Goal: Information Seeking & Learning: Learn about a topic

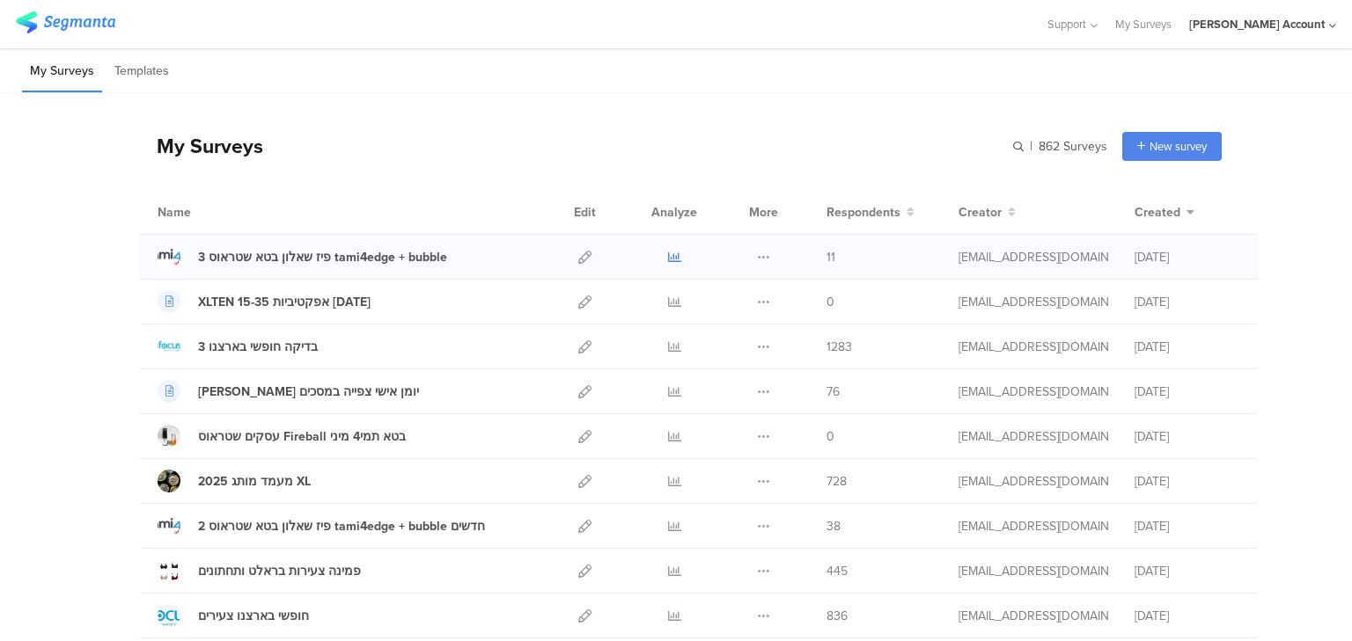
click at [668, 253] on icon at bounding box center [674, 257] width 13 height 13
click at [668, 297] on icon at bounding box center [674, 302] width 13 height 13
click at [1021, 141] on input "text" at bounding box center [984, 146] width 246 height 29
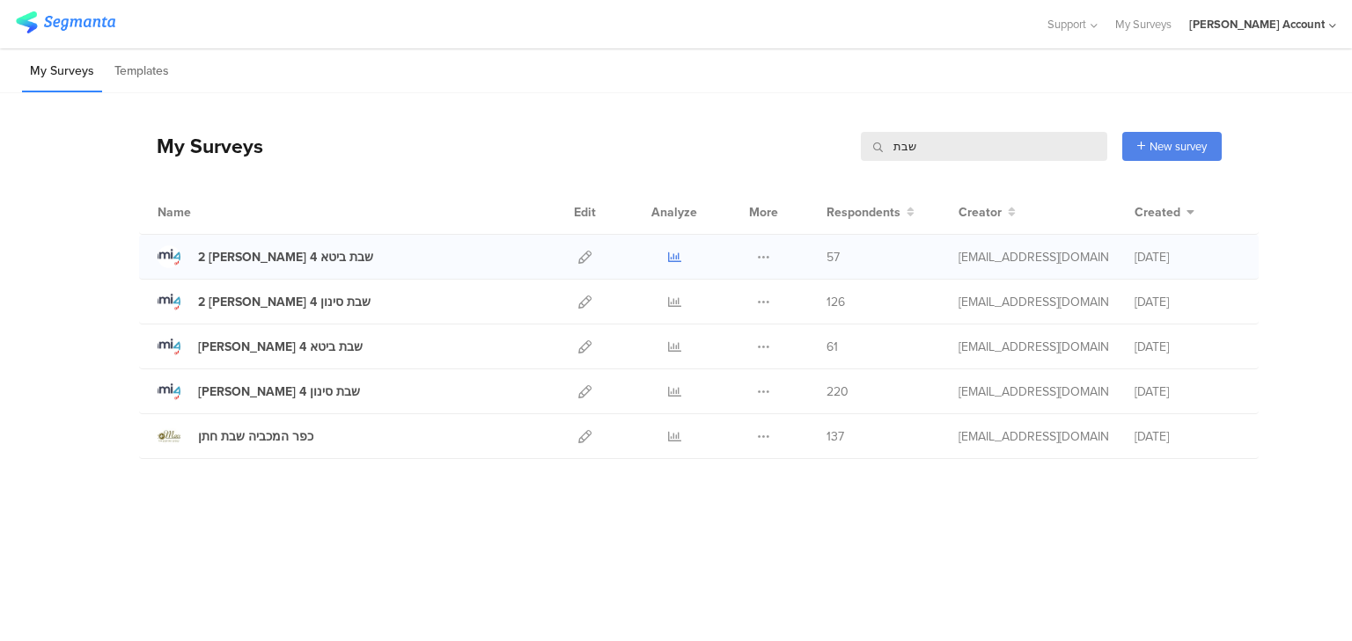
type input "שבת"
click at [672, 257] on icon at bounding box center [674, 257] width 13 height 13
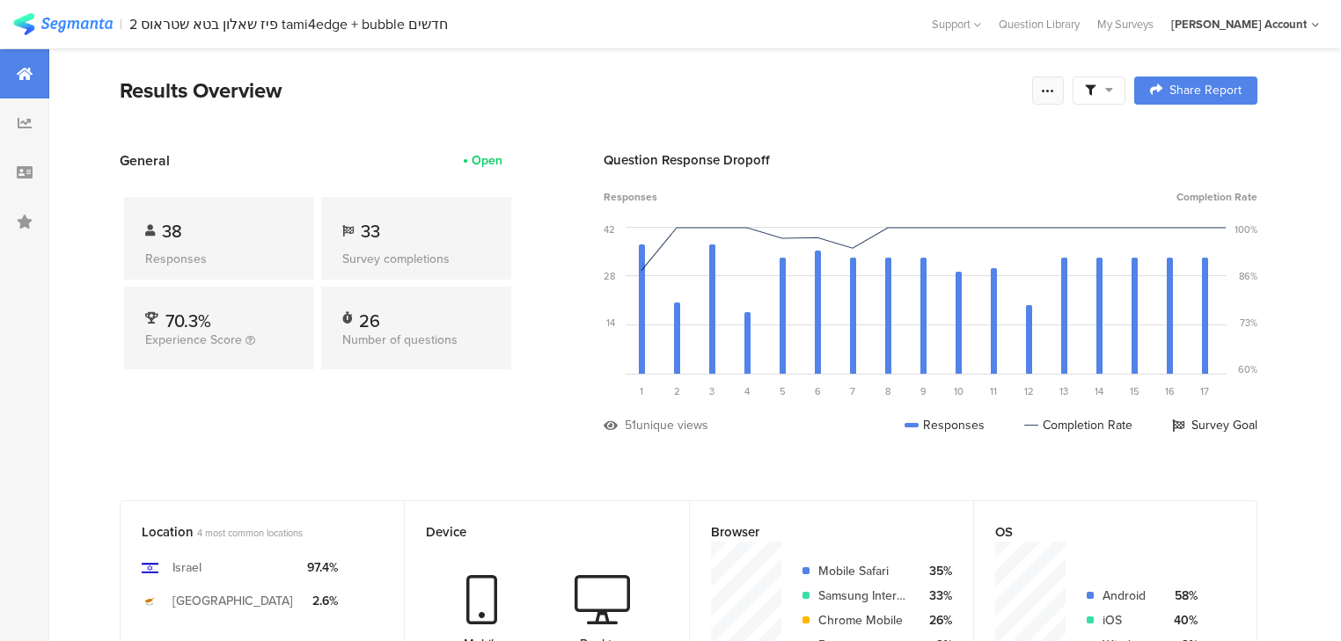
click at [1051, 92] on icon at bounding box center [1048, 91] width 14 height 14
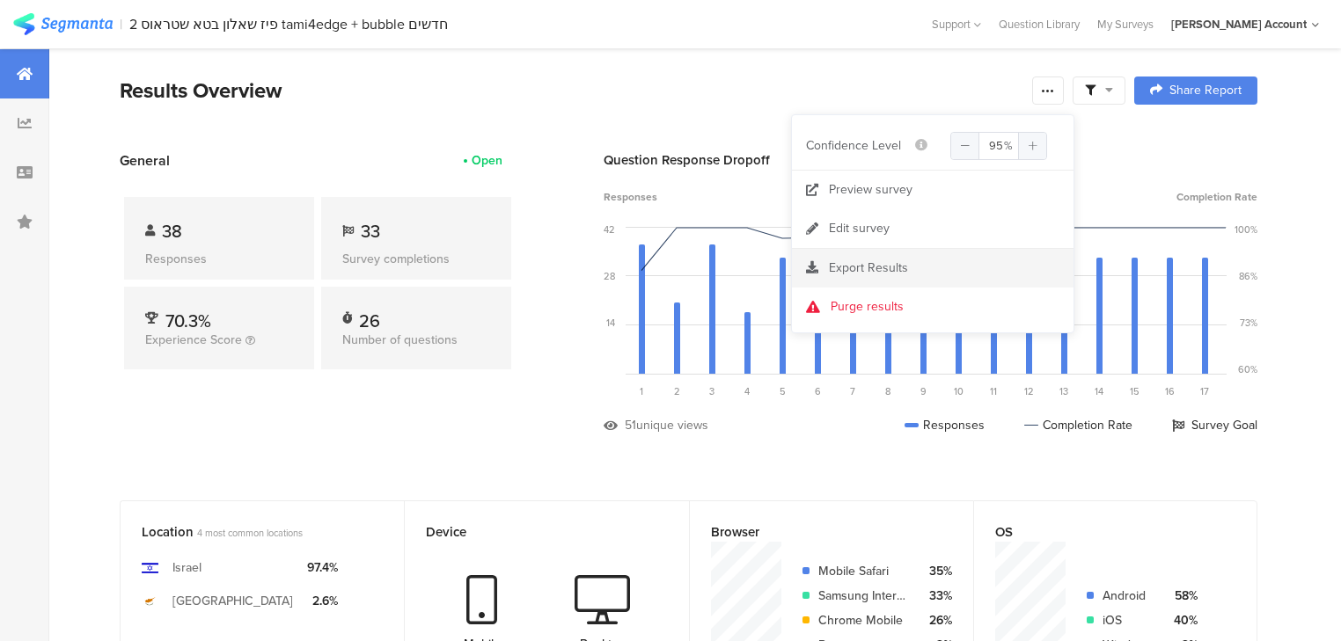
click at [820, 272] on div "Export Results" at bounding box center [933, 269] width 282 height 18
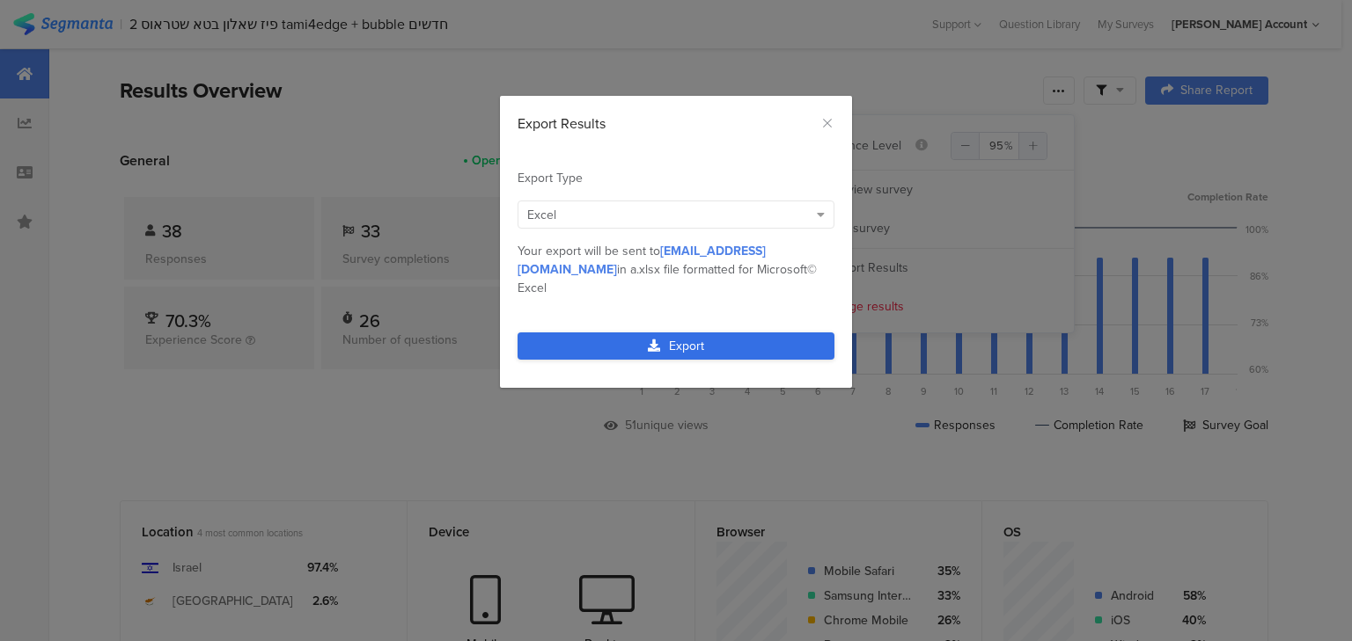
click at [623, 333] on link "Export" at bounding box center [675, 346] width 317 height 27
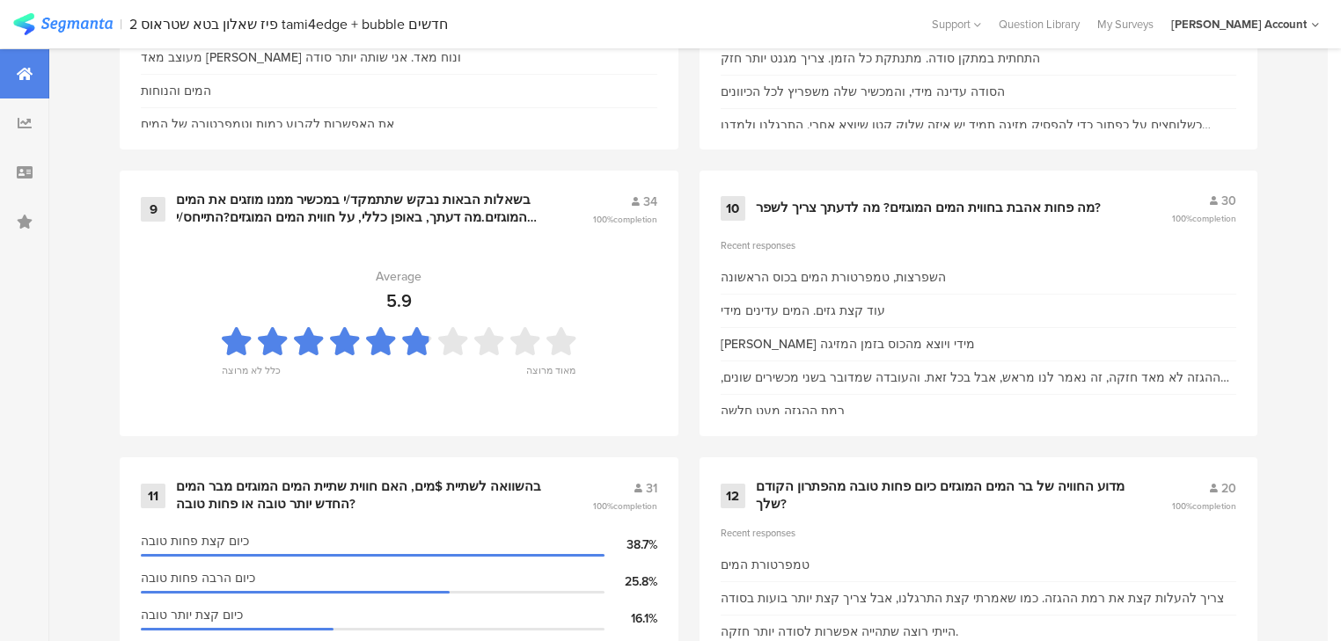
scroll to position [1337, 0]
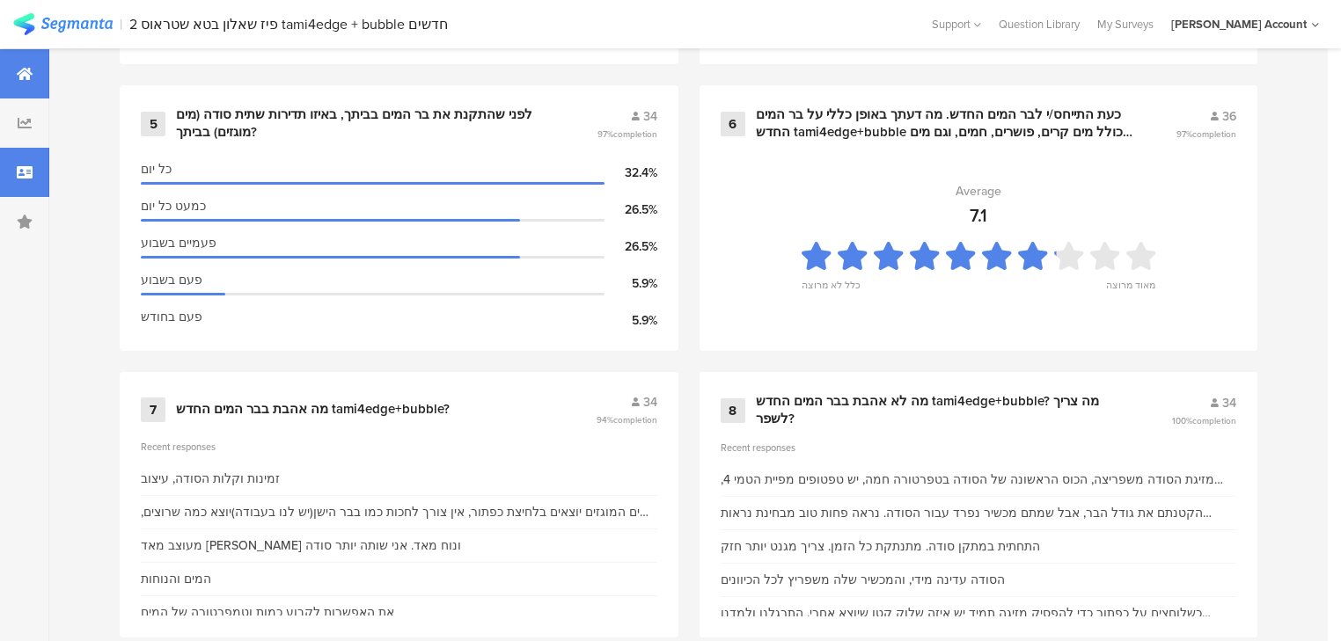
click at [28, 172] on icon at bounding box center [25, 172] width 16 height 14
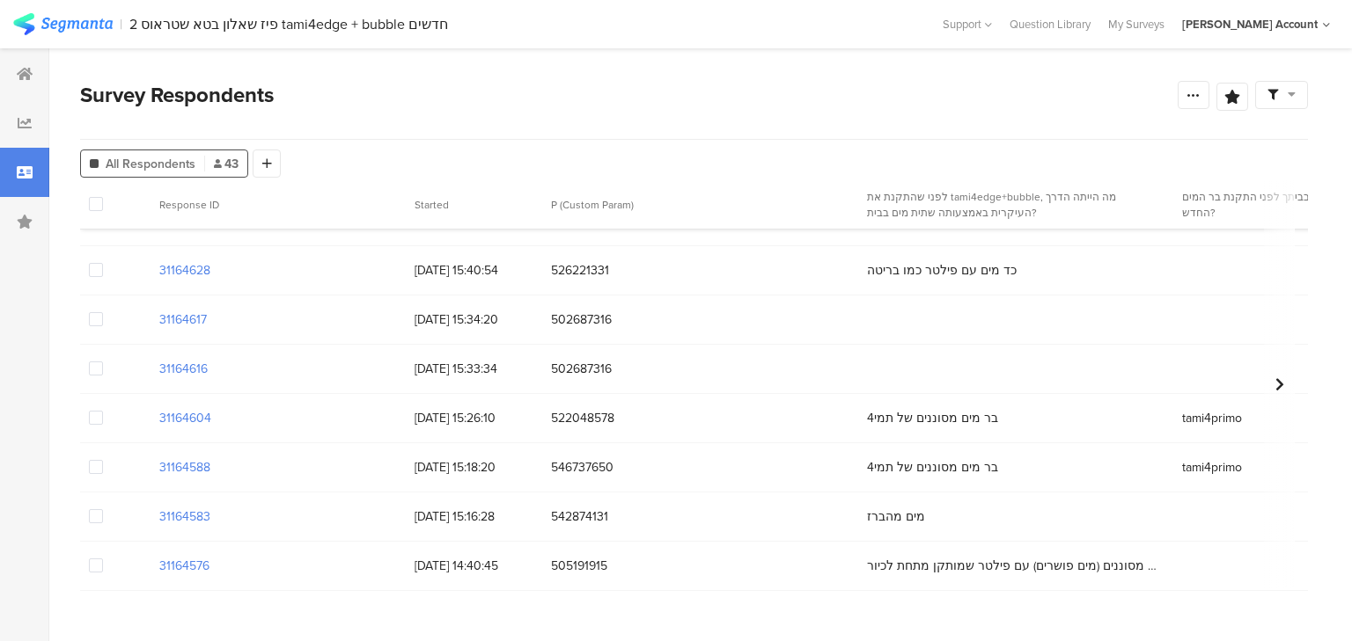
scroll to position [1197, 0]
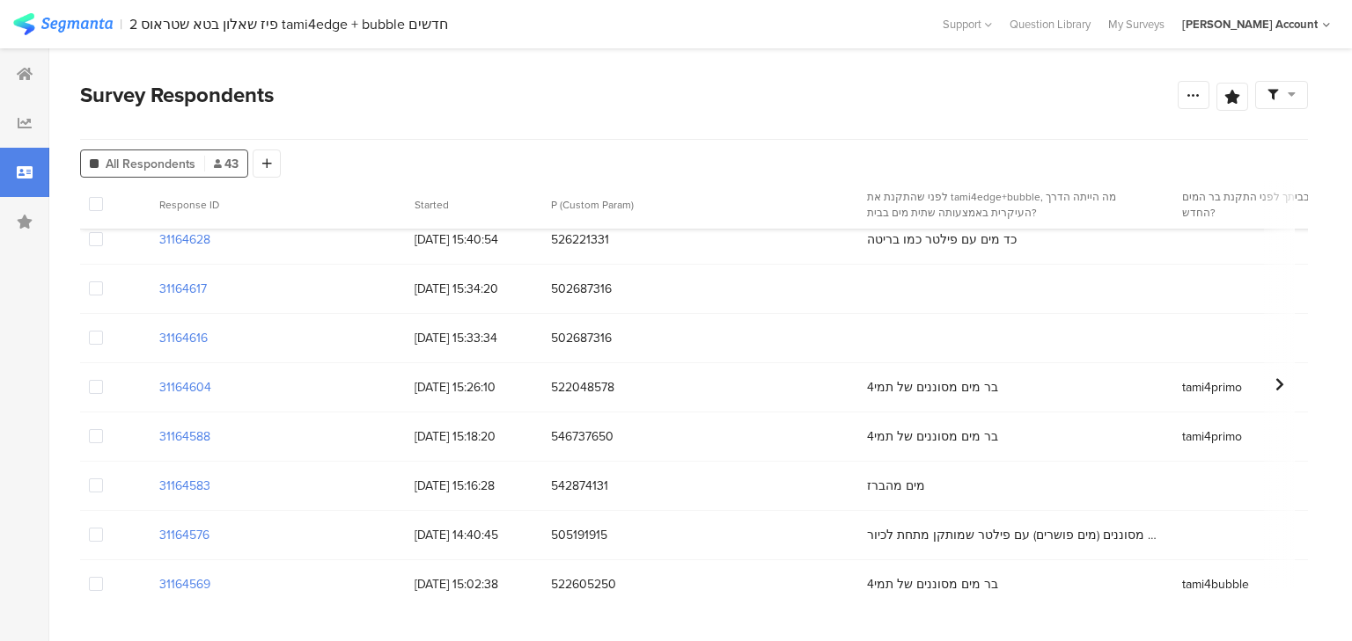
click at [94, 288] on span at bounding box center [96, 289] width 14 height 14
click at [103, 282] on input "checkbox" at bounding box center [103, 282] width 0 height 0
click at [97, 338] on span at bounding box center [96, 338] width 14 height 14
click at [103, 331] on input "checkbox" at bounding box center [103, 331] width 0 height 0
click at [301, 208] on span "Delete" at bounding box center [303, 204] width 36 height 13
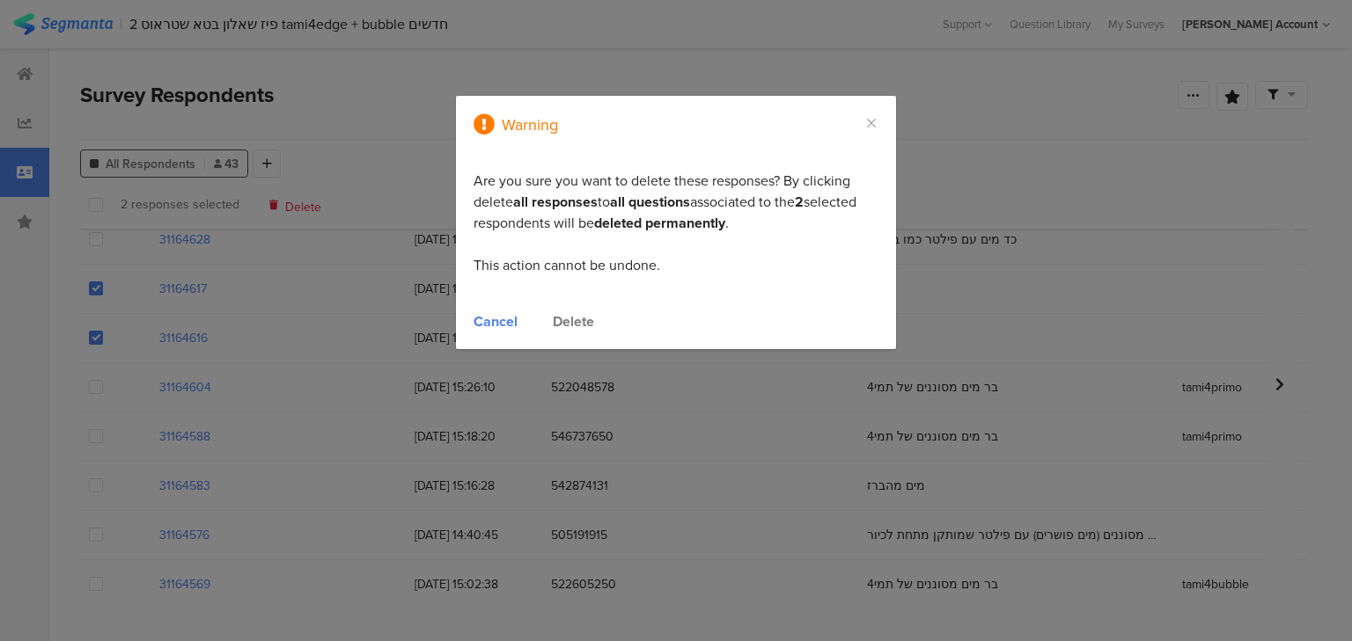
click at [580, 317] on div "Delete" at bounding box center [573, 321] width 41 height 20
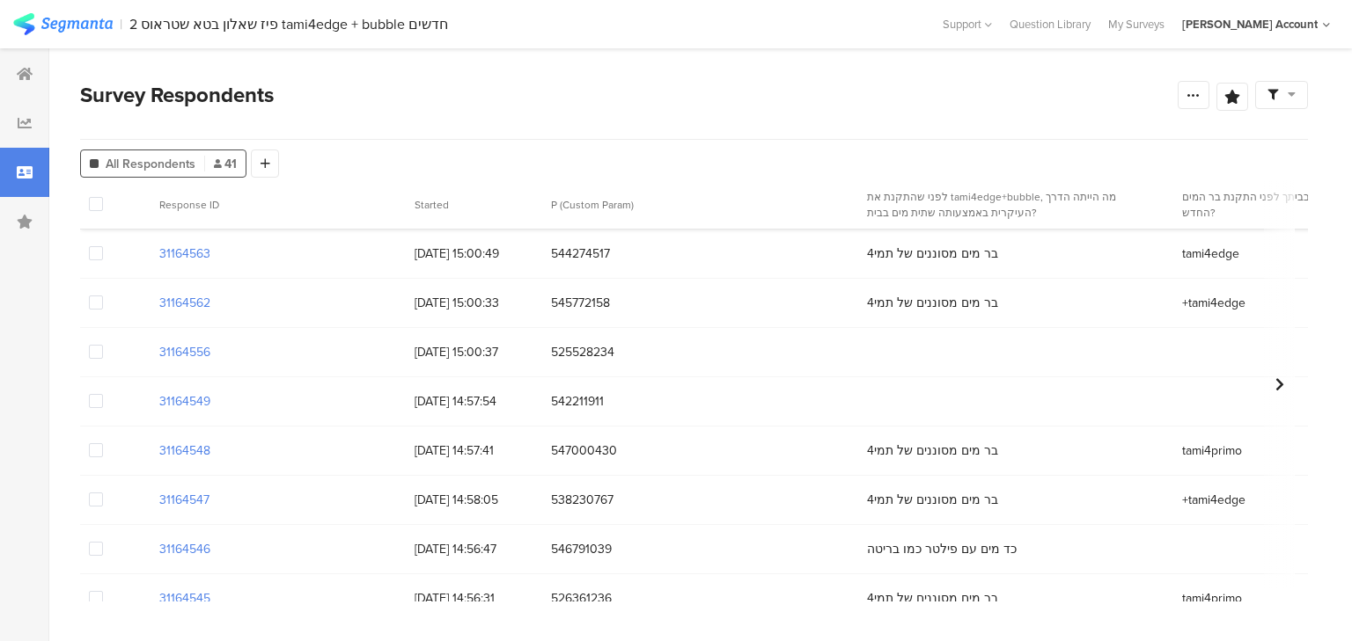
scroll to position [1549, 0]
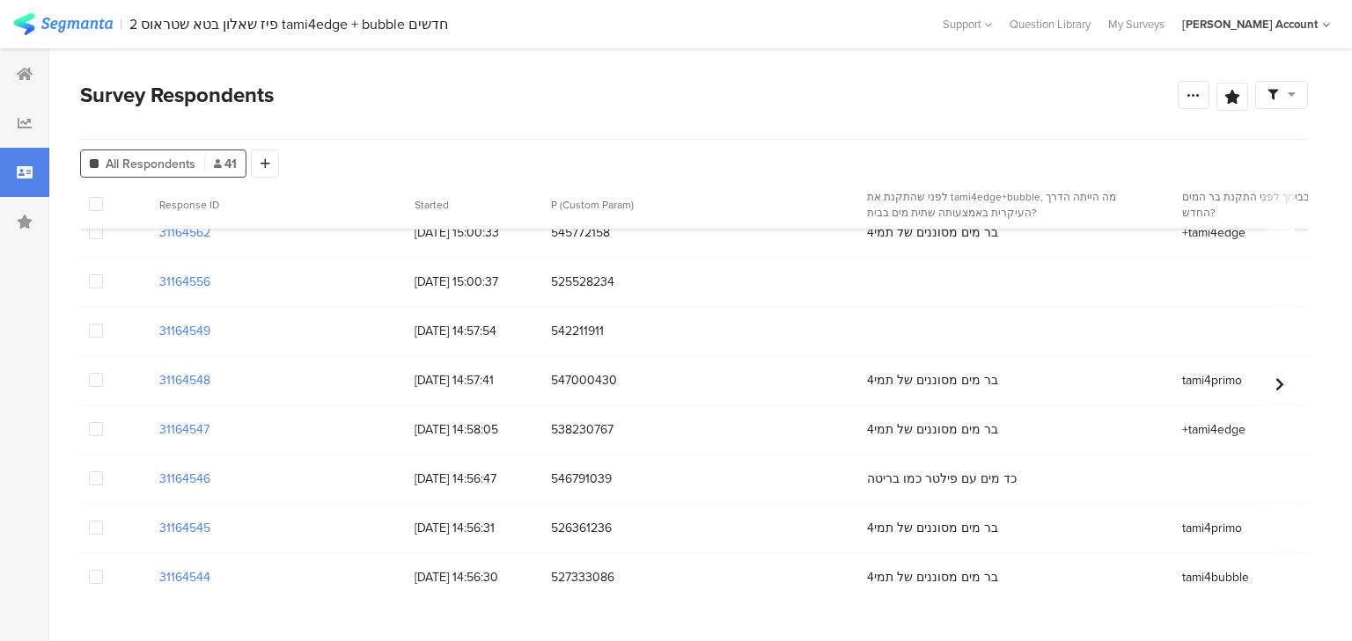
click at [95, 285] on span at bounding box center [96, 282] width 14 height 14
click at [103, 275] on input "checkbox" at bounding box center [103, 275] width 0 height 0
click at [95, 329] on span at bounding box center [96, 331] width 14 height 14
click at [103, 324] on input "checkbox" at bounding box center [103, 324] width 0 height 0
click at [301, 202] on span "Delete" at bounding box center [303, 204] width 36 height 13
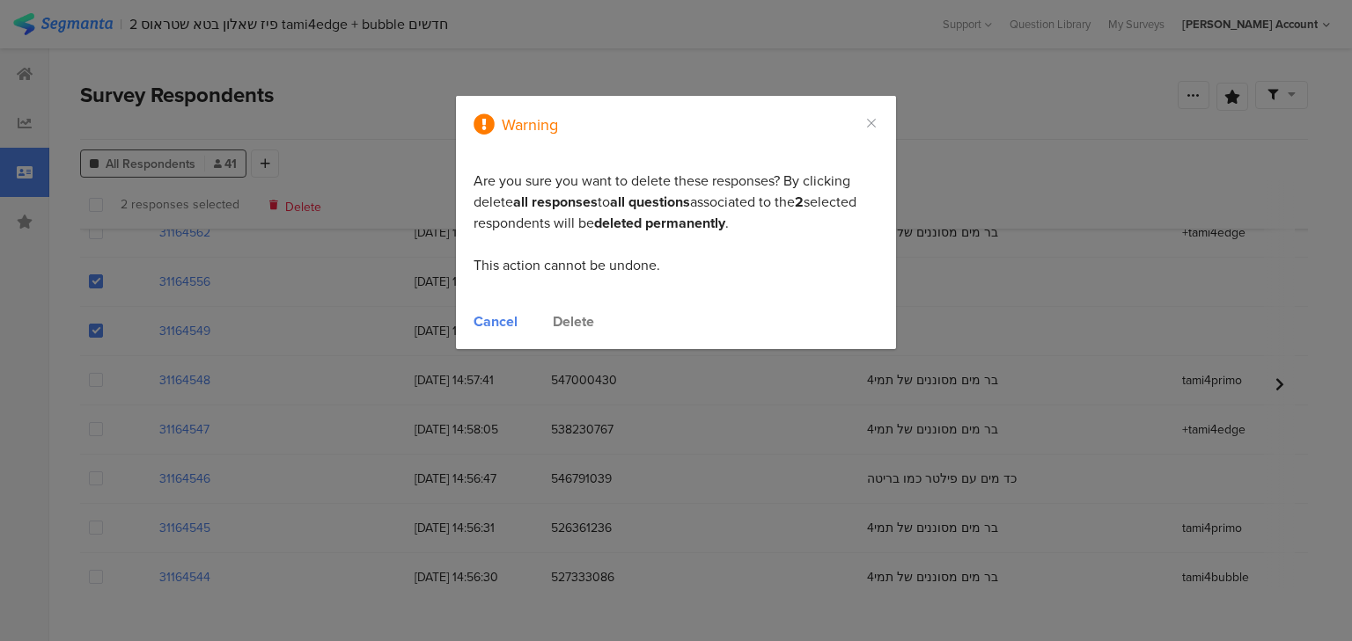
click at [574, 320] on div "Delete" at bounding box center [573, 321] width 41 height 20
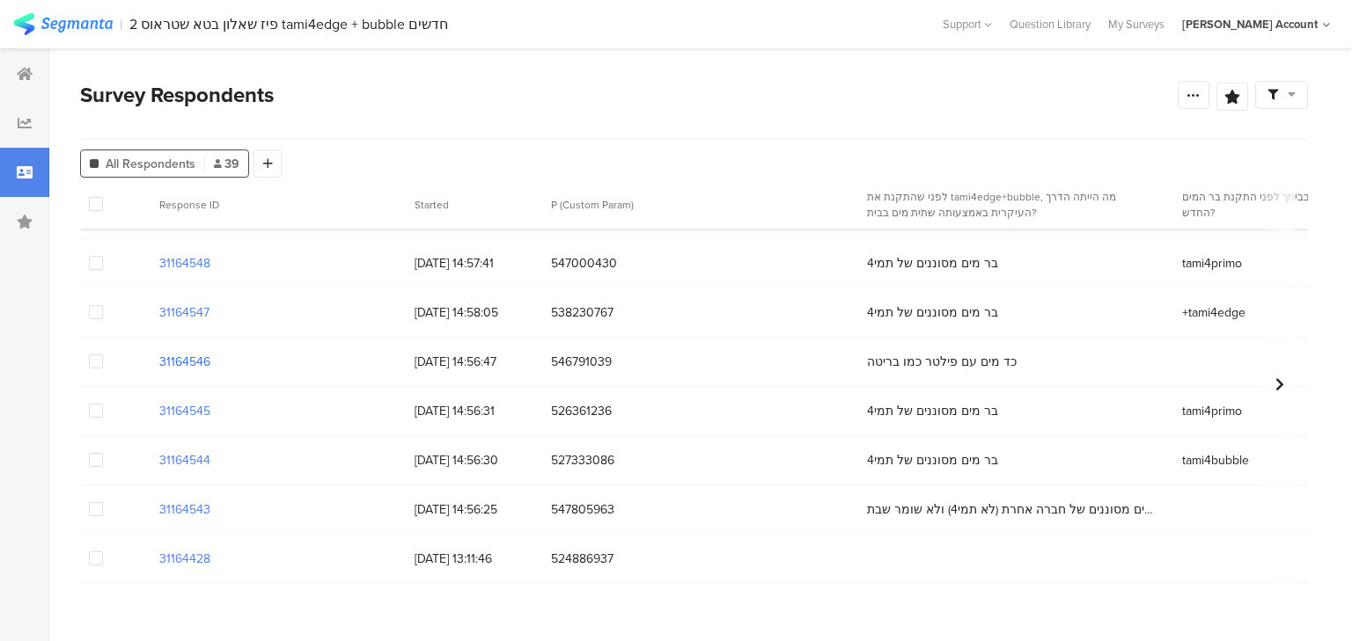
scroll to position [1577, 0]
click at [99, 552] on span at bounding box center [96, 559] width 14 height 14
click at [103, 552] on input "checkbox" at bounding box center [103, 552] width 0 height 0
click at [287, 202] on span "Delete" at bounding box center [300, 204] width 36 height 13
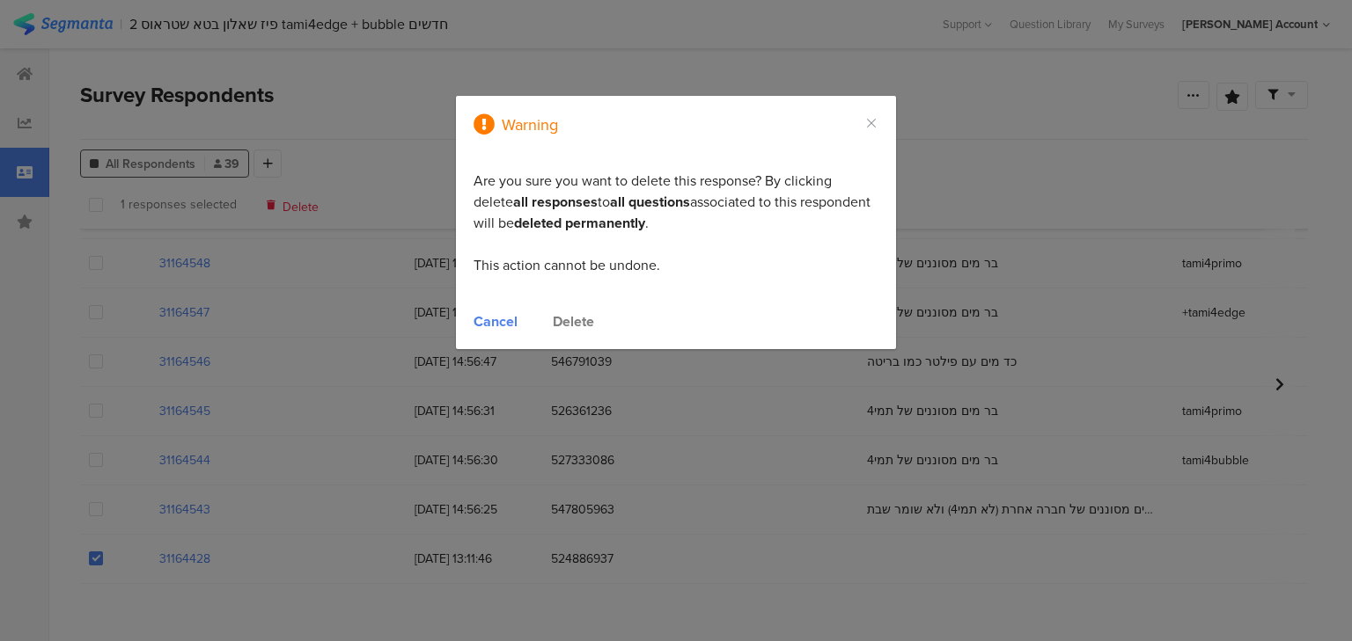
click at [568, 320] on div "Delete" at bounding box center [573, 321] width 41 height 20
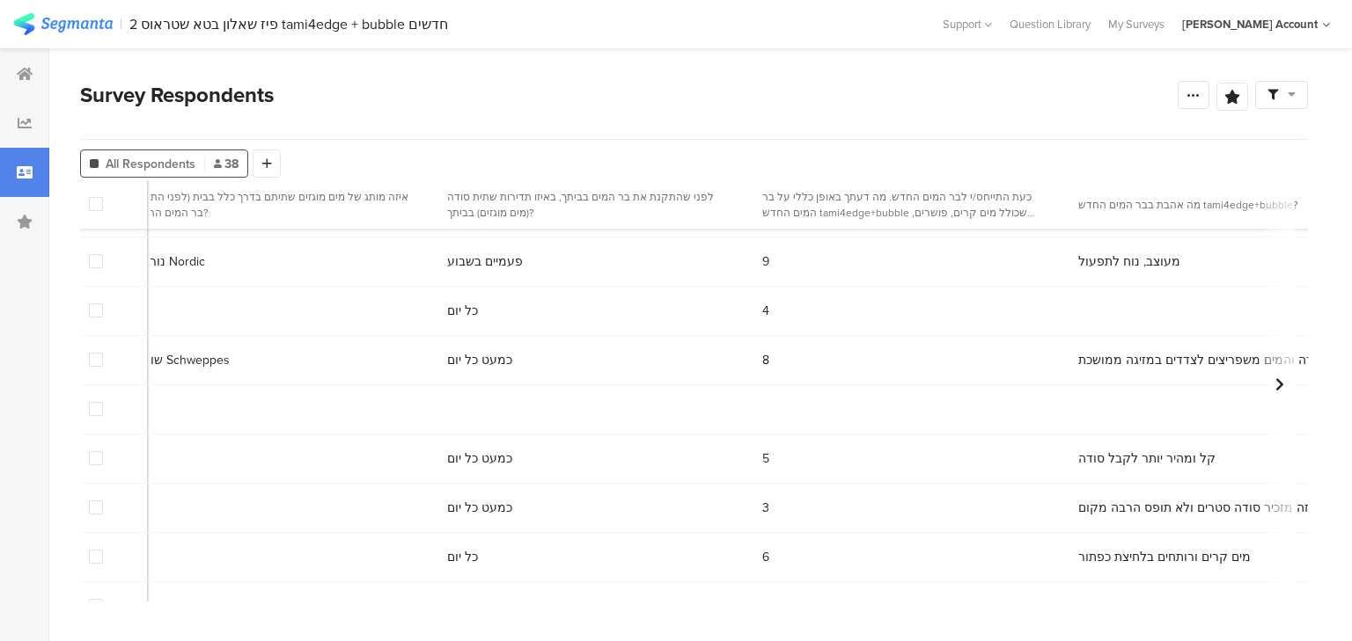
scroll to position [1408, 1682]
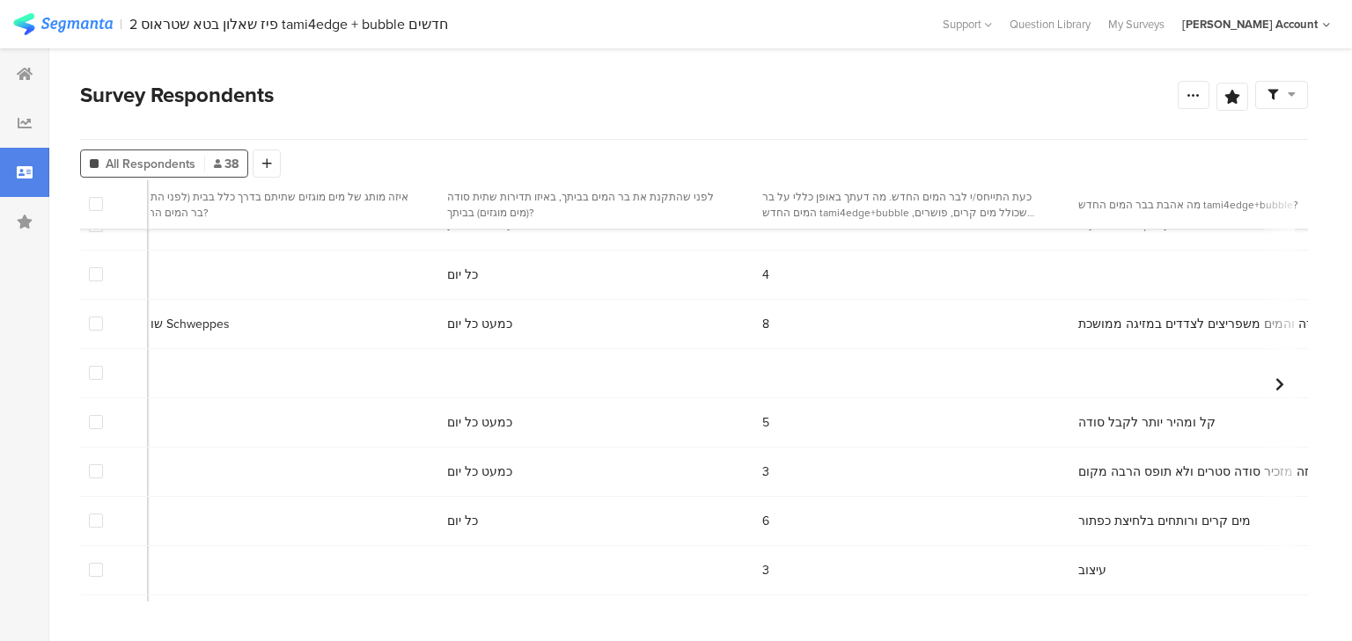
click at [97, 376] on span at bounding box center [96, 373] width 14 height 14
click at [103, 366] on input "checkbox" at bounding box center [103, 366] width 0 height 0
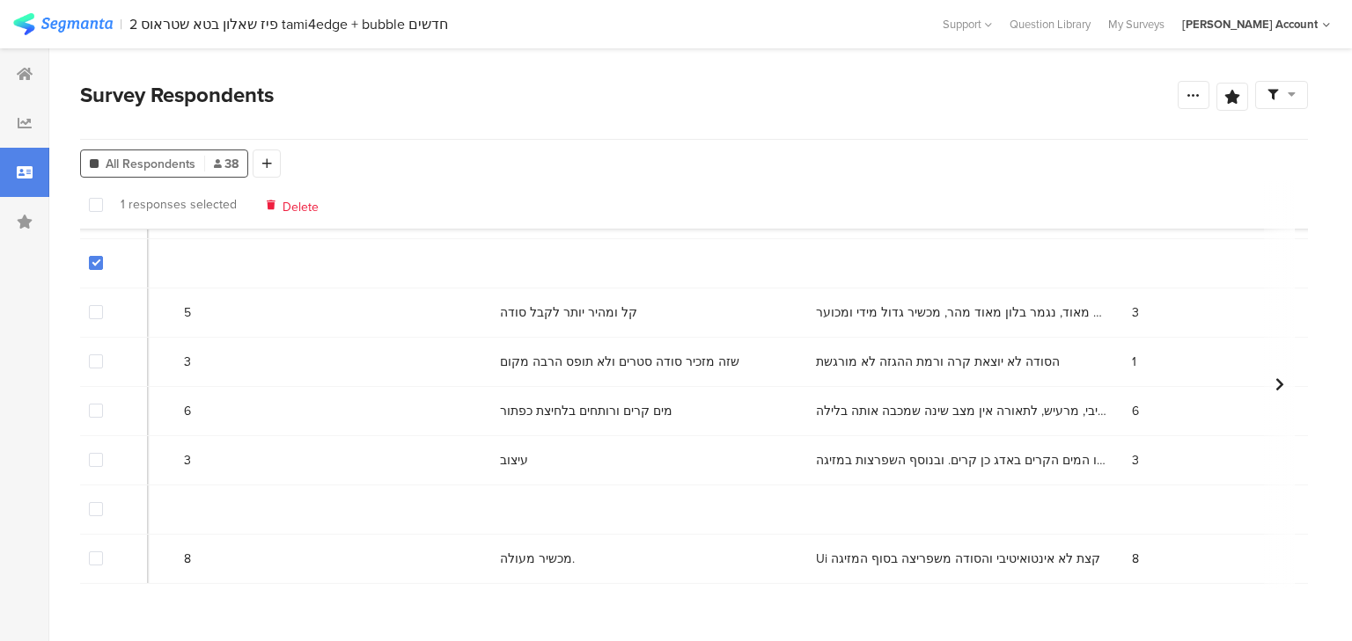
scroll to position [1527, 0]
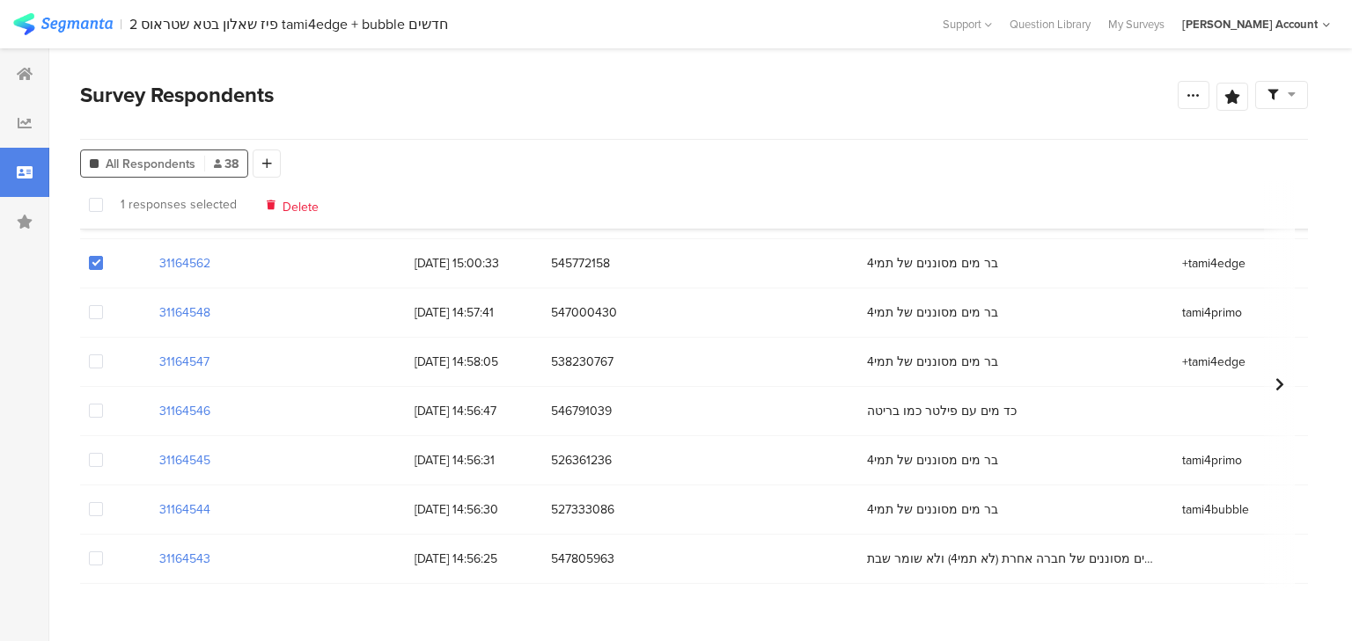
click at [92, 502] on span at bounding box center [96, 509] width 14 height 14
click at [103, 502] on input "checkbox" at bounding box center [103, 502] width 0 height 0
click at [296, 208] on span "Delete" at bounding box center [303, 204] width 36 height 13
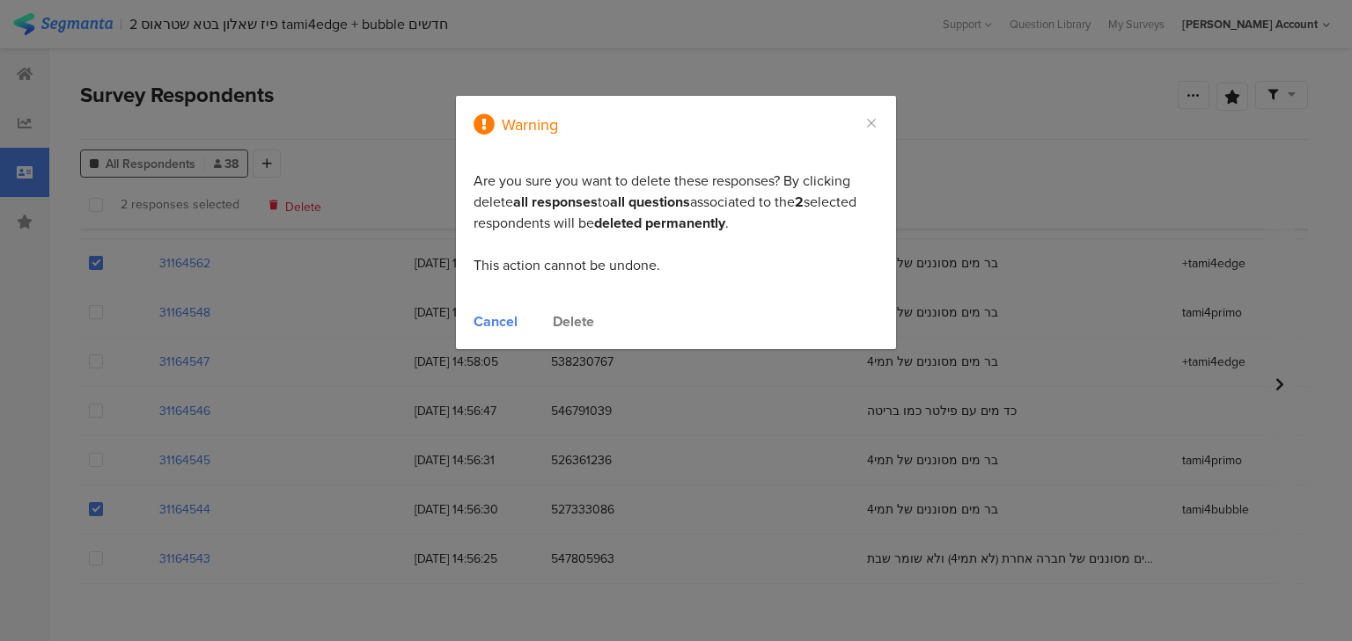
click at [576, 324] on div "Delete" at bounding box center [573, 321] width 41 height 20
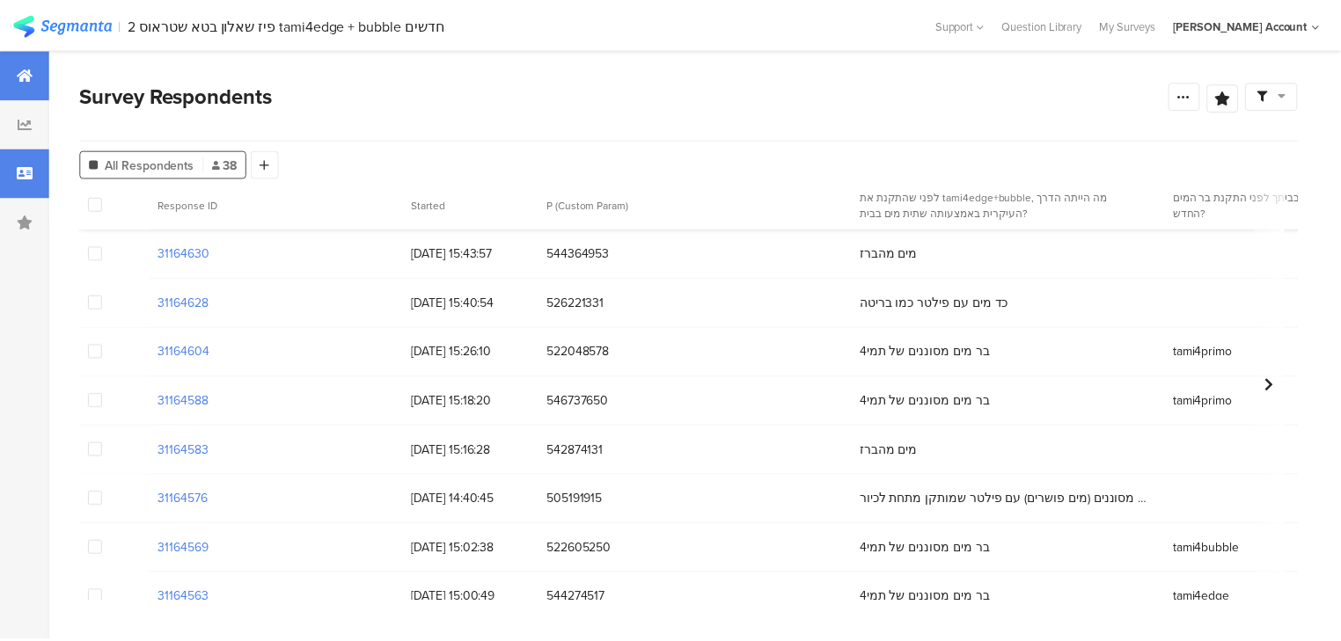
scroll to position [1429, 0]
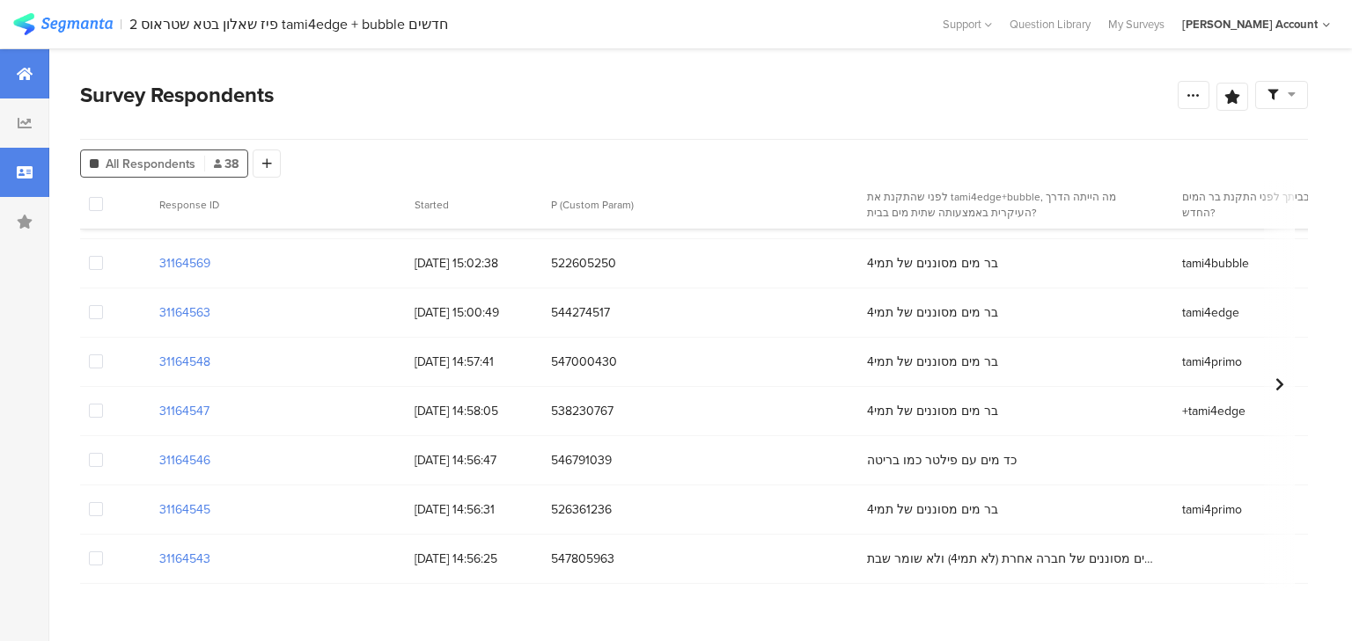
click at [25, 71] on icon at bounding box center [25, 74] width 16 height 14
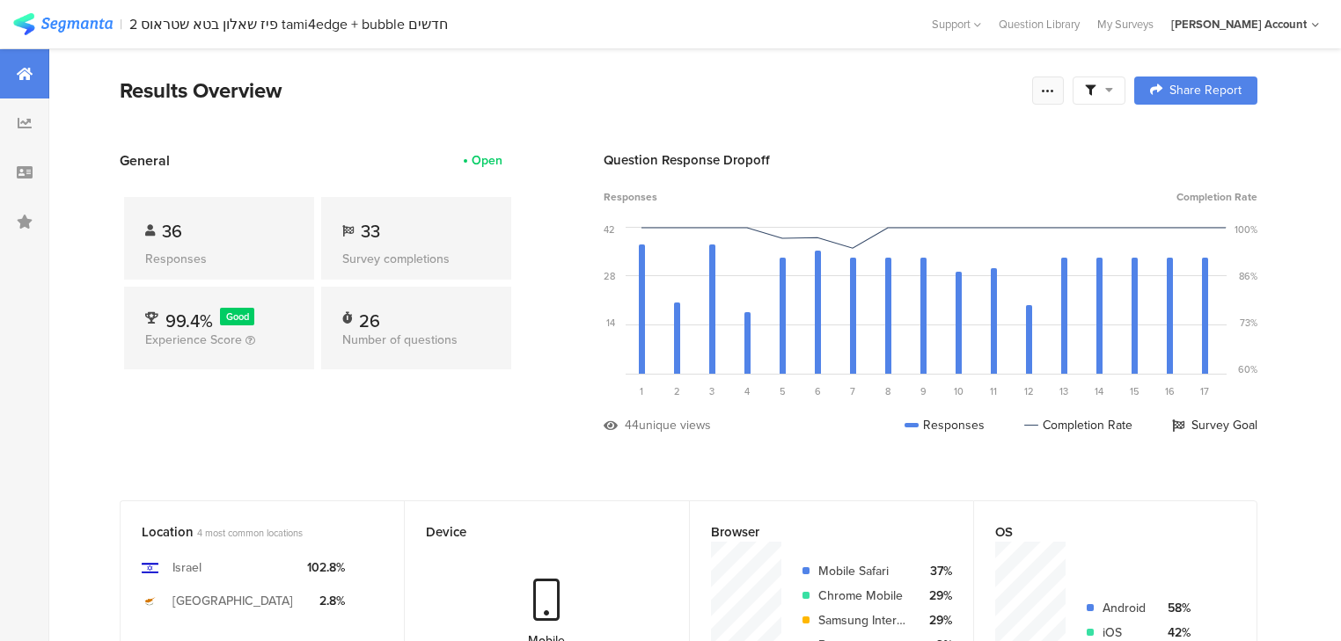
click at [1055, 90] on icon at bounding box center [1048, 91] width 14 height 14
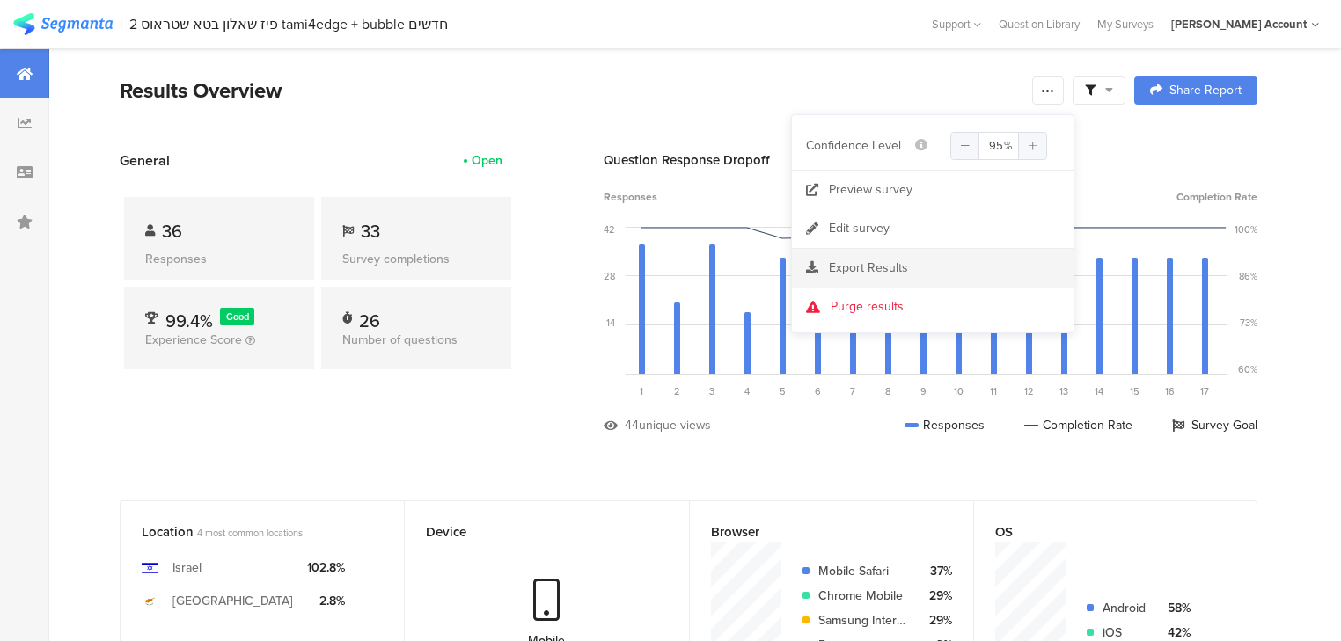
click at [893, 259] on span "Export Results" at bounding box center [868, 268] width 79 height 18
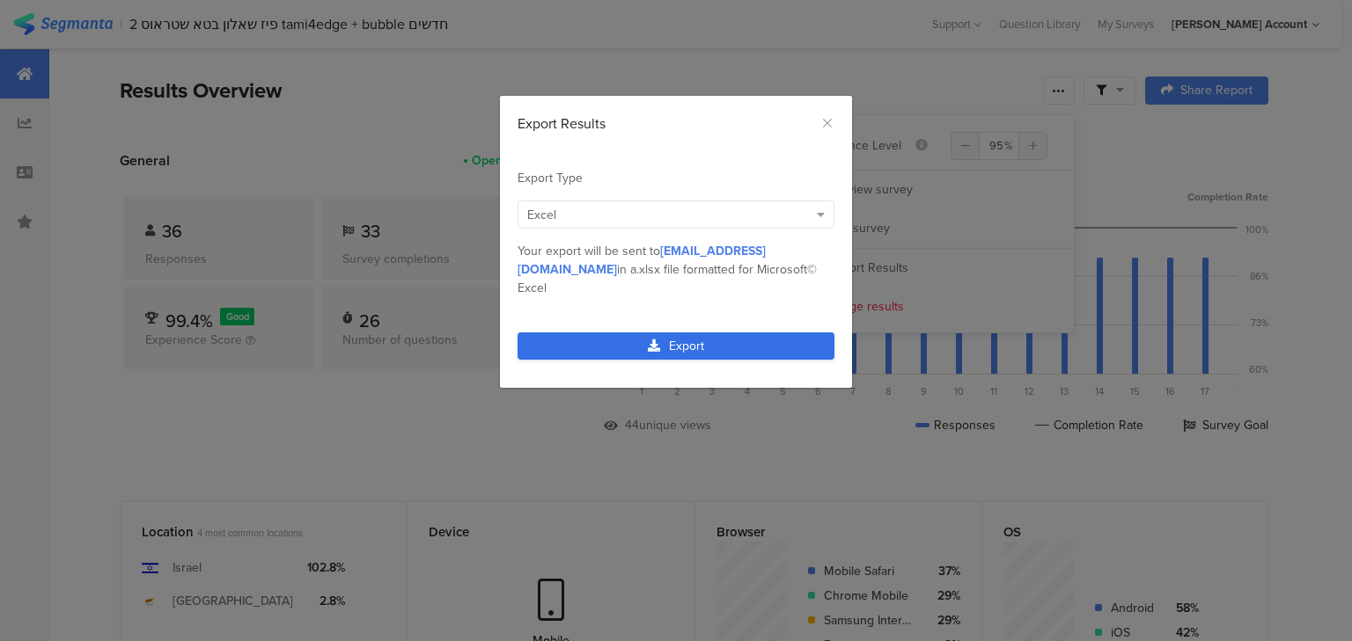
click at [664, 333] on link "Export" at bounding box center [675, 346] width 317 height 27
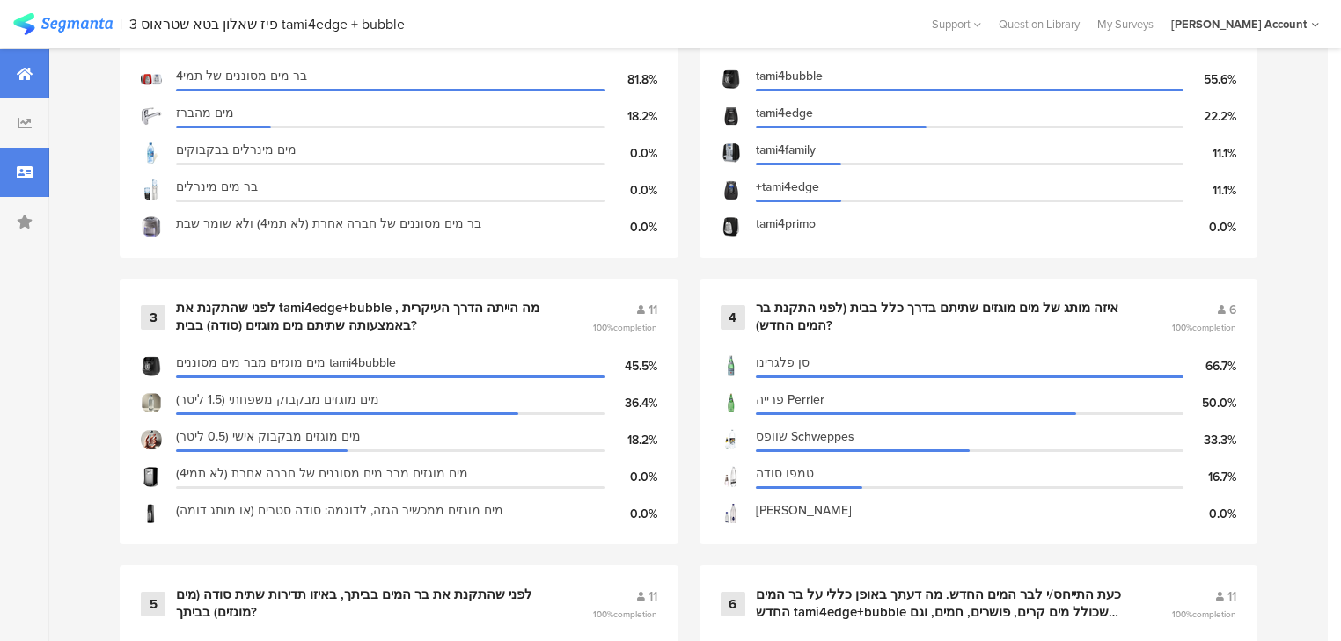
scroll to position [845, 0]
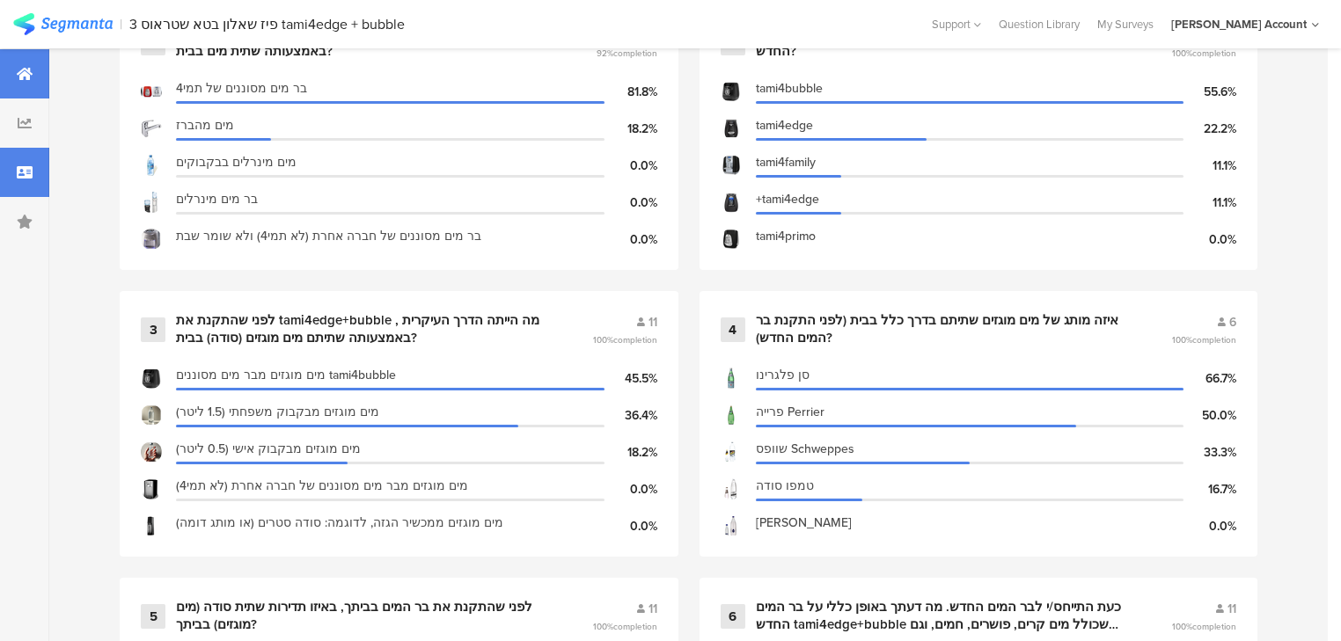
click at [29, 175] on icon at bounding box center [25, 172] width 16 height 14
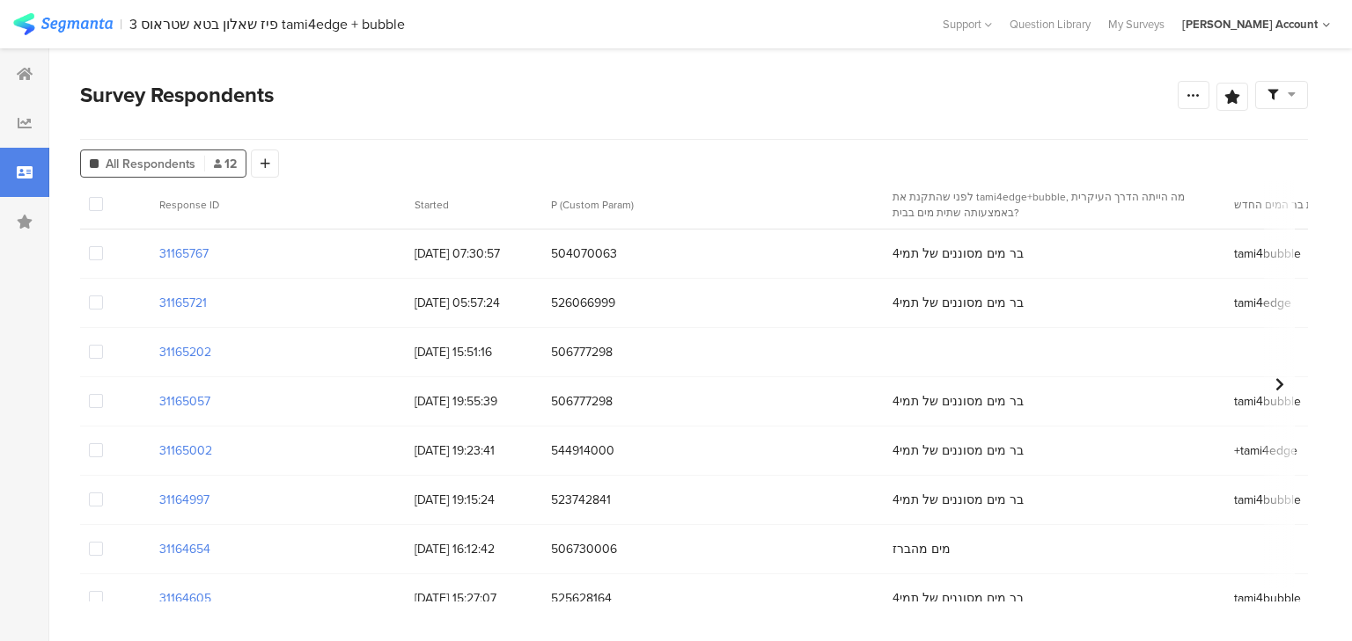
click at [95, 354] on span at bounding box center [96, 352] width 14 height 14
click at [103, 345] on input "checkbox" at bounding box center [103, 345] width 0 height 0
click at [286, 206] on span "Delete" at bounding box center [300, 204] width 36 height 13
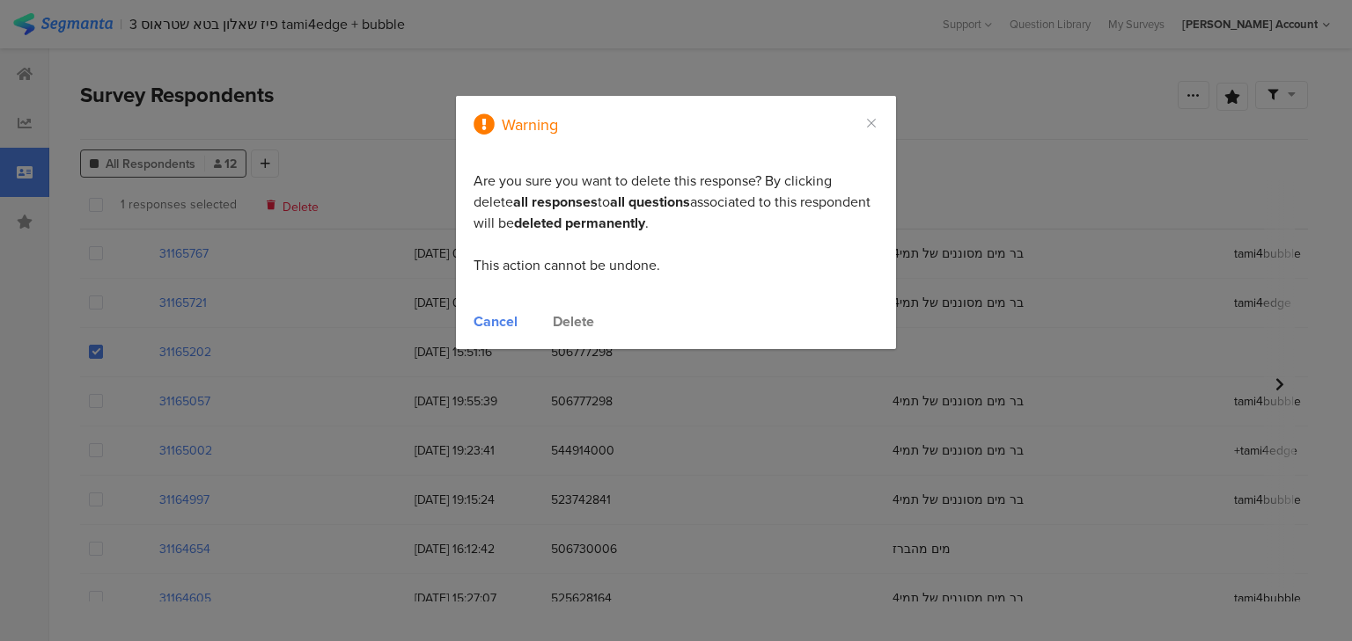
click at [580, 321] on div "Delete" at bounding box center [573, 321] width 41 height 20
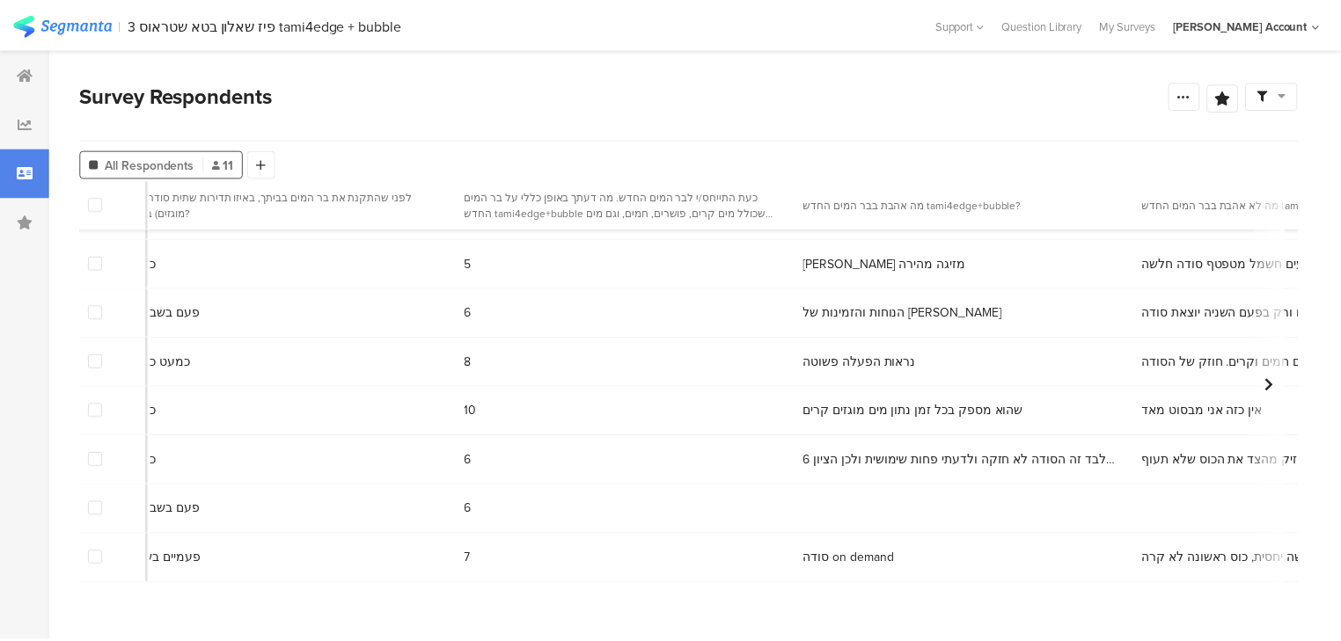
scroll to position [0, 2131]
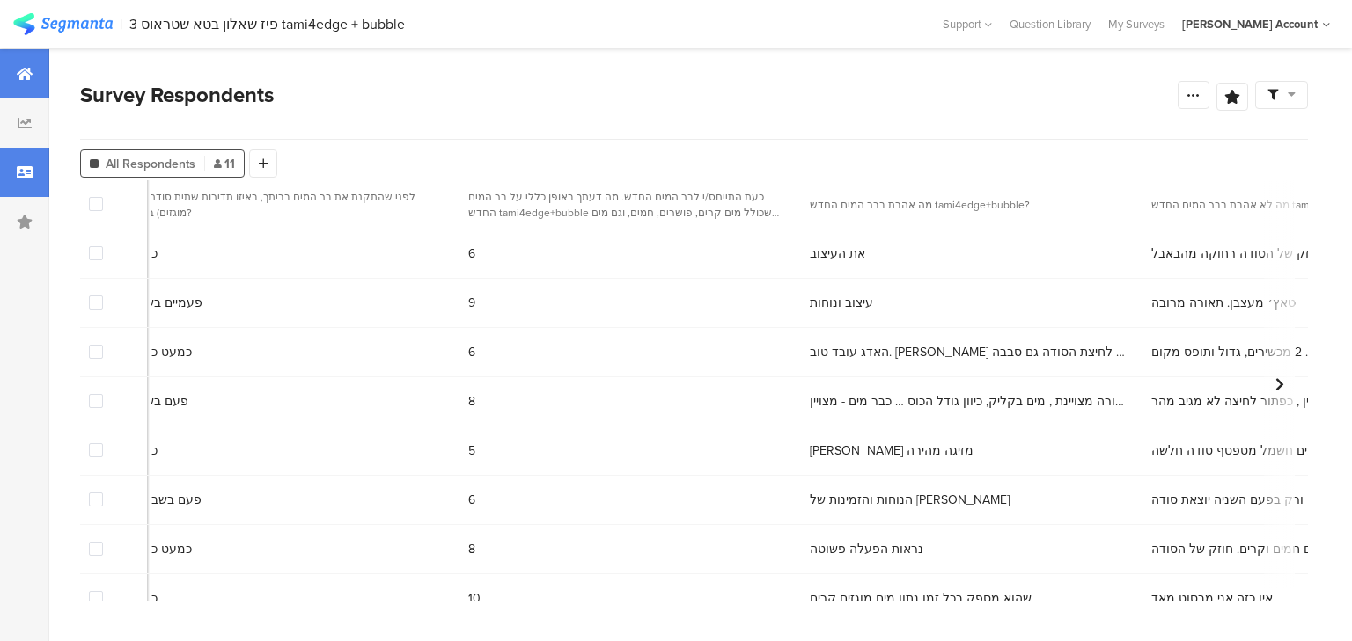
click at [11, 88] on div at bounding box center [24, 73] width 49 height 49
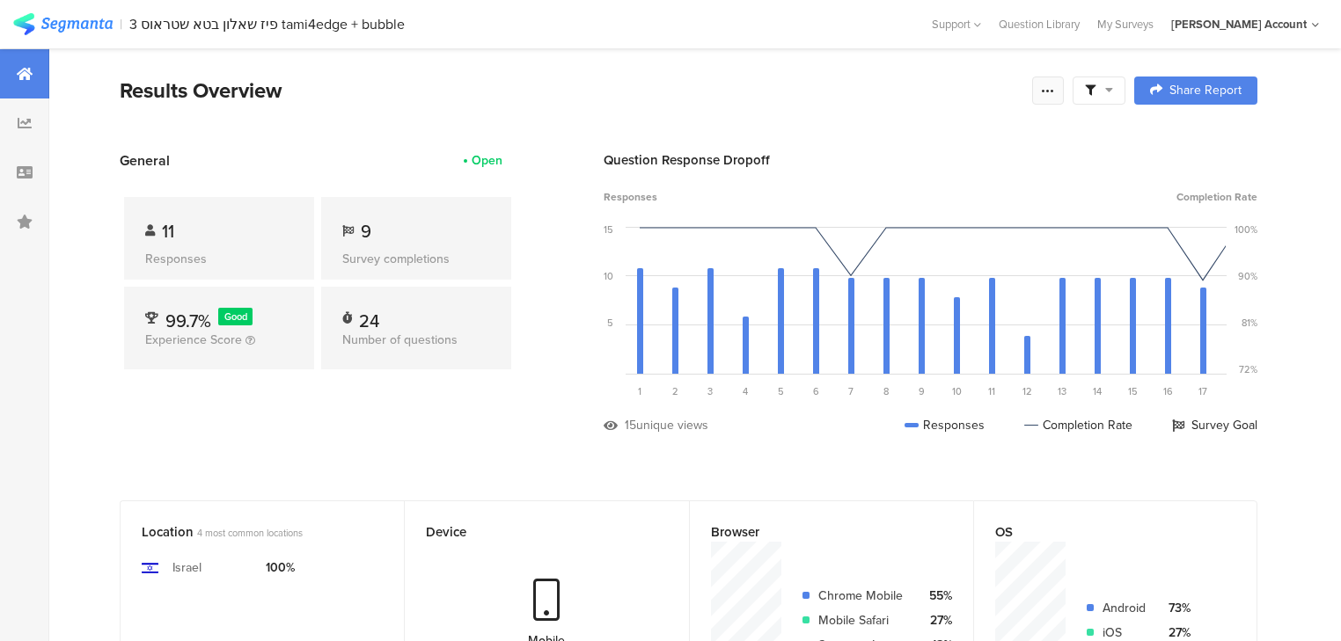
click at [1055, 91] on icon at bounding box center [1048, 91] width 14 height 14
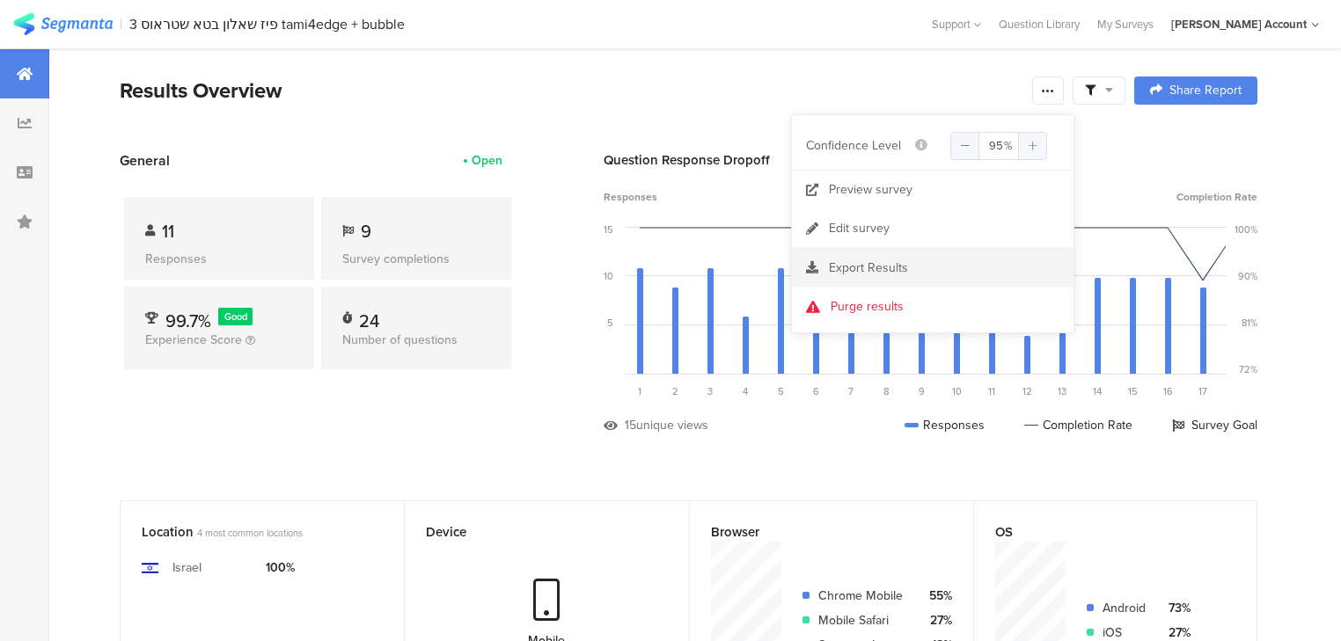
click at [874, 263] on span "Export Results" at bounding box center [868, 268] width 79 height 18
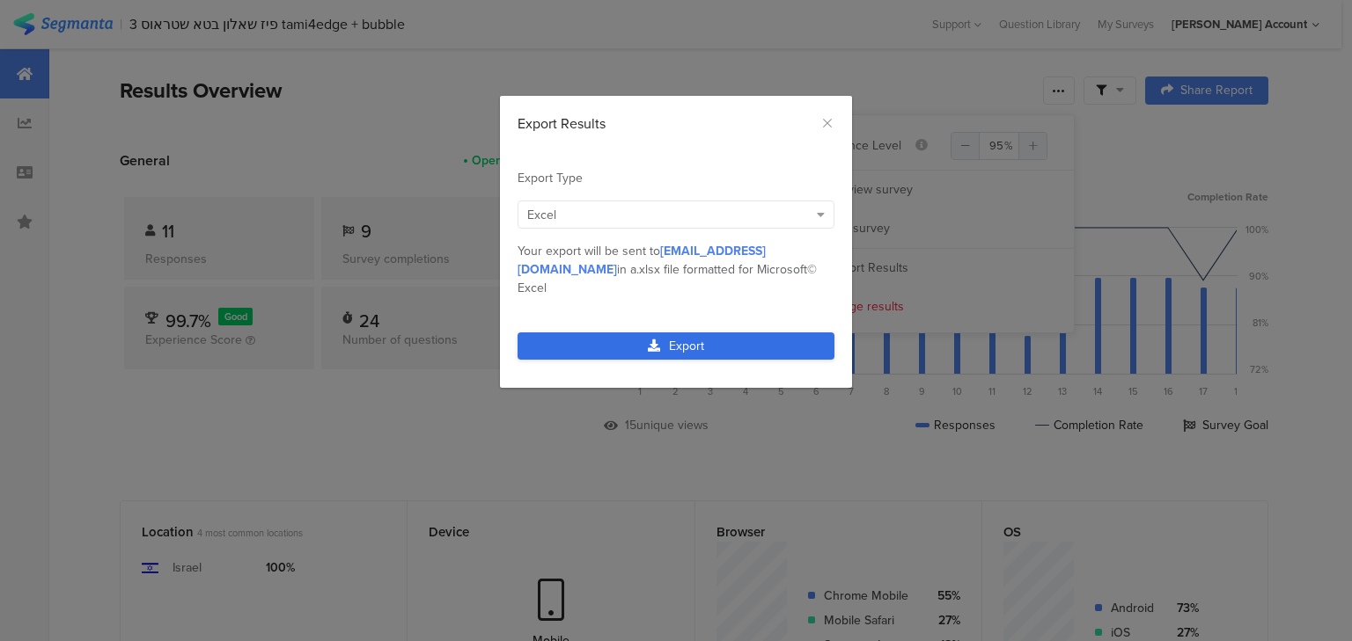
click at [717, 333] on link "Export" at bounding box center [675, 346] width 317 height 27
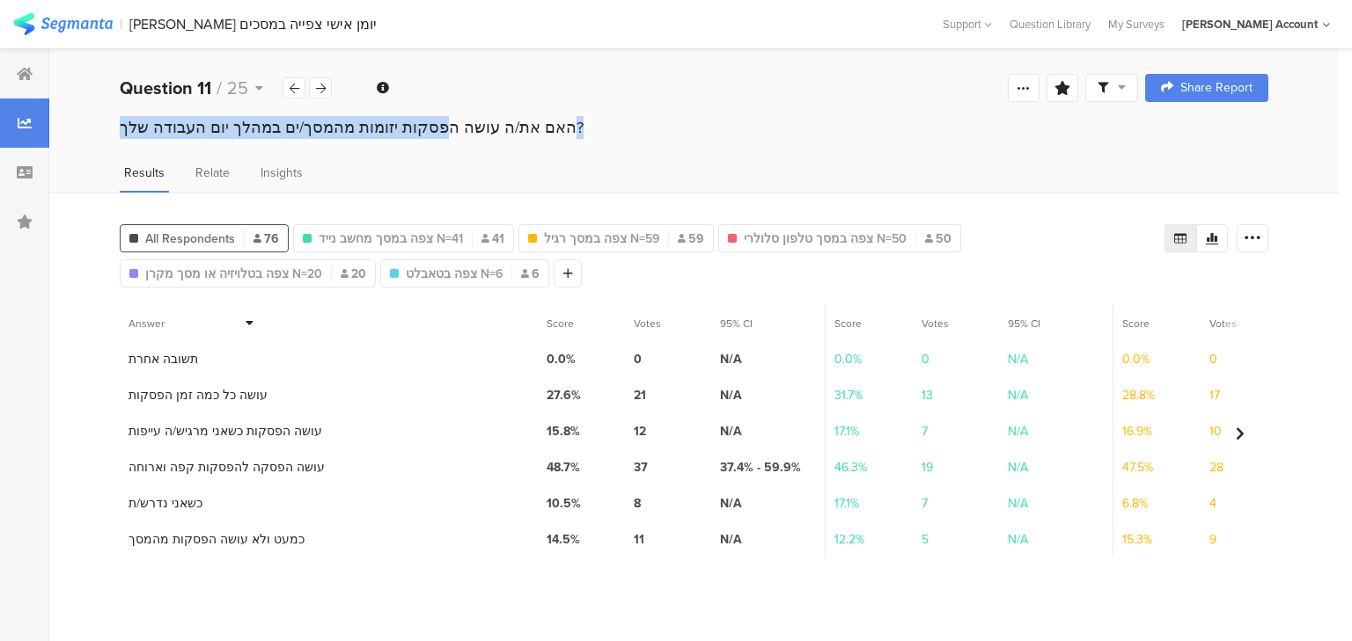
click at [261, 143] on div "האם את/ה עושה הפסקות יזומות מהמסך/ים במהלך יום העבודה שלך?" at bounding box center [693, 130] width 1289 height 28
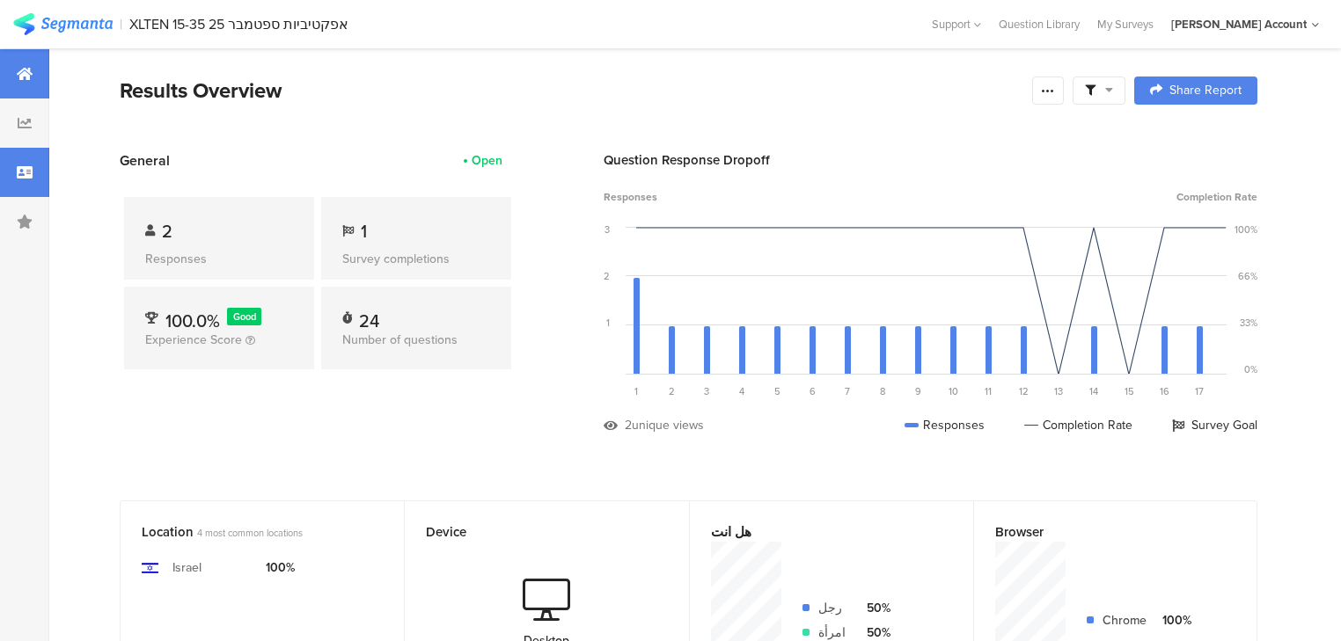
click at [33, 174] on div at bounding box center [24, 172] width 49 height 49
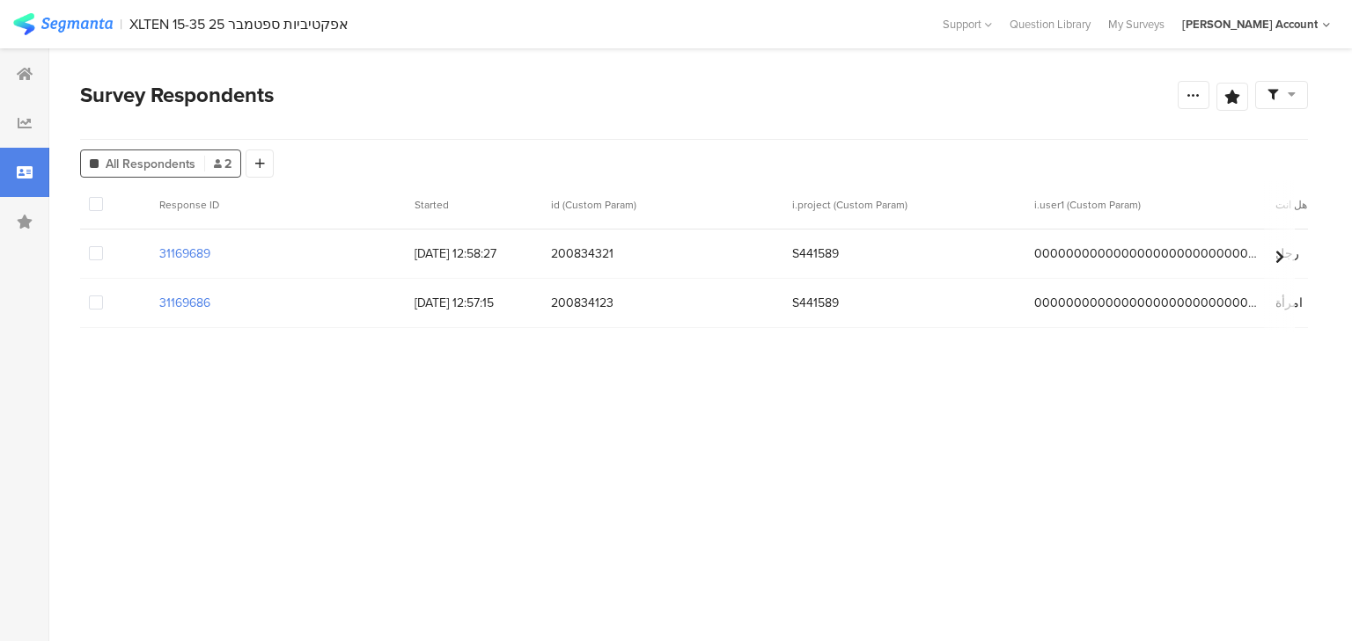
drag, startPoint x: 92, startPoint y: 253, endPoint x: 92, endPoint y: 281, distance: 28.2
click at [92, 253] on span at bounding box center [96, 253] width 14 height 14
click at [103, 246] on input "checkbox" at bounding box center [103, 246] width 0 height 0
click at [99, 304] on span at bounding box center [96, 303] width 14 height 14
click at [103, 296] on input "checkbox" at bounding box center [103, 296] width 0 height 0
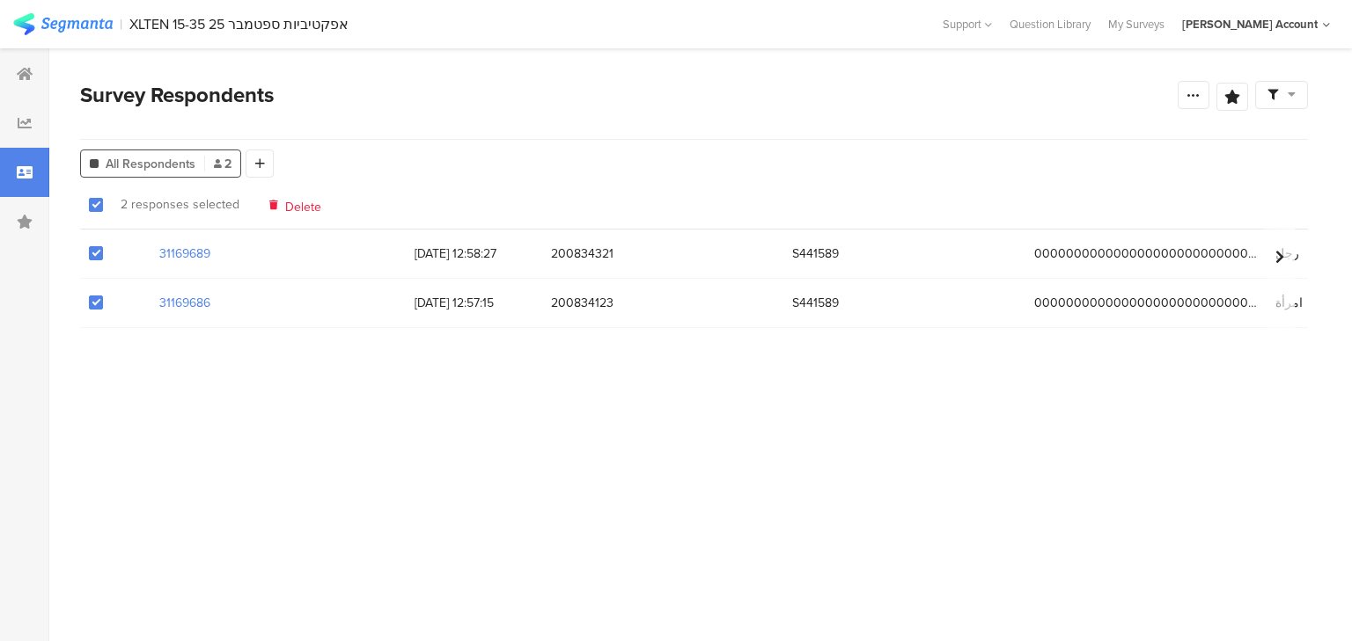
click at [292, 208] on span "Delete" at bounding box center [303, 204] width 36 height 13
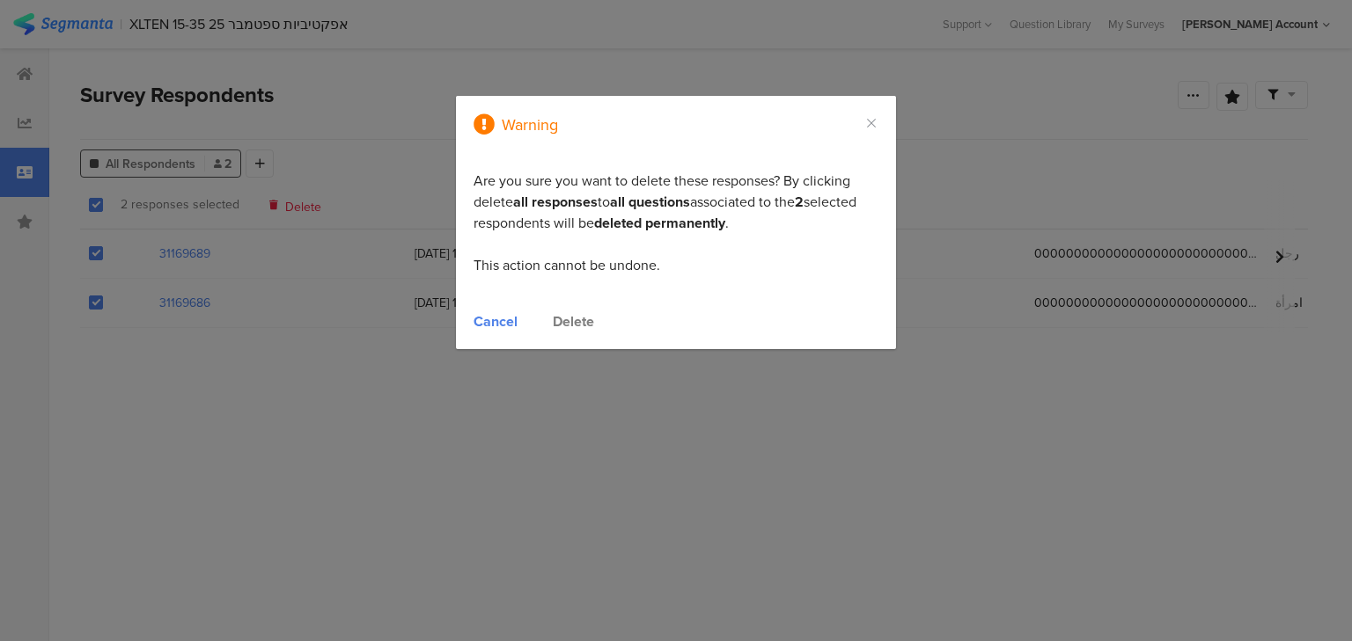
click at [584, 326] on div "Delete" at bounding box center [573, 321] width 41 height 20
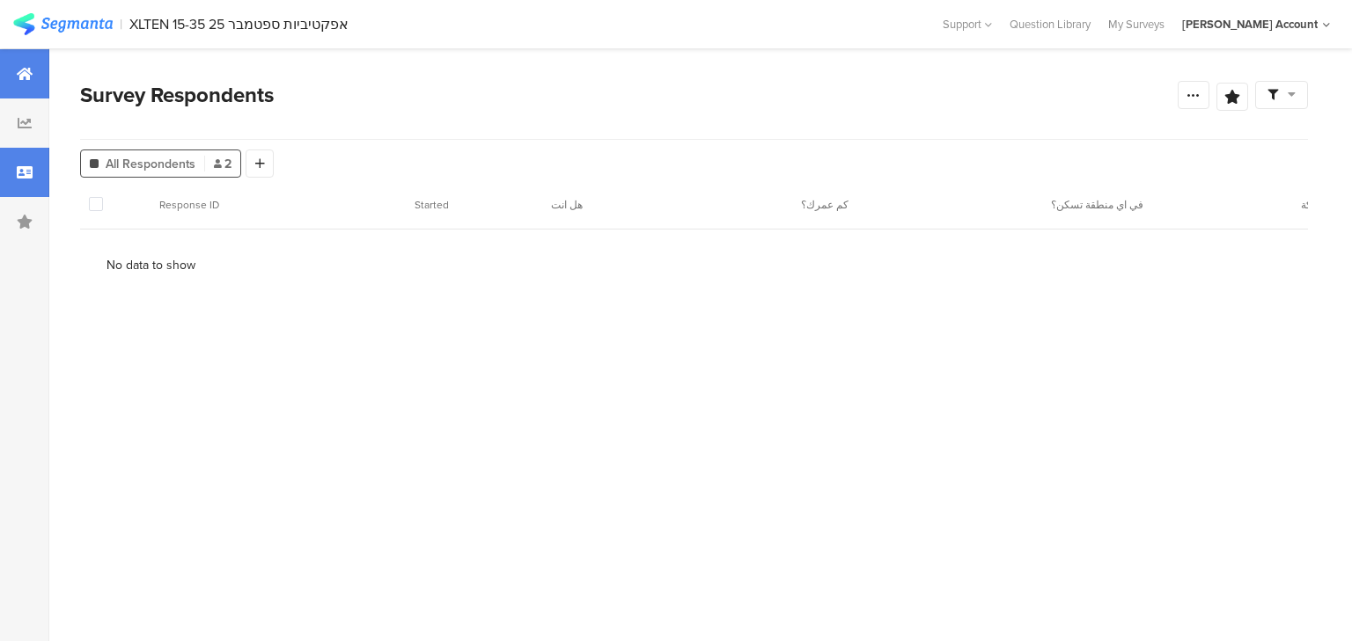
click at [11, 74] on div at bounding box center [24, 73] width 49 height 49
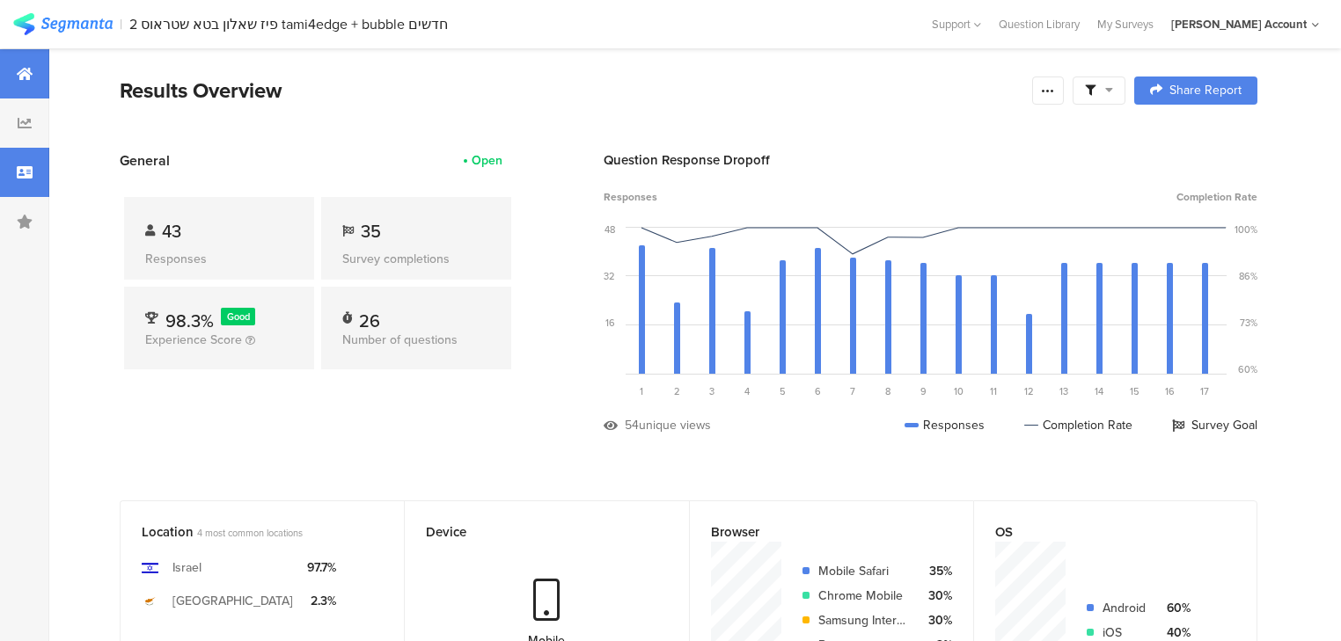
click at [15, 179] on div at bounding box center [24, 172] width 49 height 49
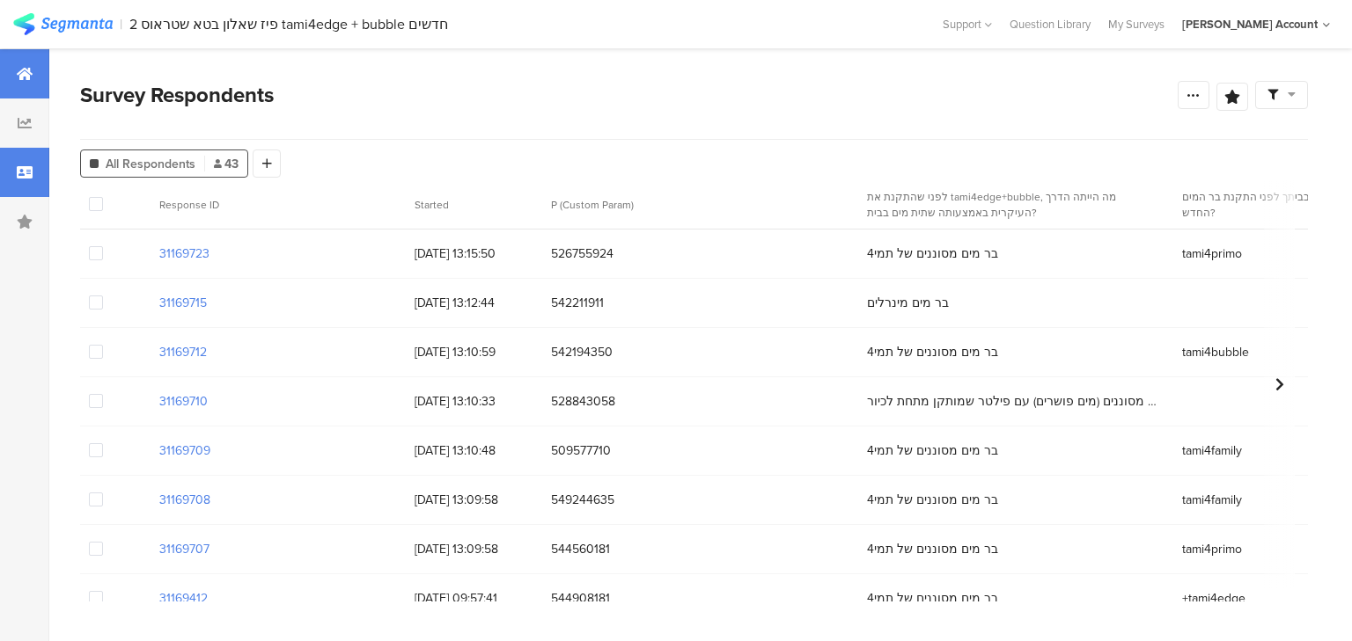
click at [27, 72] on icon at bounding box center [25, 74] width 16 height 14
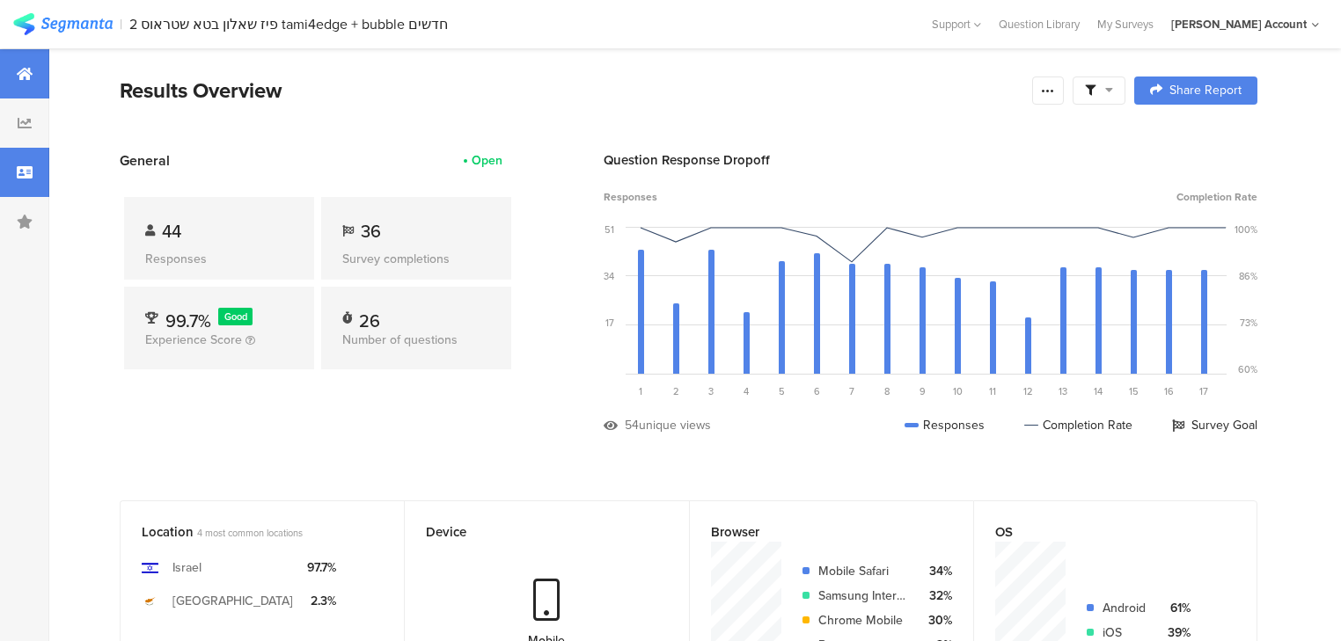
click at [24, 176] on icon at bounding box center [25, 172] width 16 height 14
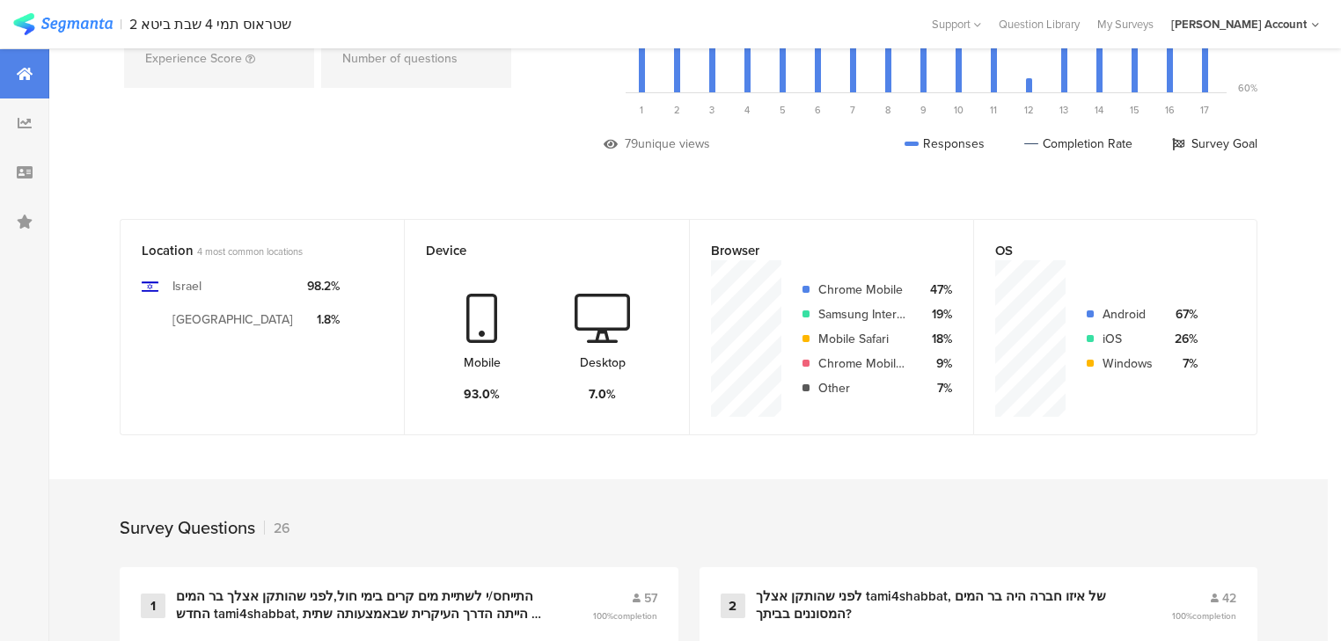
scroll to position [563, 0]
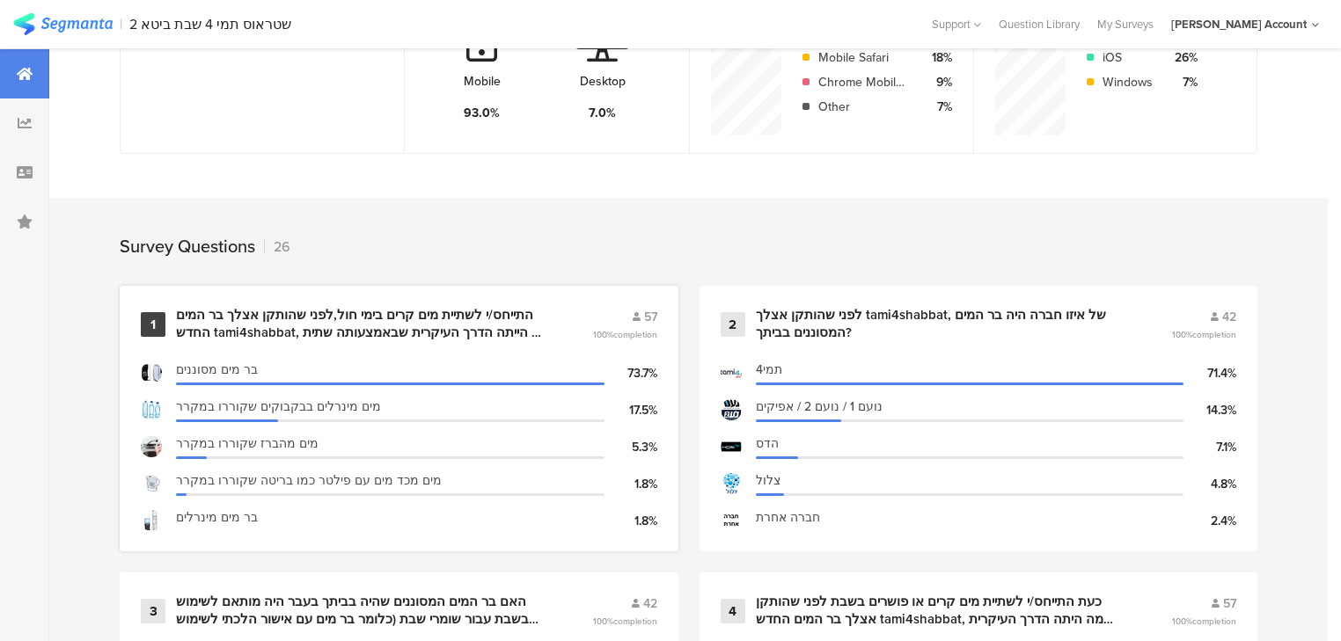
click at [301, 326] on div "התייחס/י לשתיית מים קרים בימי חול,לפני שהותקן אצלך בר המים החדש tami4shabbat, מ…" at bounding box center [363, 324] width 374 height 34
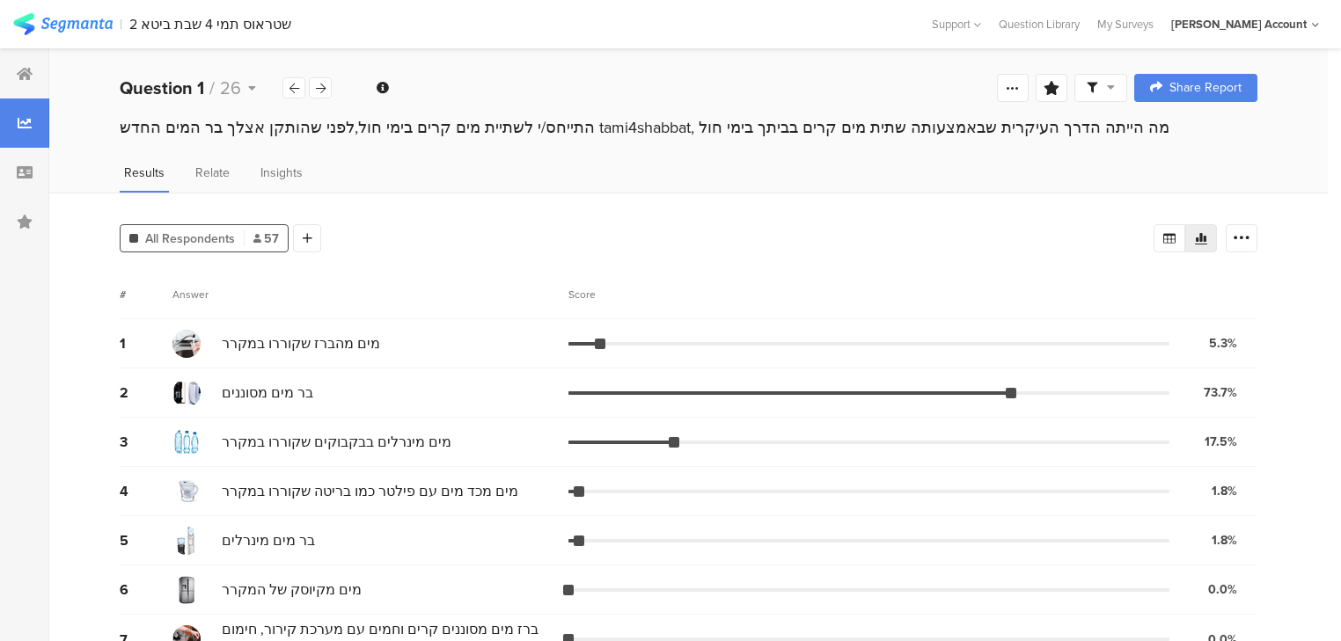
scroll to position [234, 0]
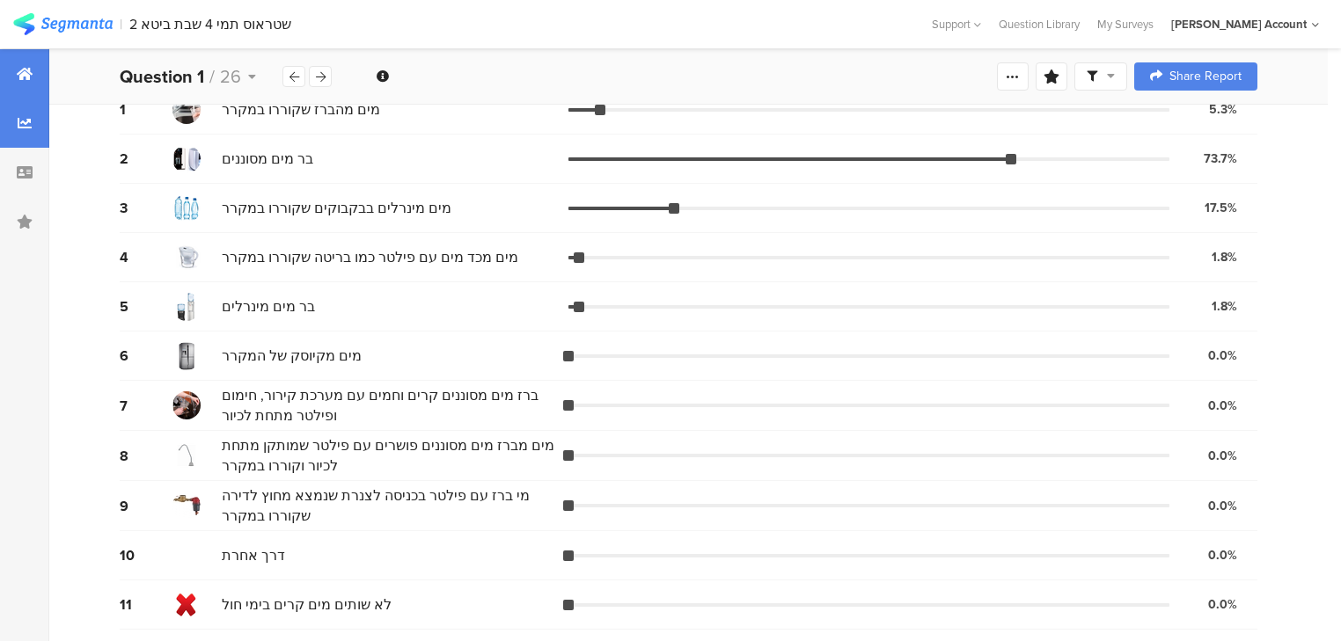
click at [25, 81] on div at bounding box center [24, 73] width 49 height 49
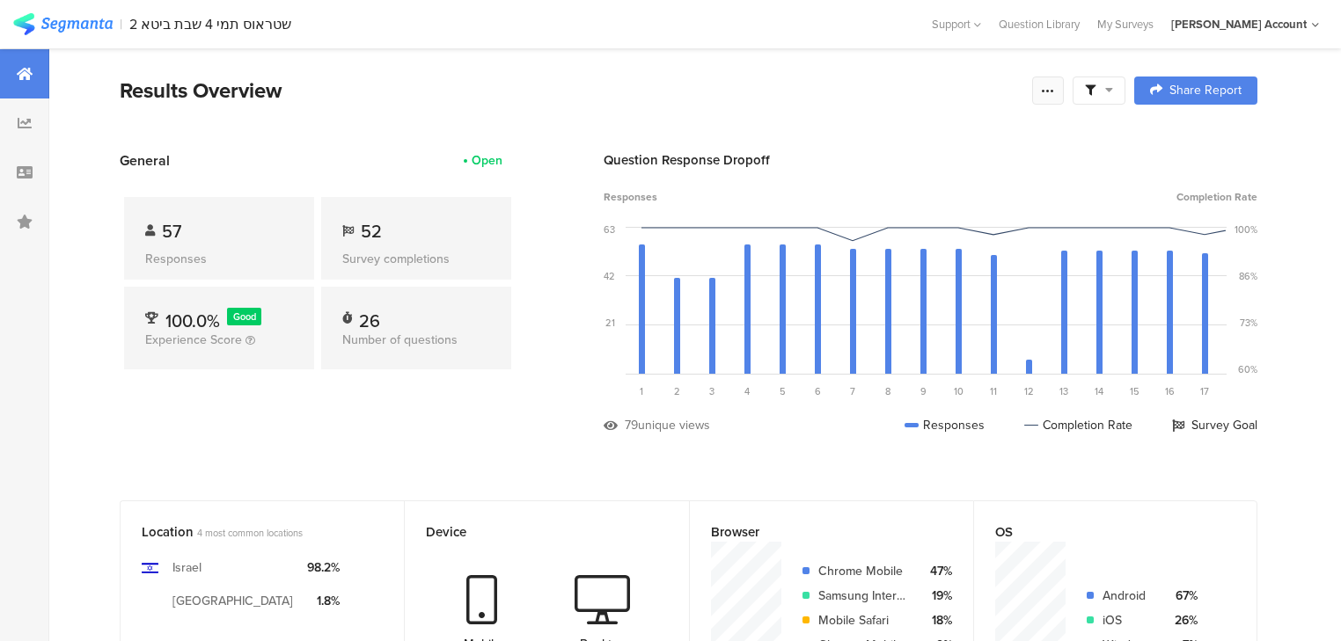
click at [1051, 93] on icon at bounding box center [1048, 91] width 14 height 14
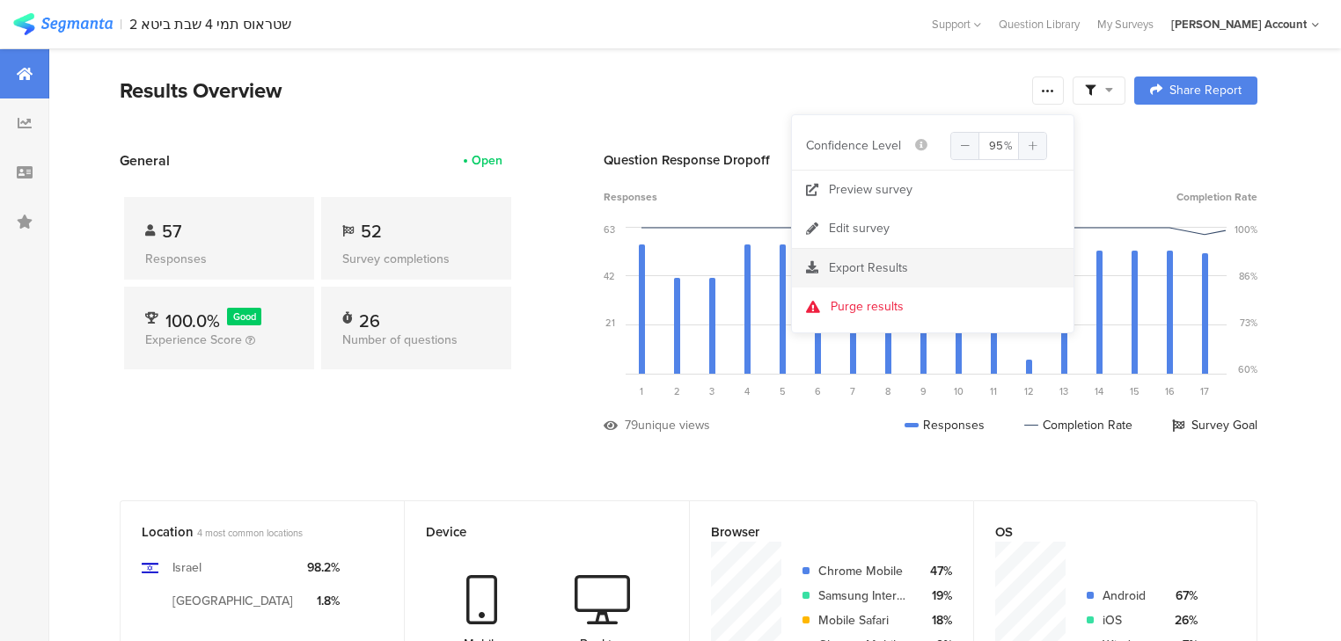
click at [869, 262] on span "Export Results" at bounding box center [868, 268] width 79 height 18
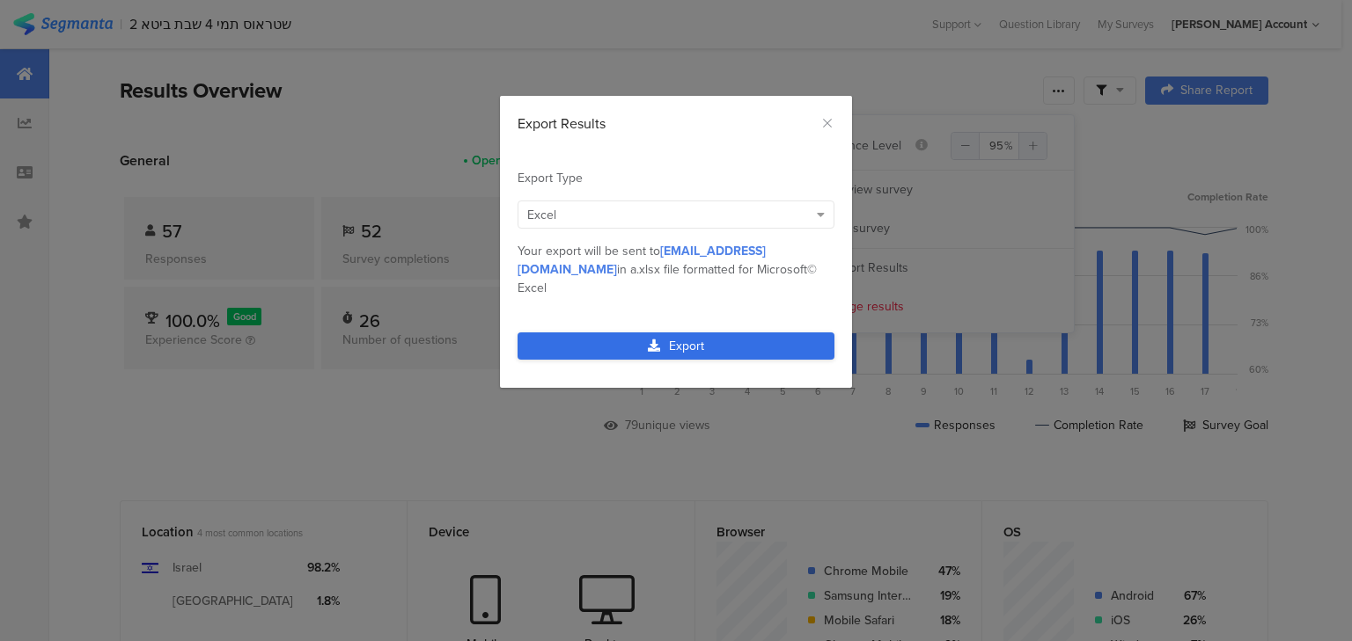
click at [693, 333] on link "Export" at bounding box center [675, 346] width 317 height 27
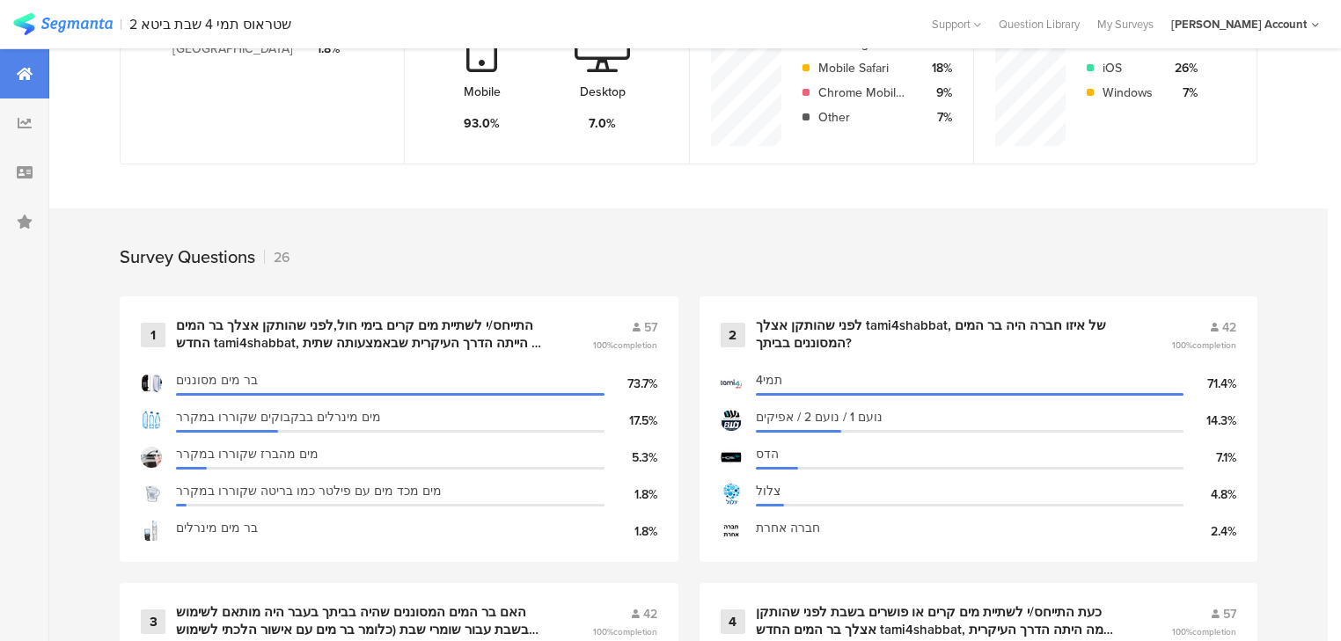
scroll to position [774, 0]
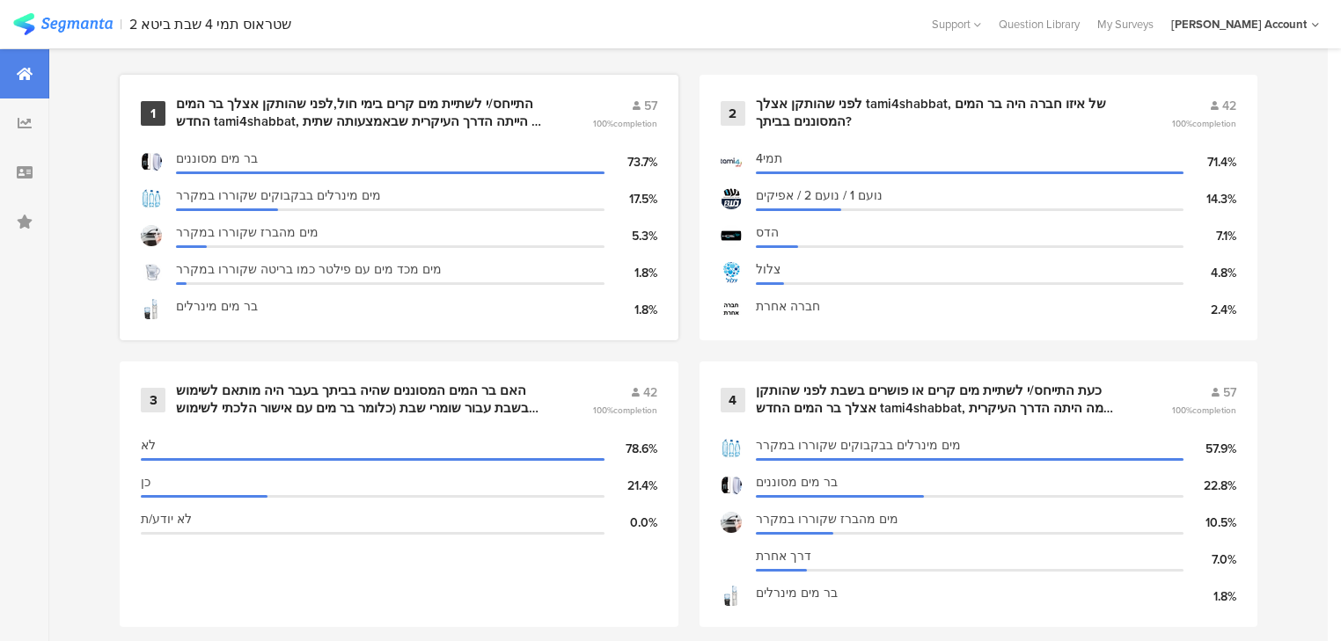
click at [267, 116] on div "התייחס/י לשתיית מים קרים בימי חול,לפני שהותקן אצלך בר המים החדש tami4shabbat, מ…" at bounding box center [363, 113] width 374 height 34
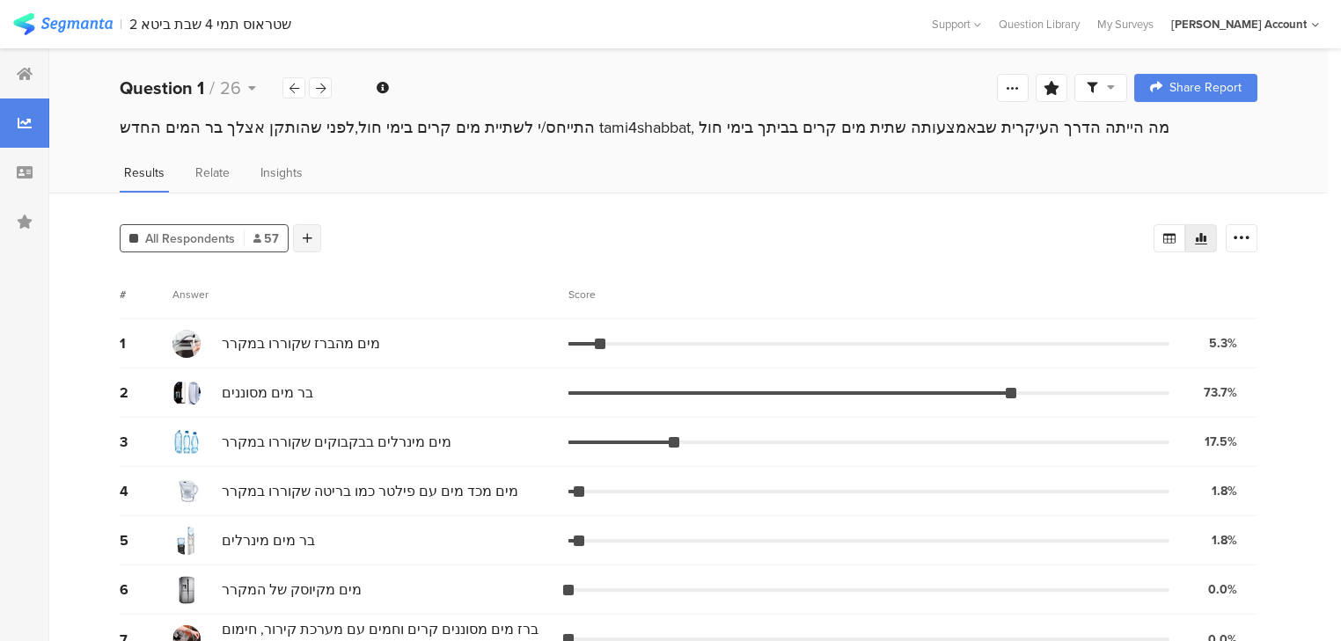
click at [310, 238] on icon at bounding box center [308, 238] width 10 height 12
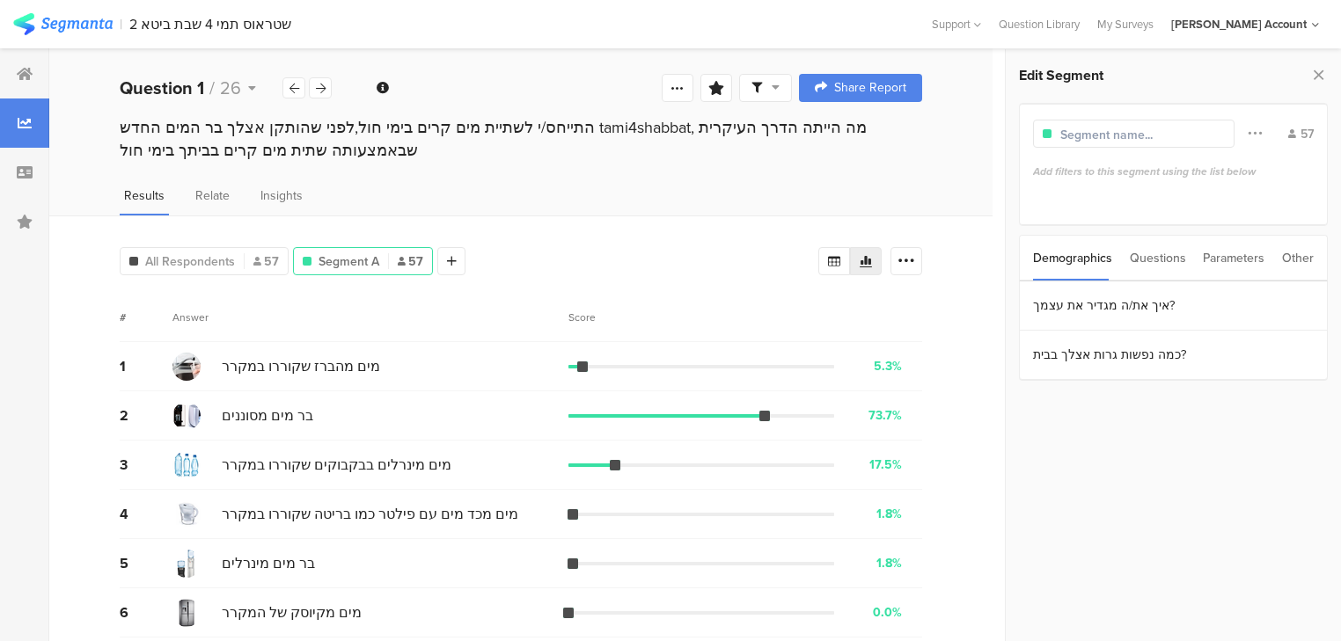
click at [1151, 257] on div "Questions" at bounding box center [1158, 258] width 56 height 45
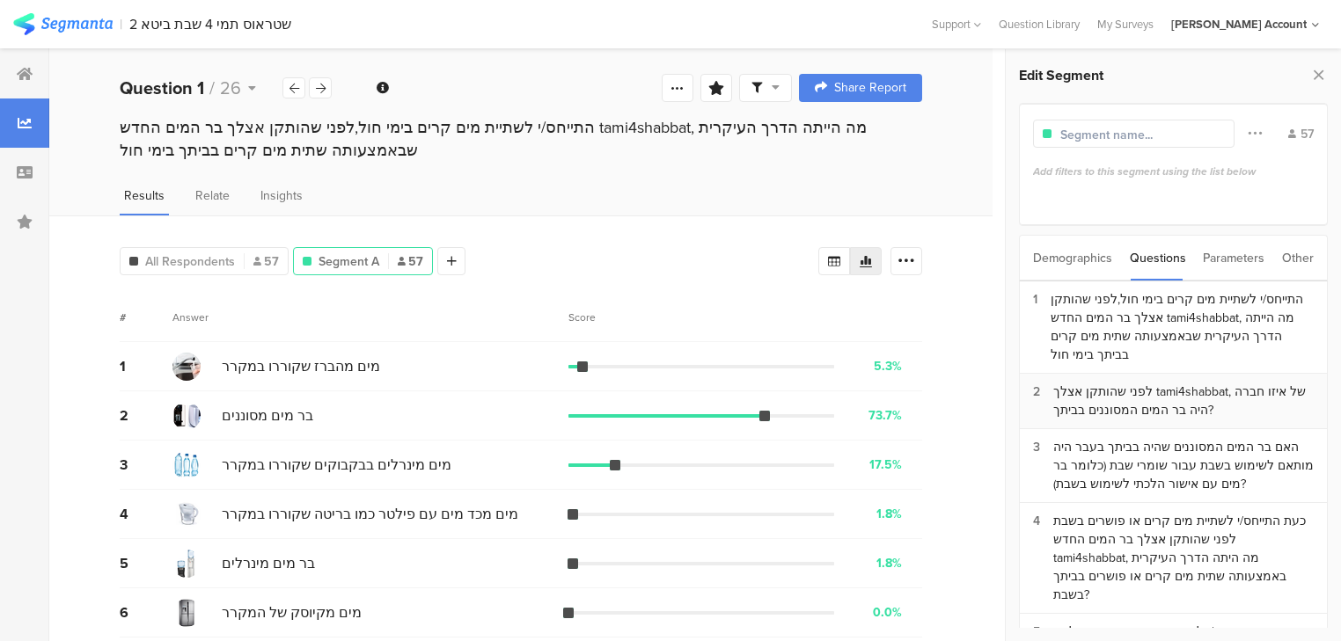
click at [1137, 393] on div "לפני שהותקן אצלך tami4shabbat, של איזו חברה היה בר המים המסוננים בביתך?" at bounding box center [1183, 401] width 260 height 37
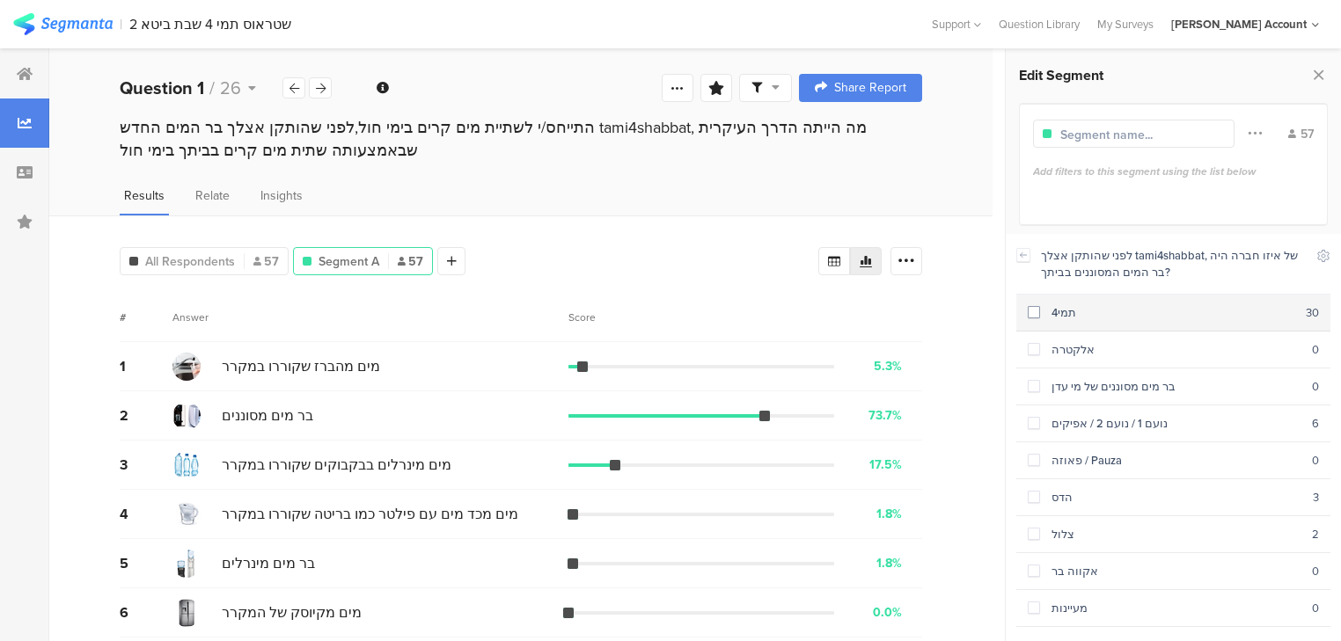
click at [1056, 313] on div "תמי4" at bounding box center [1173, 312] width 266 height 17
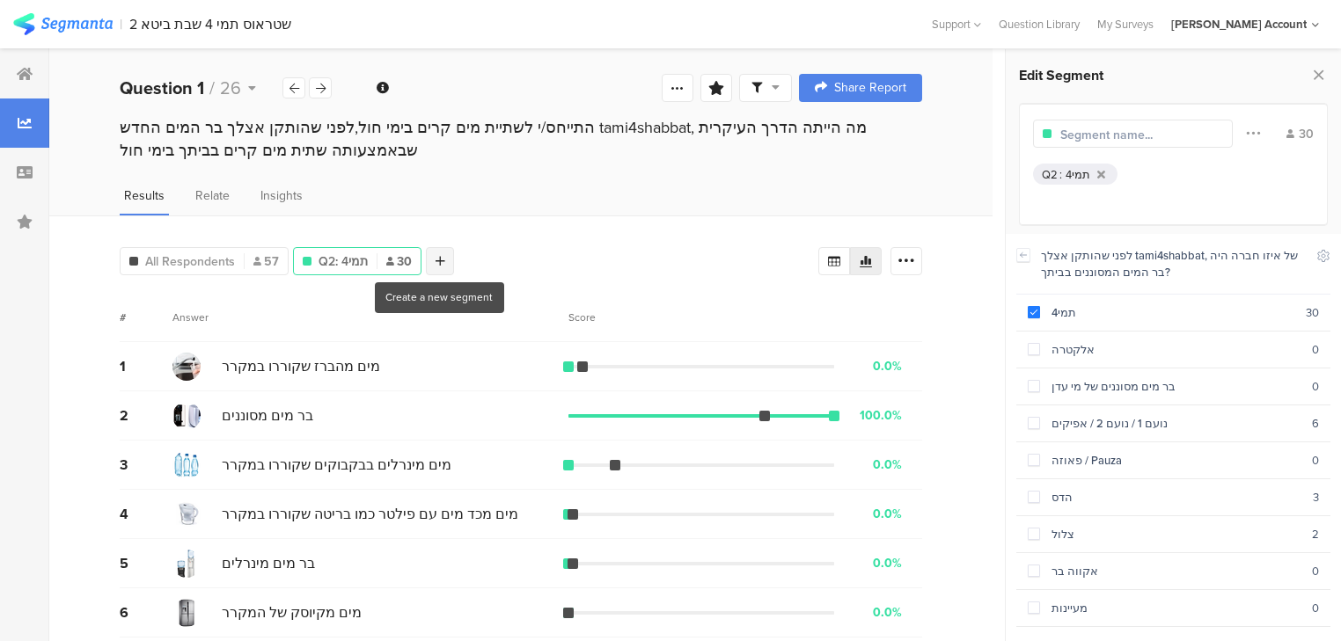
click at [440, 256] on icon at bounding box center [441, 261] width 10 height 12
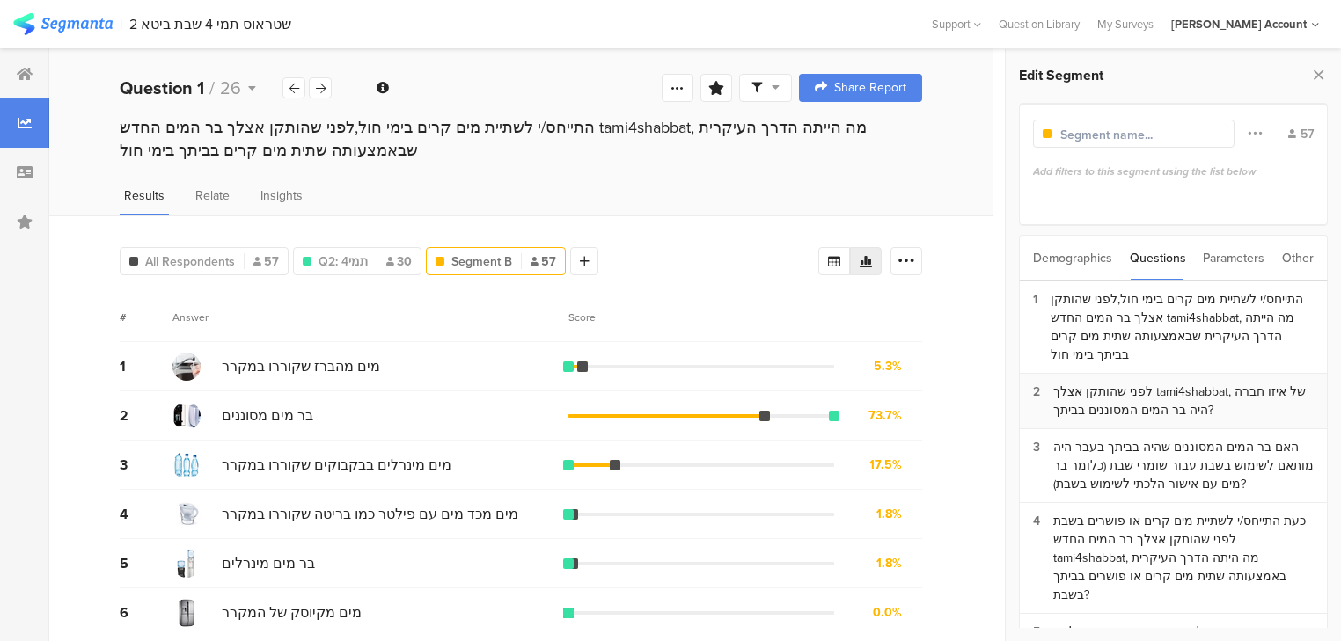
click at [1120, 401] on div "לפני שהותקן אצלך tami4shabbat, של איזו חברה היה בר המים המסוננים בביתך?" at bounding box center [1183, 401] width 260 height 37
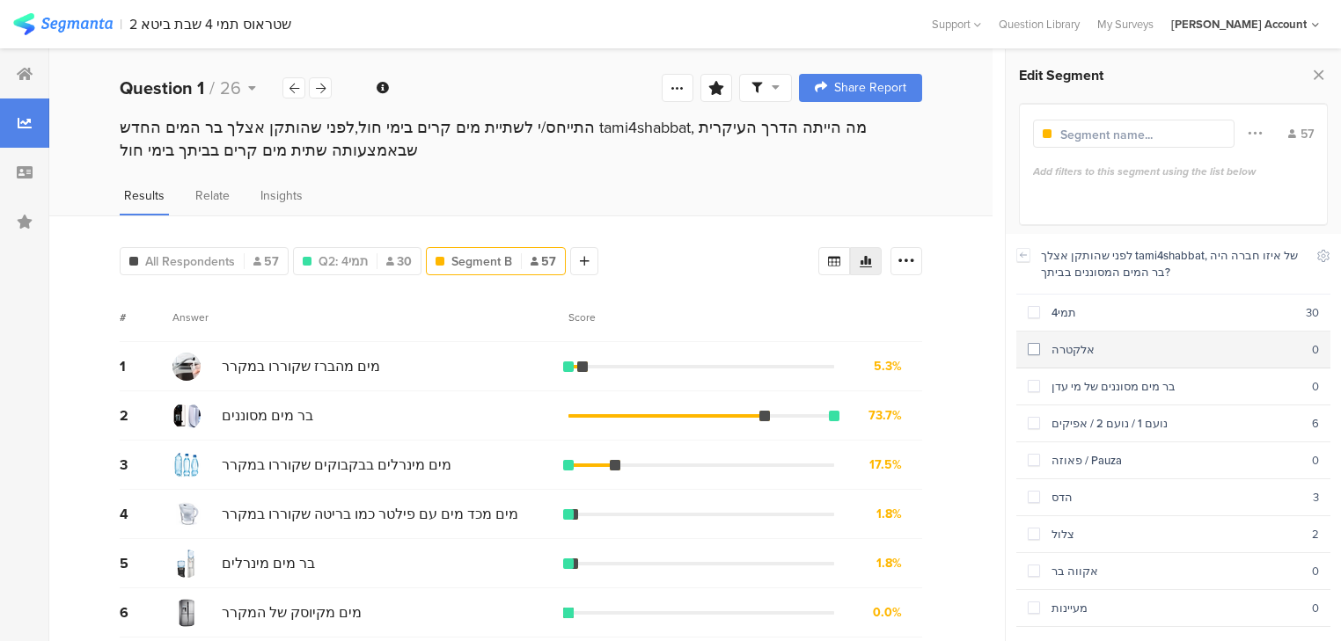
click at [1069, 348] on div "אלקטרה" at bounding box center [1176, 349] width 272 height 17
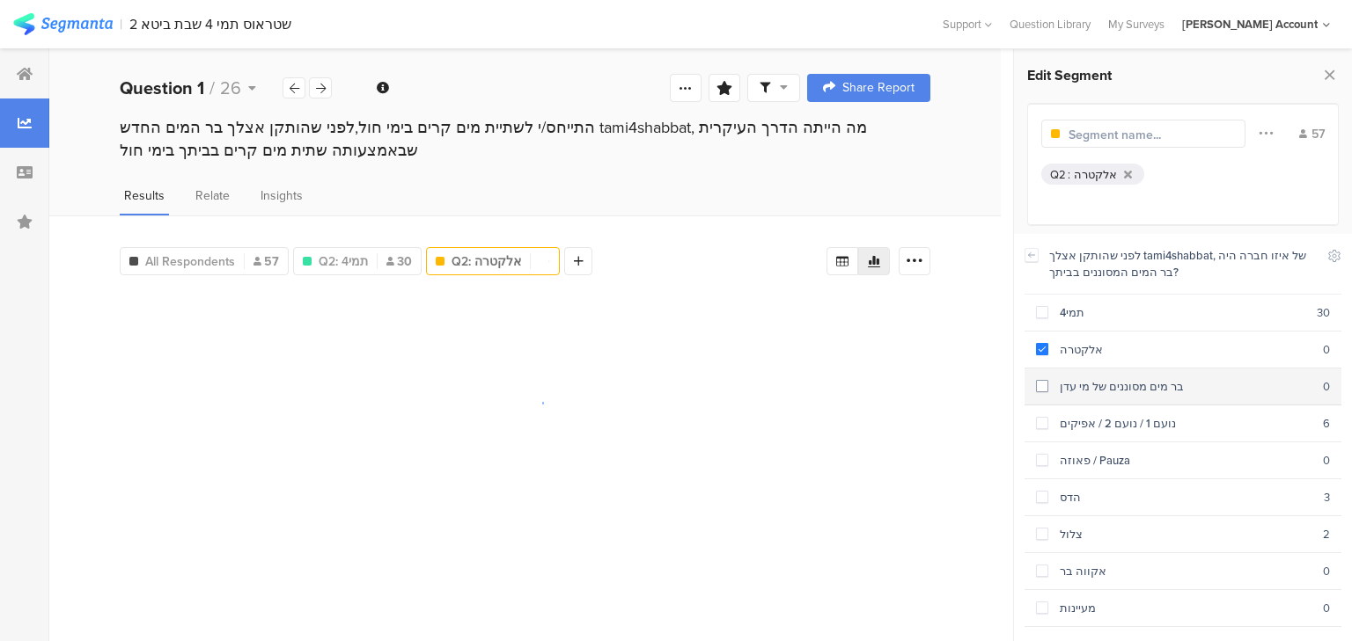
click at [1082, 388] on div "בר מים מסוננים של מי עדן" at bounding box center [1185, 386] width 275 height 17
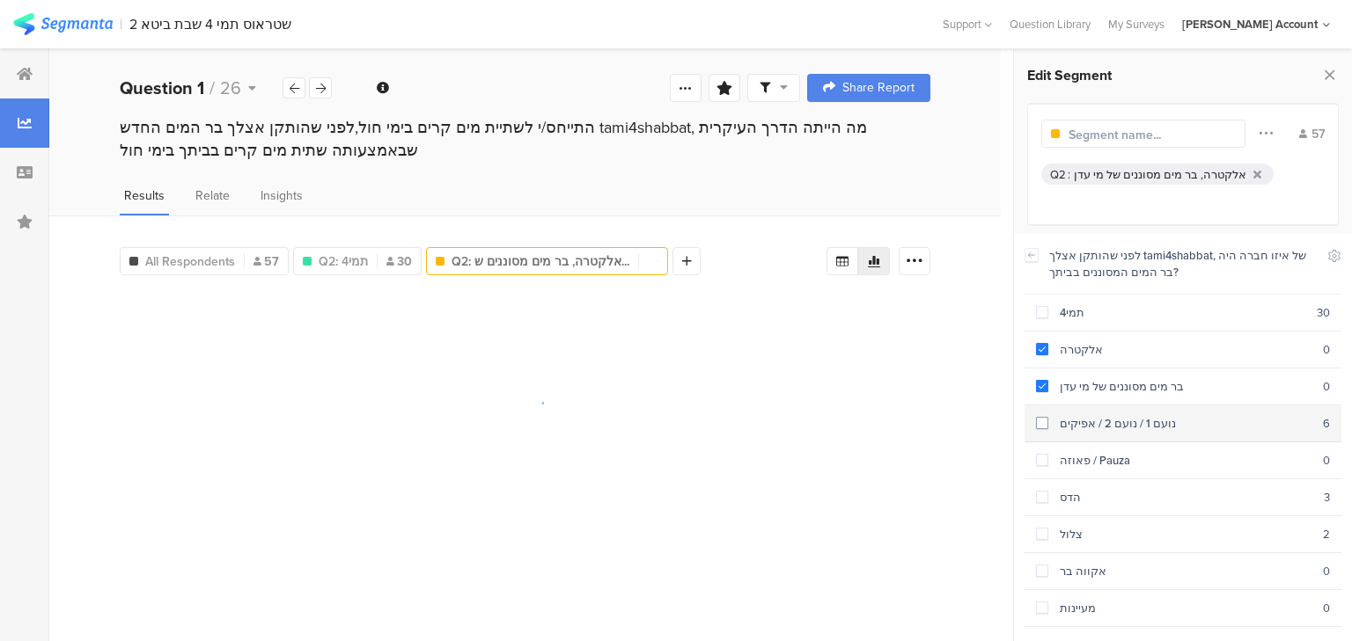
click at [1095, 421] on div "נועם 1 / נועם 2 / אפיקים" at bounding box center [1185, 423] width 275 height 17
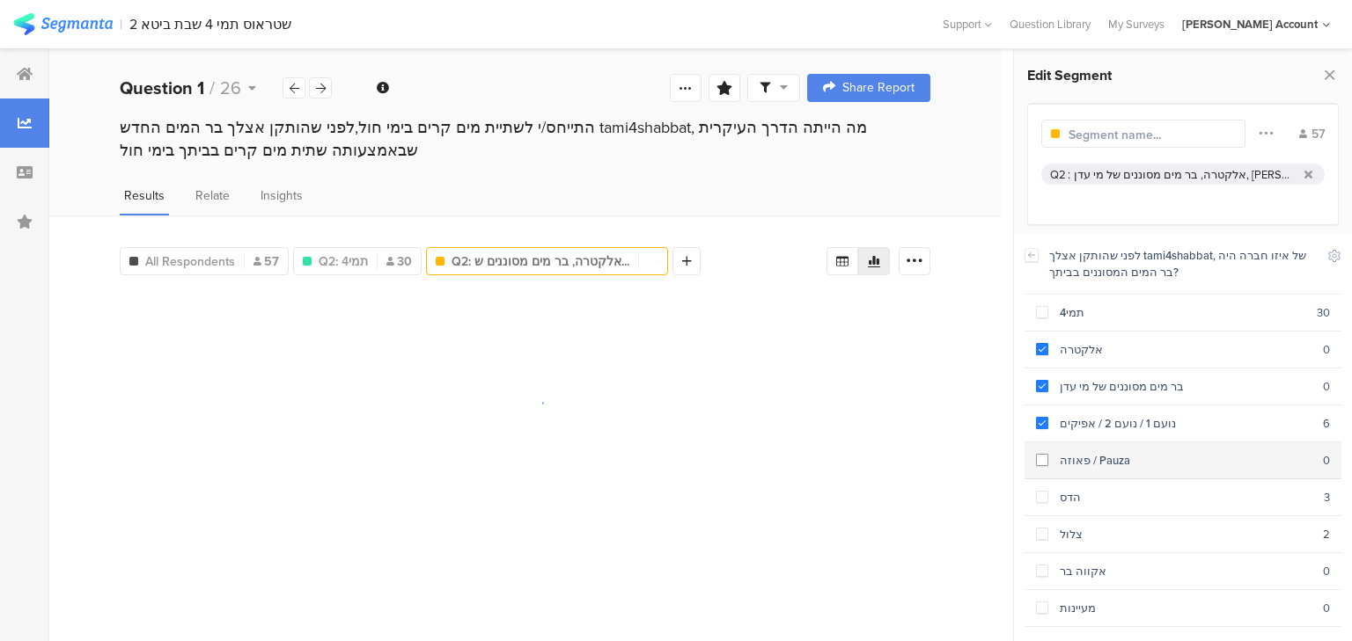
click at [1093, 452] on div "פאוזה / Pauza" at bounding box center [1185, 460] width 275 height 17
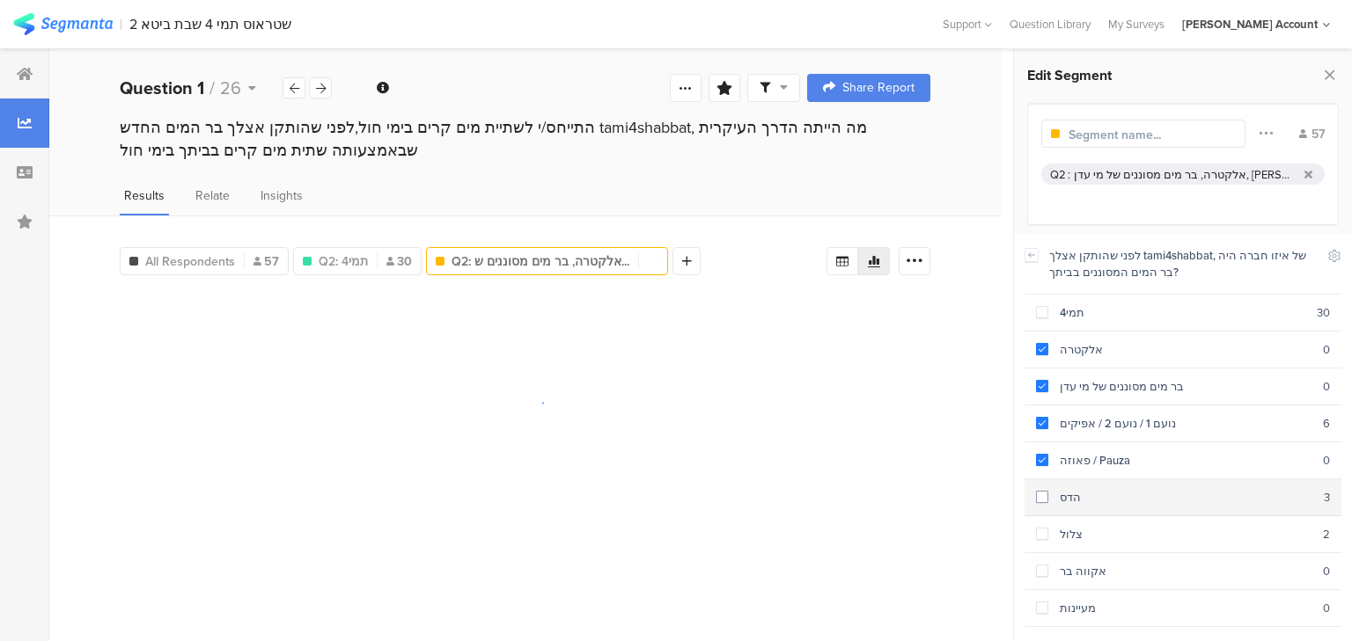
click at [1083, 489] on div "הדס" at bounding box center [1185, 497] width 275 height 17
click at [1080, 527] on div "צלול" at bounding box center [1185, 534] width 275 height 17
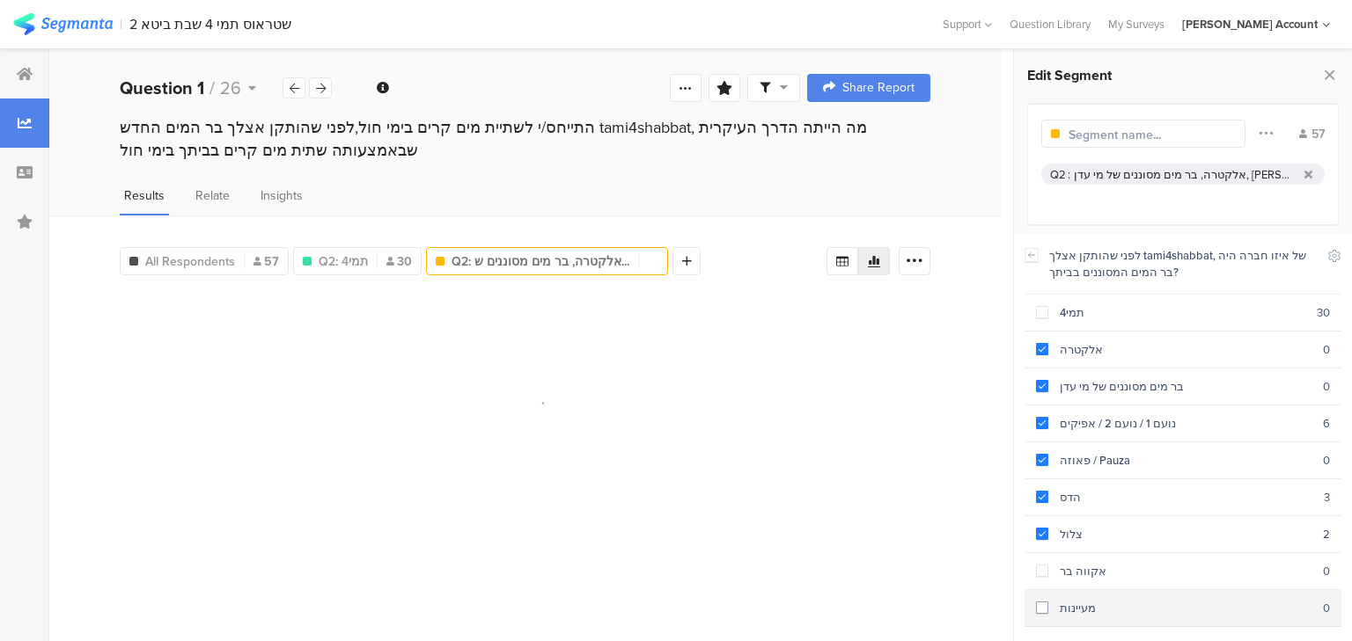
drag, startPoint x: 1088, startPoint y: 553, endPoint x: 1090, endPoint y: 584, distance: 31.8
click at [1087, 555] on section "אקווה בר 0" at bounding box center [1182, 571] width 317 height 37
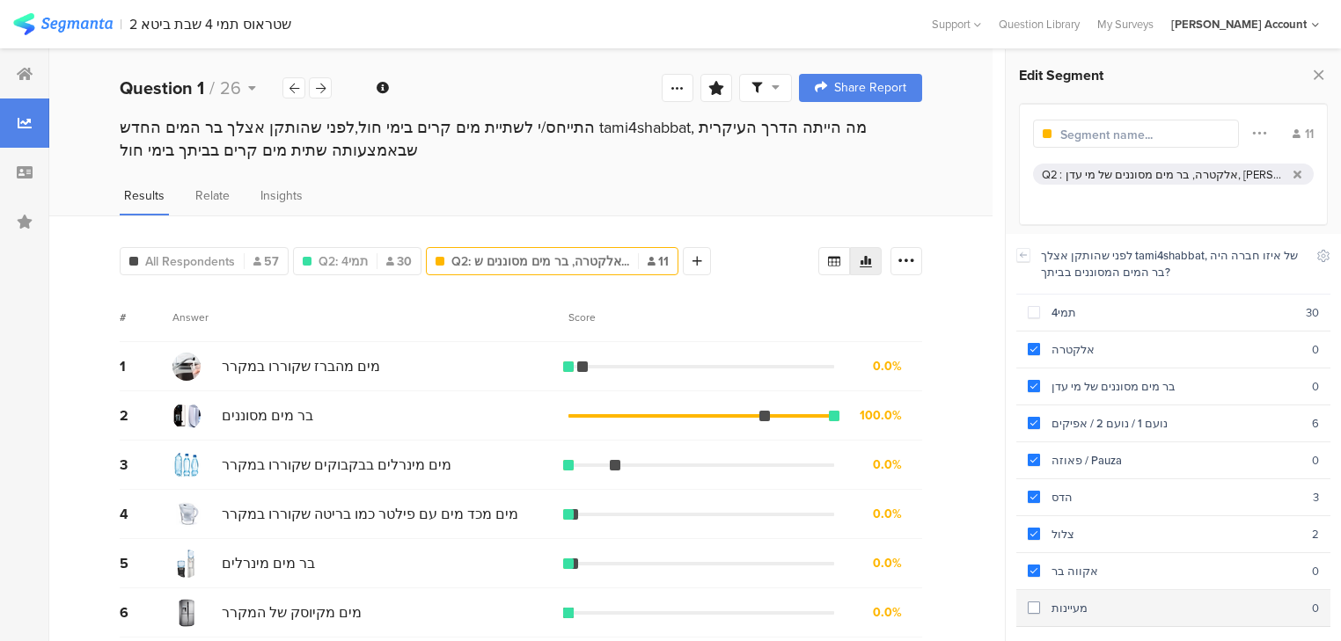
click at [1094, 600] on div "מעיינות" at bounding box center [1176, 608] width 272 height 17
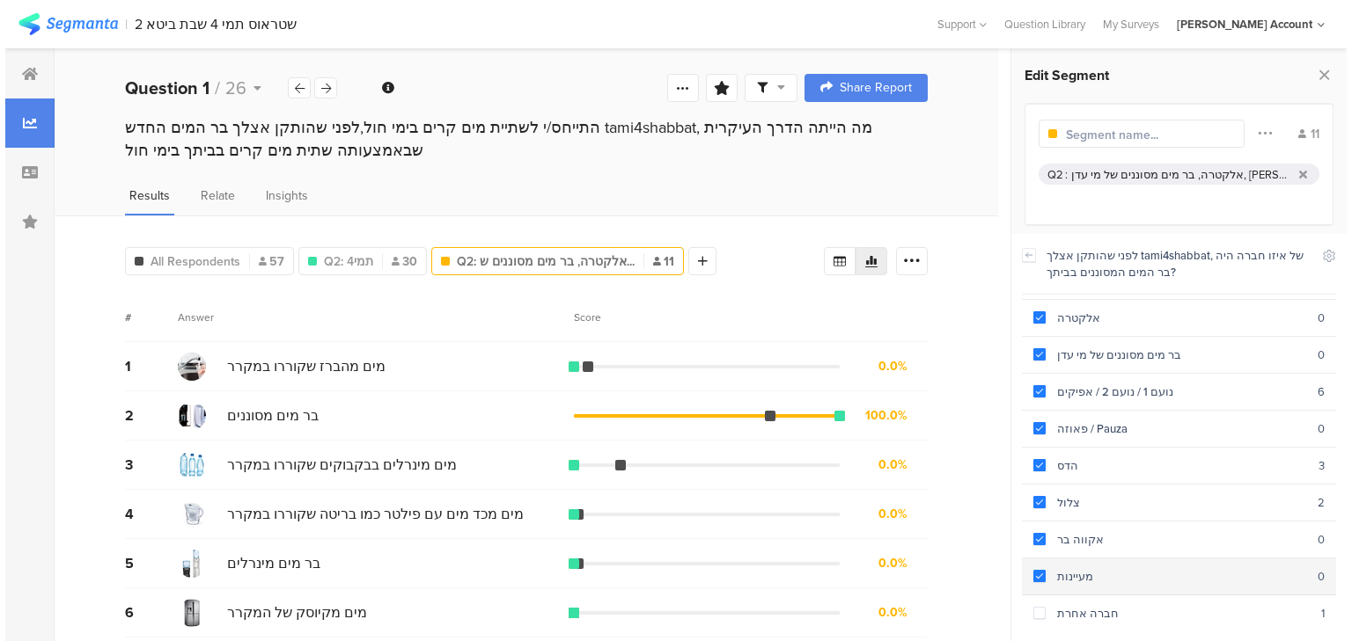
scroll to position [59, 0]
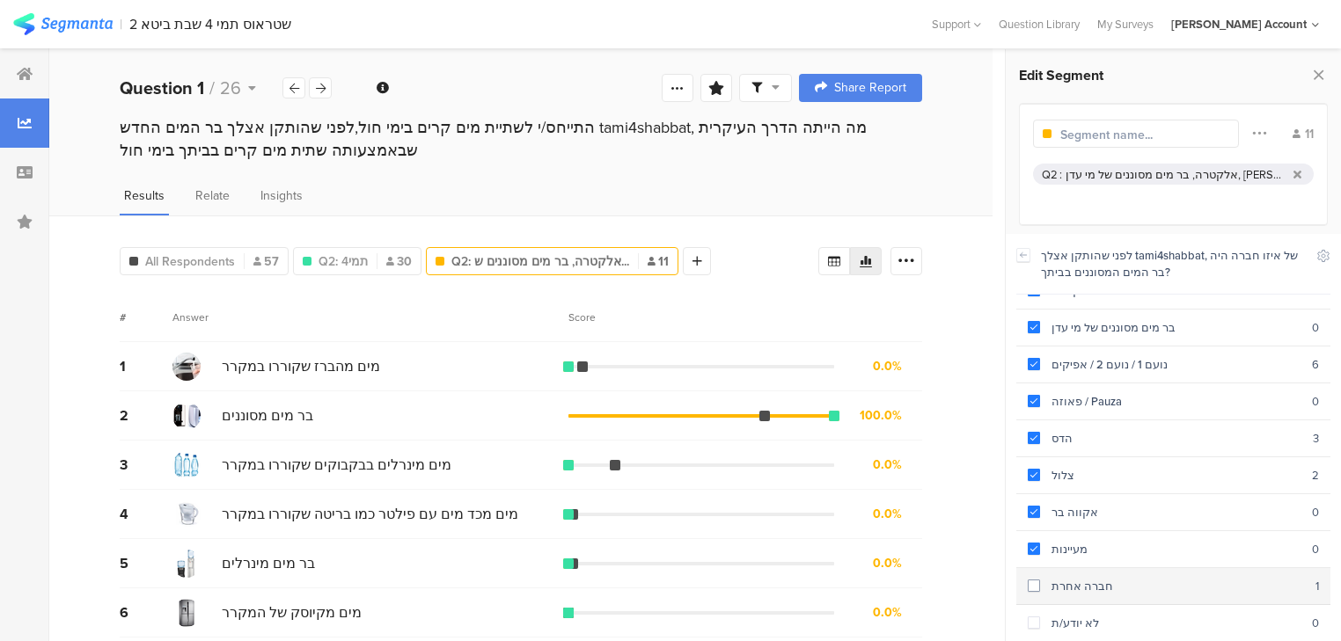
click at [1088, 583] on div "חברה אחרת" at bounding box center [1177, 586] width 275 height 17
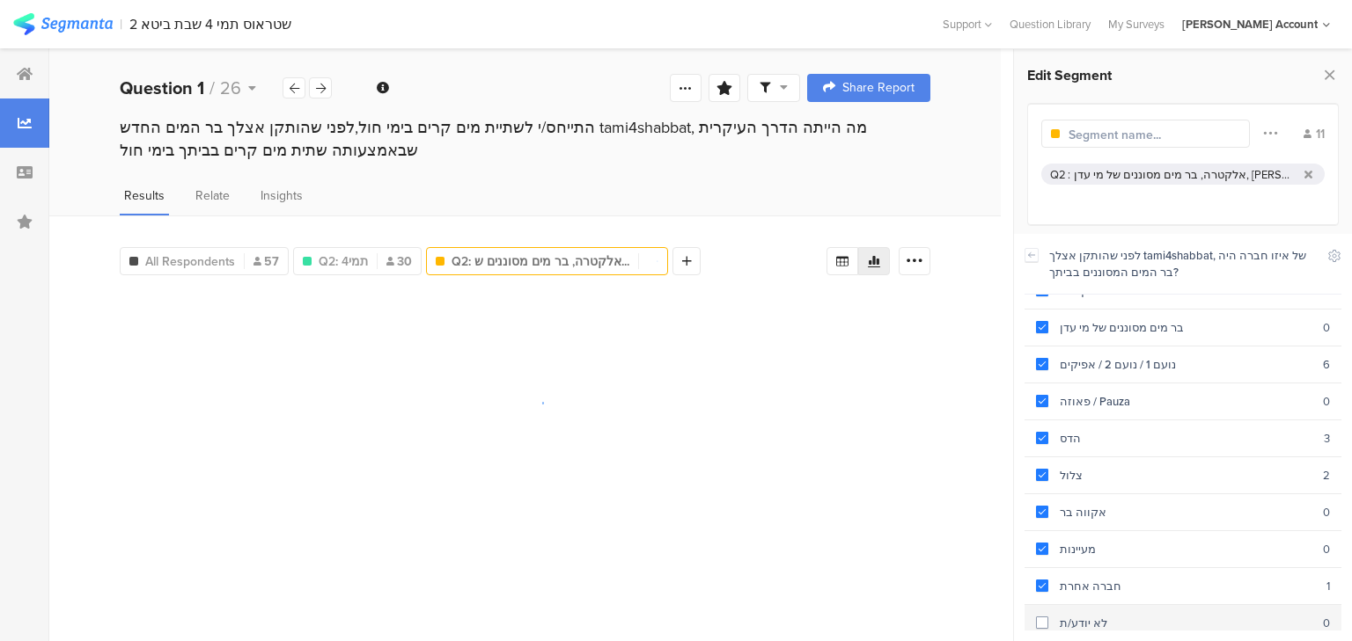
click at [1092, 615] on div "לא יודע/ת" at bounding box center [1185, 623] width 275 height 17
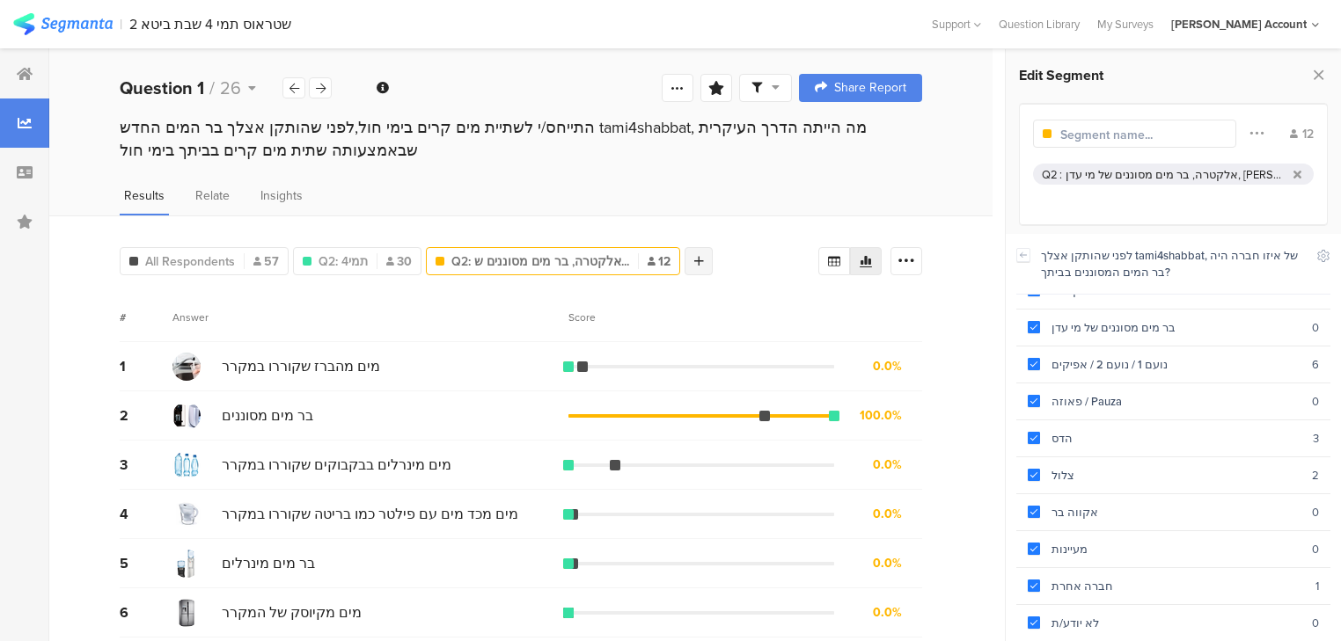
click at [694, 255] on icon at bounding box center [699, 261] width 10 height 12
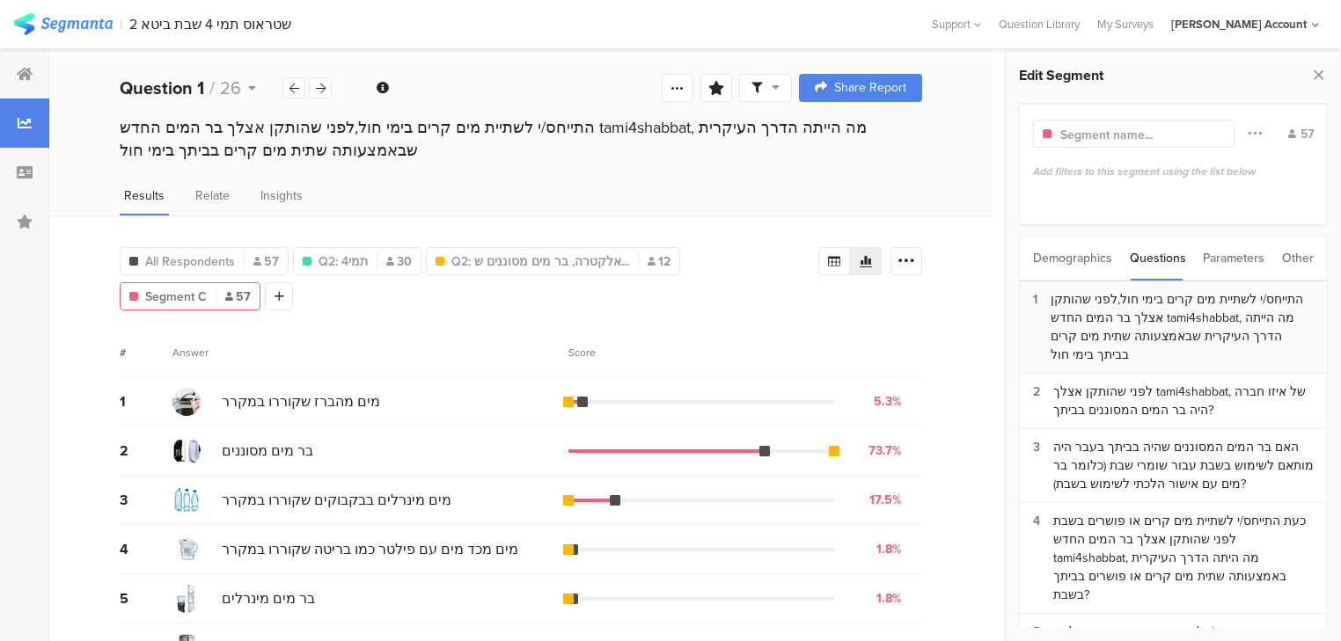
click at [1135, 317] on div "התייחס/י לשתיית מים קרים בימי חול,לפני שהותקן אצלך בר המים החדש tami4shabbat, מ…" at bounding box center [1182, 327] width 263 height 74
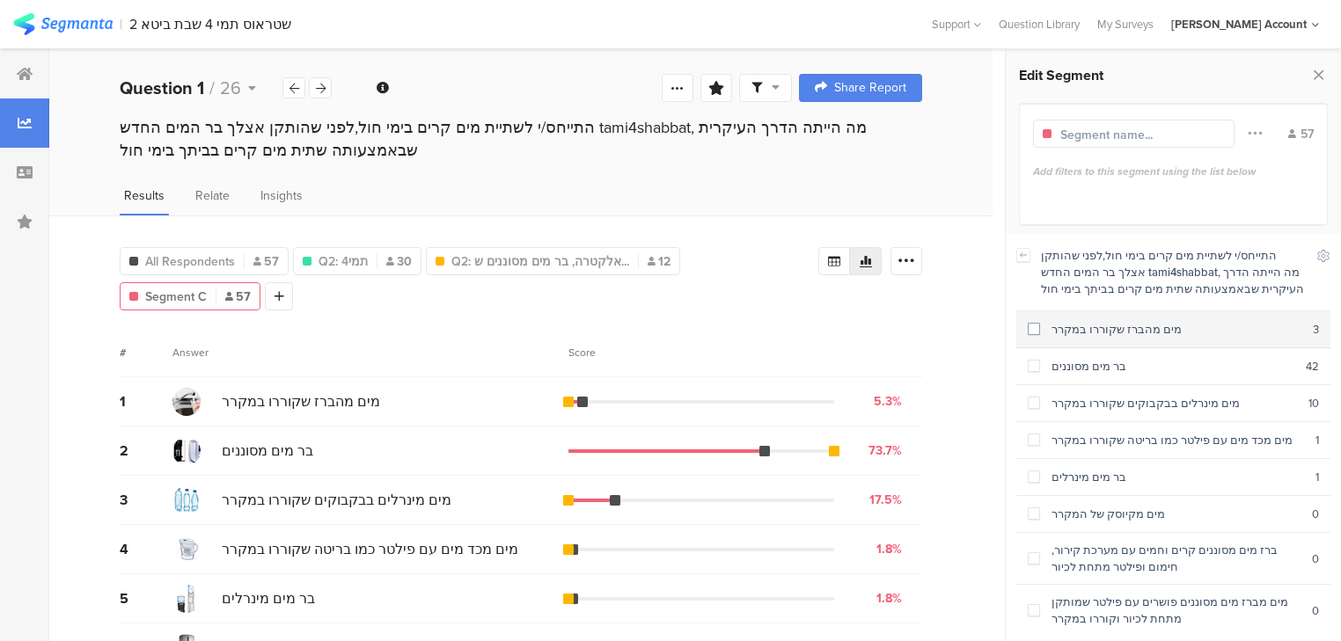
click at [1124, 336] on div "מים מהברז שקוררו במקרר" at bounding box center [1176, 329] width 273 height 17
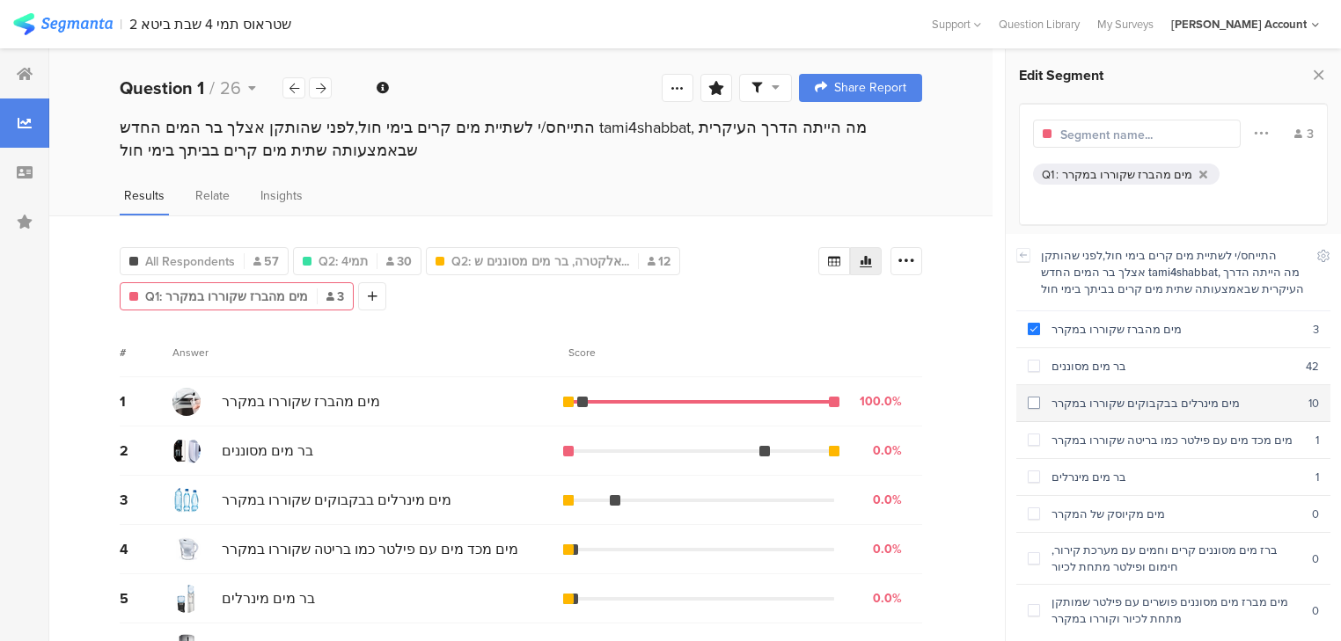
click at [1123, 405] on div "מים מינרלים בבקבוקים שקוררו במקרר" at bounding box center [1174, 403] width 268 height 17
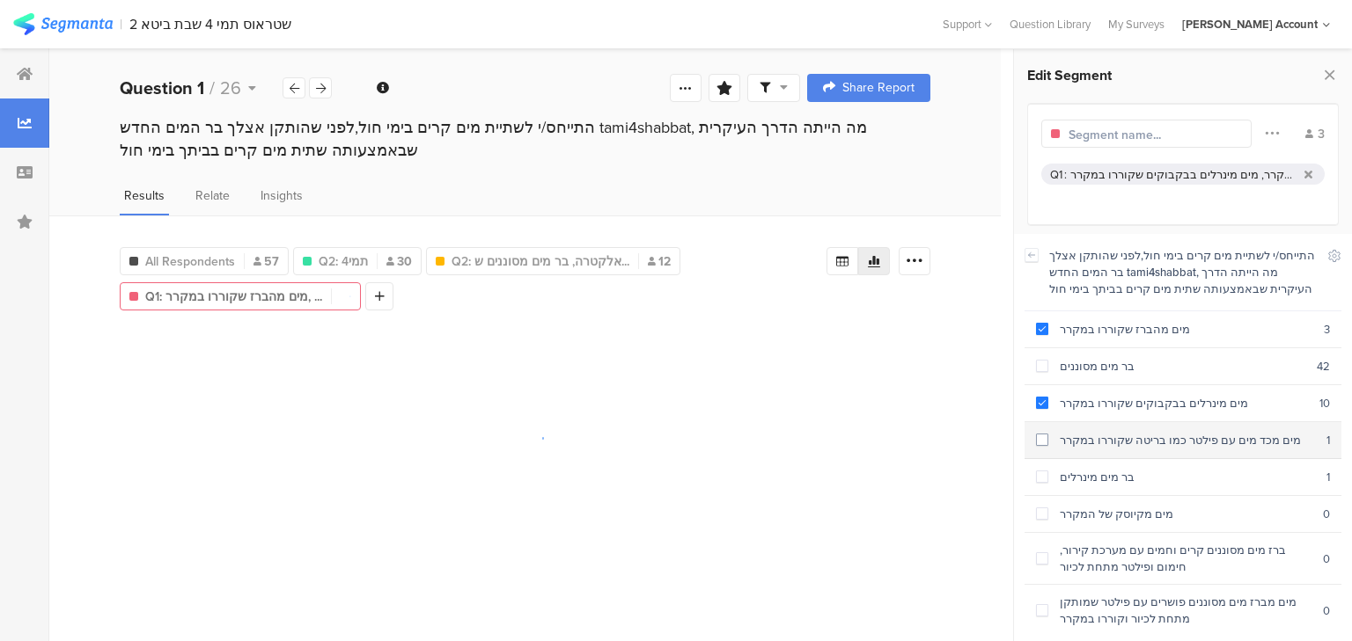
click at [1130, 447] on section "מים מכד מים עם פילטר כמו בריטה שקוררו במקרר 1" at bounding box center [1182, 440] width 317 height 37
drag, startPoint x: 1119, startPoint y: 468, endPoint x: 1112, endPoint y: 489, distance: 22.3
click at [1118, 469] on div "בר מים מינרלים" at bounding box center [1187, 477] width 278 height 17
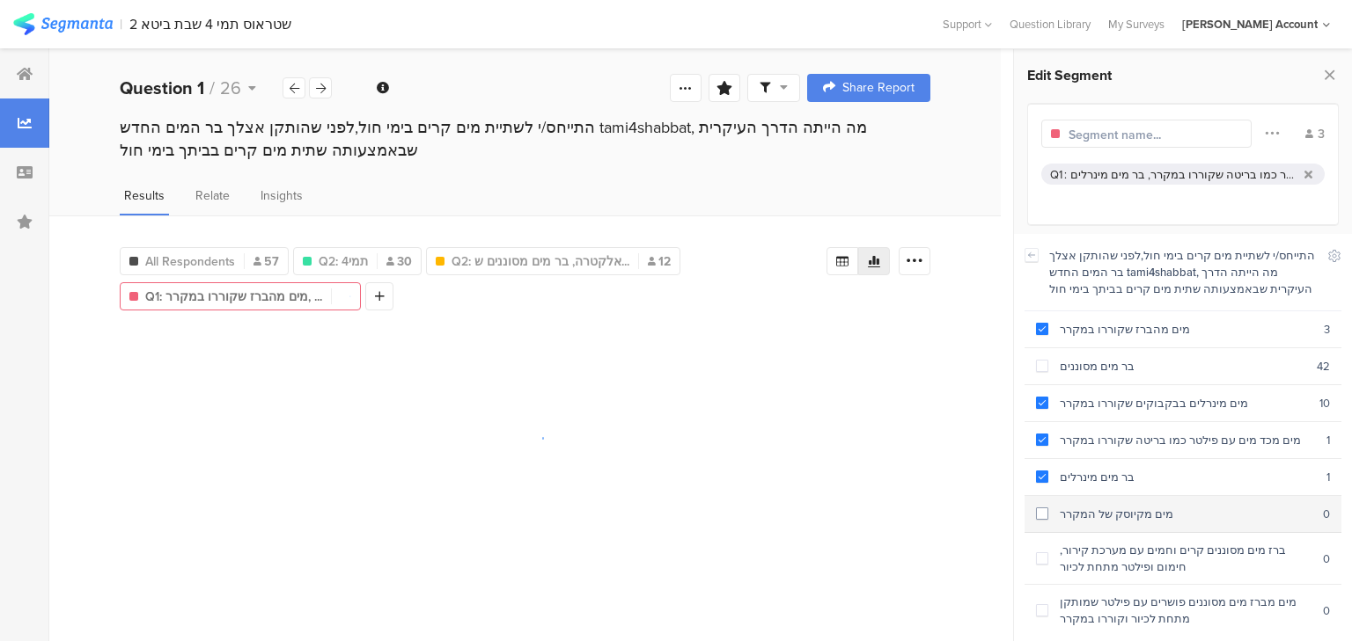
click at [1116, 507] on div "מים מקיוסק של המקרר" at bounding box center [1185, 514] width 275 height 17
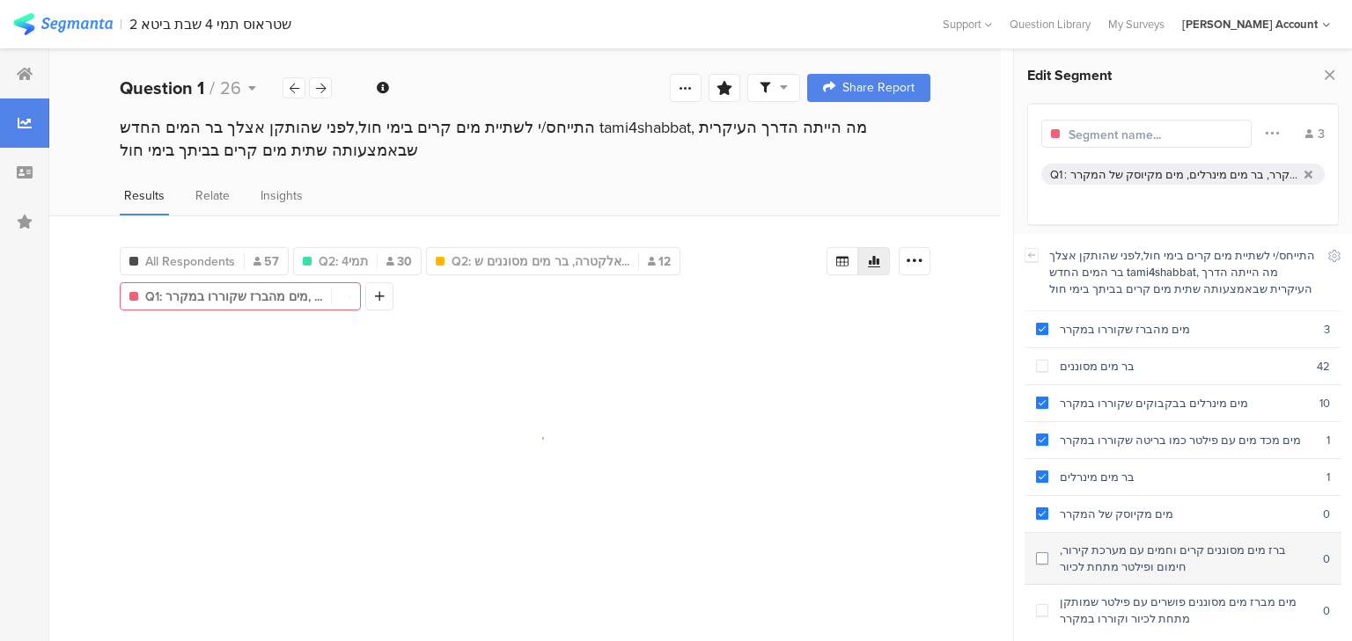
click at [1134, 543] on div "ברז מים מסוננים קרים וחמים עם מערכת קירור, חימום ופילטר מתחת לכיור" at bounding box center [1185, 558] width 275 height 33
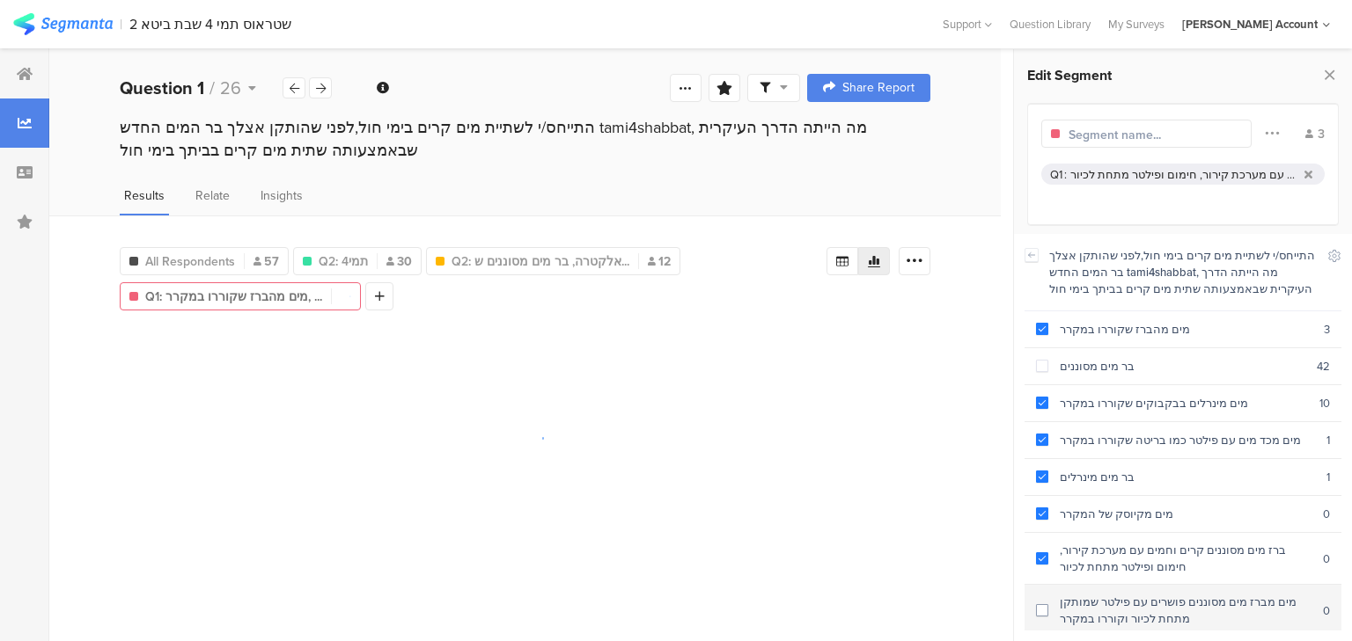
click at [1138, 604] on div "מים מברז מים מסוננים פושרים עם פילטר שמותקן מתחת לכיור וקוררו במקרר" at bounding box center [1185, 610] width 275 height 33
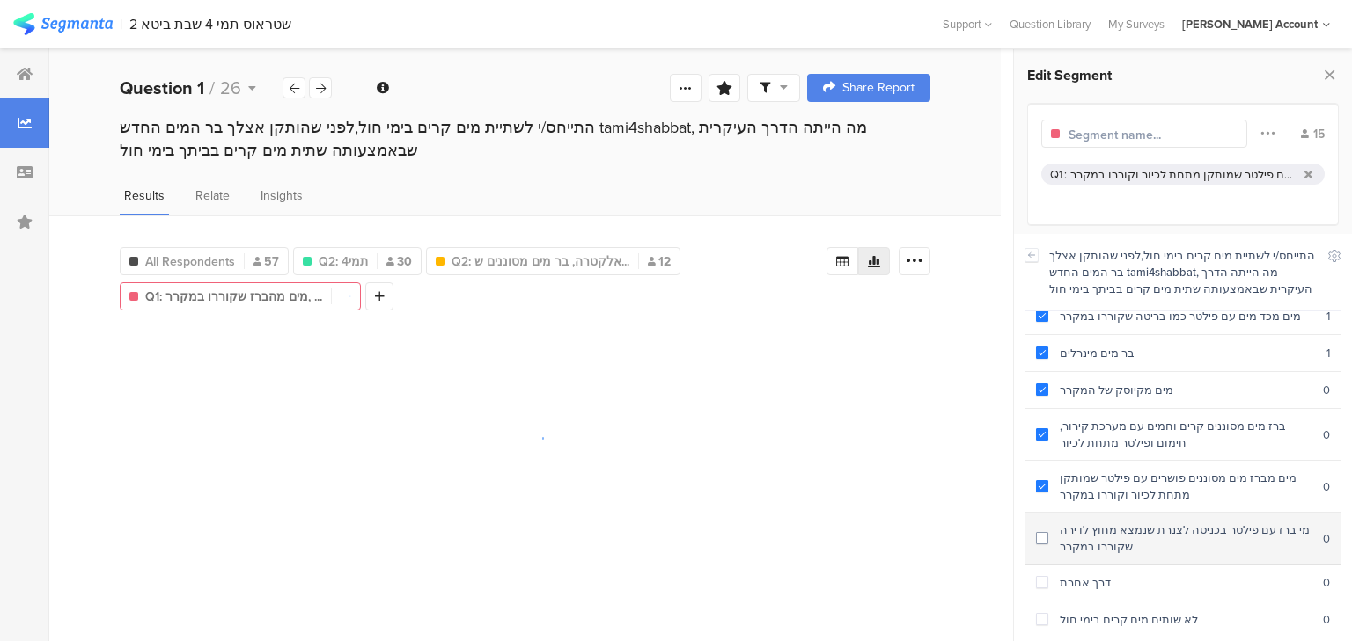
click at [1123, 522] on div "מי ברז עם פילטר בכניסה לצנרת שנמצא מחוץ לדירה שקוררו במקרר" at bounding box center [1185, 538] width 275 height 33
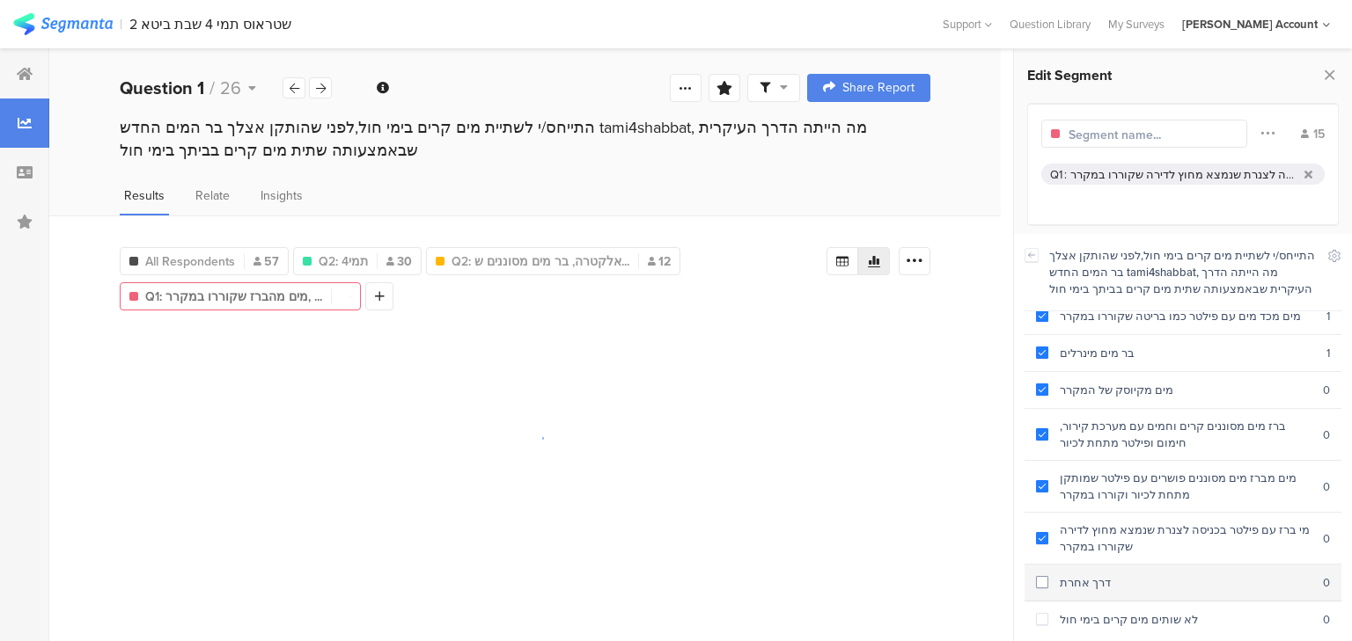
click at [1119, 581] on div "דרך אחרת" at bounding box center [1185, 583] width 275 height 17
click at [1133, 612] on div "לא שותים מים קרים בימי חול" at bounding box center [1185, 620] width 275 height 17
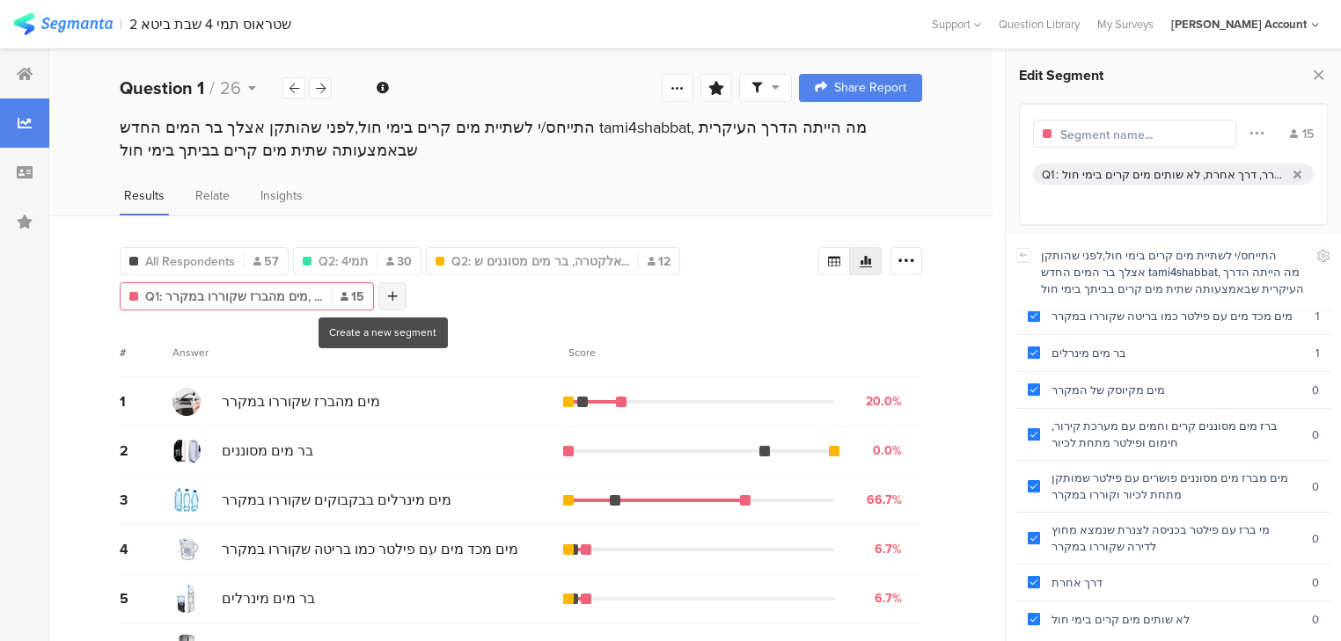
click at [388, 294] on icon at bounding box center [393, 296] width 10 height 12
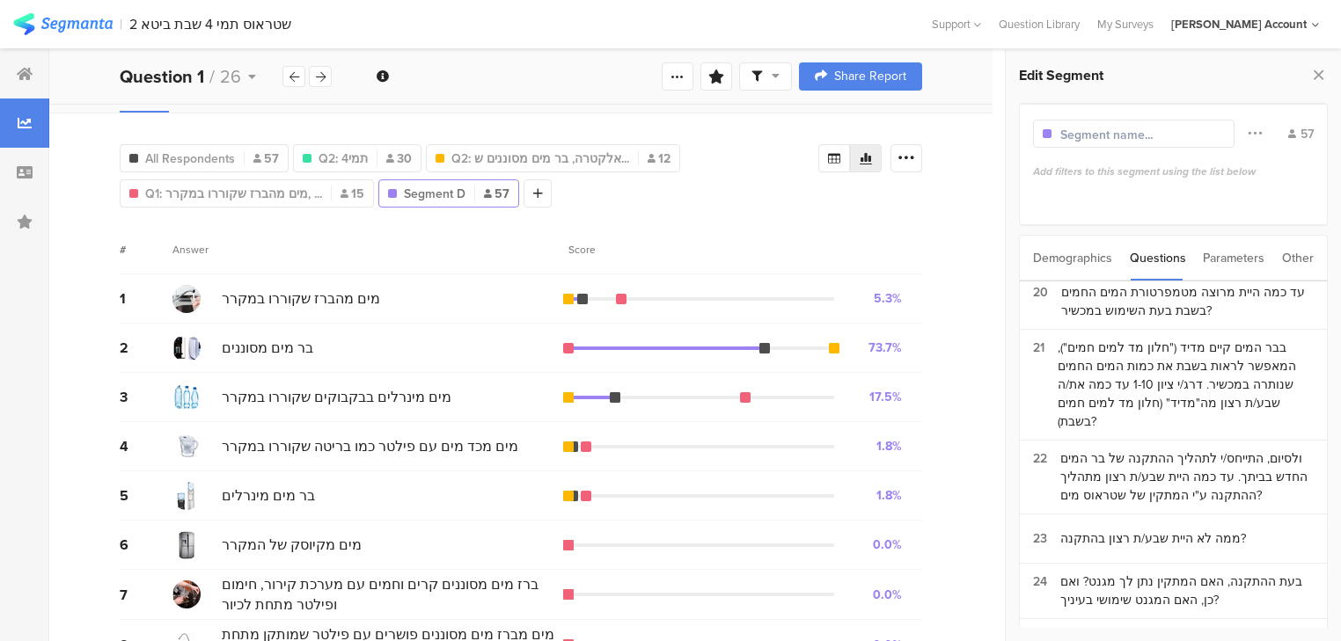
scroll to position [141, 0]
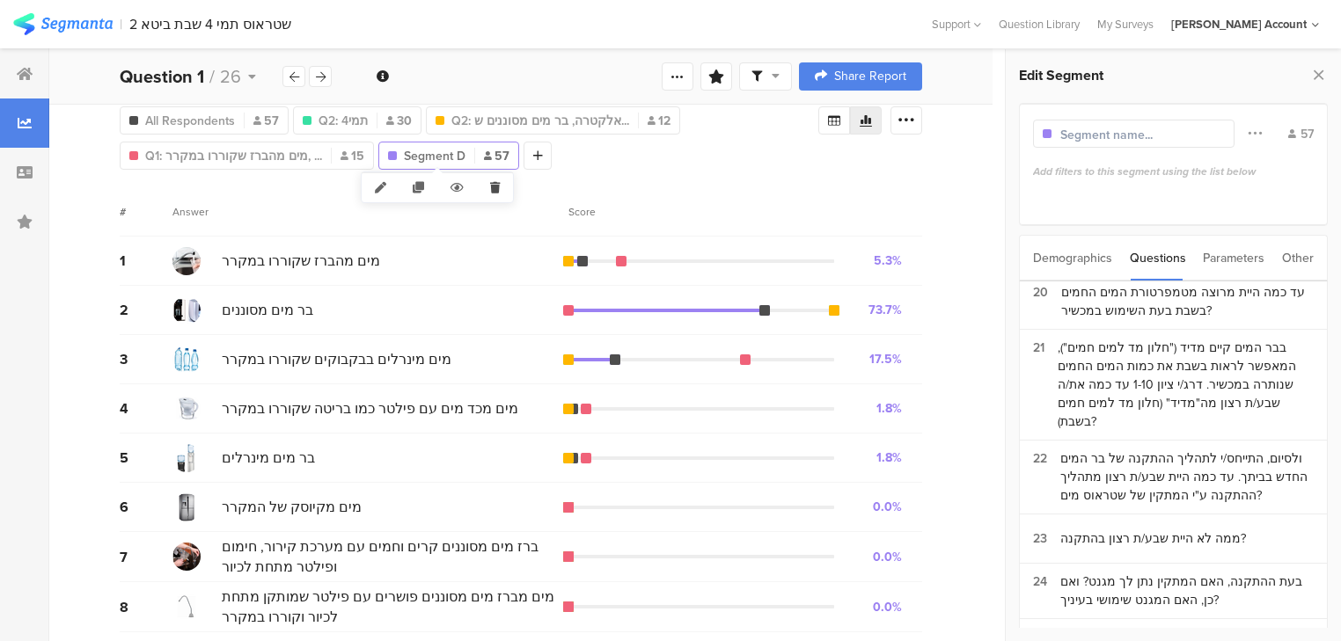
click at [492, 187] on icon at bounding box center [495, 187] width 36 height 29
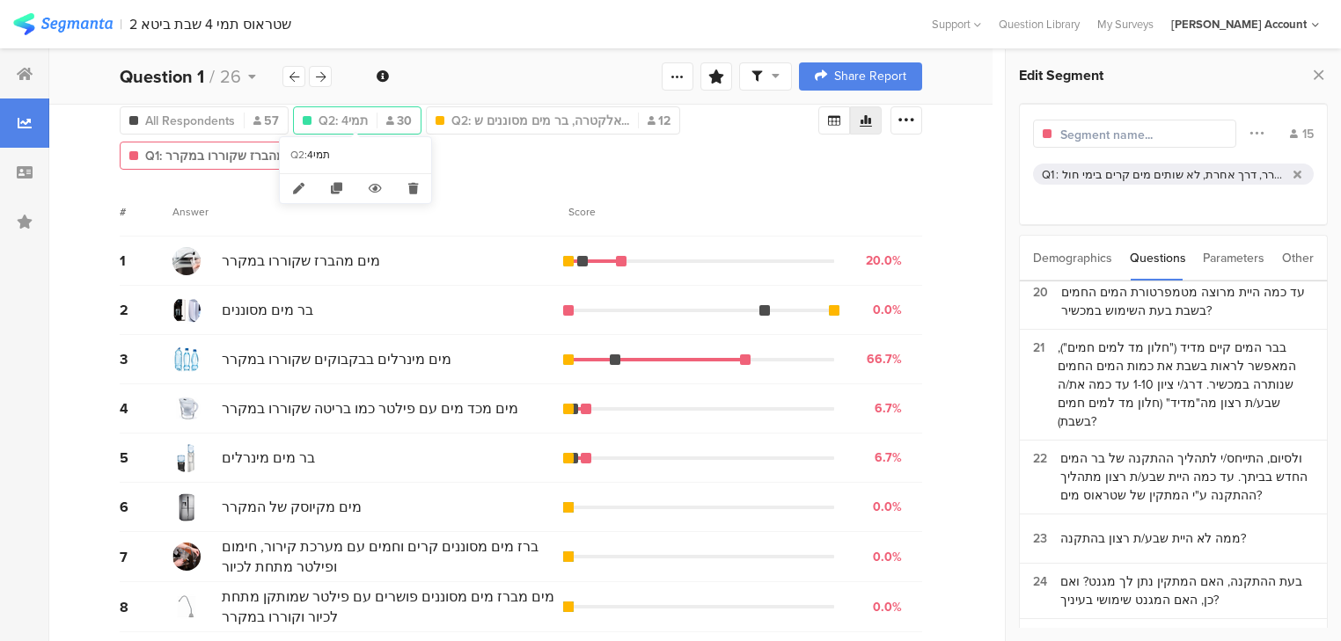
click at [366, 112] on span "Q2: תמי4" at bounding box center [343, 121] width 49 height 18
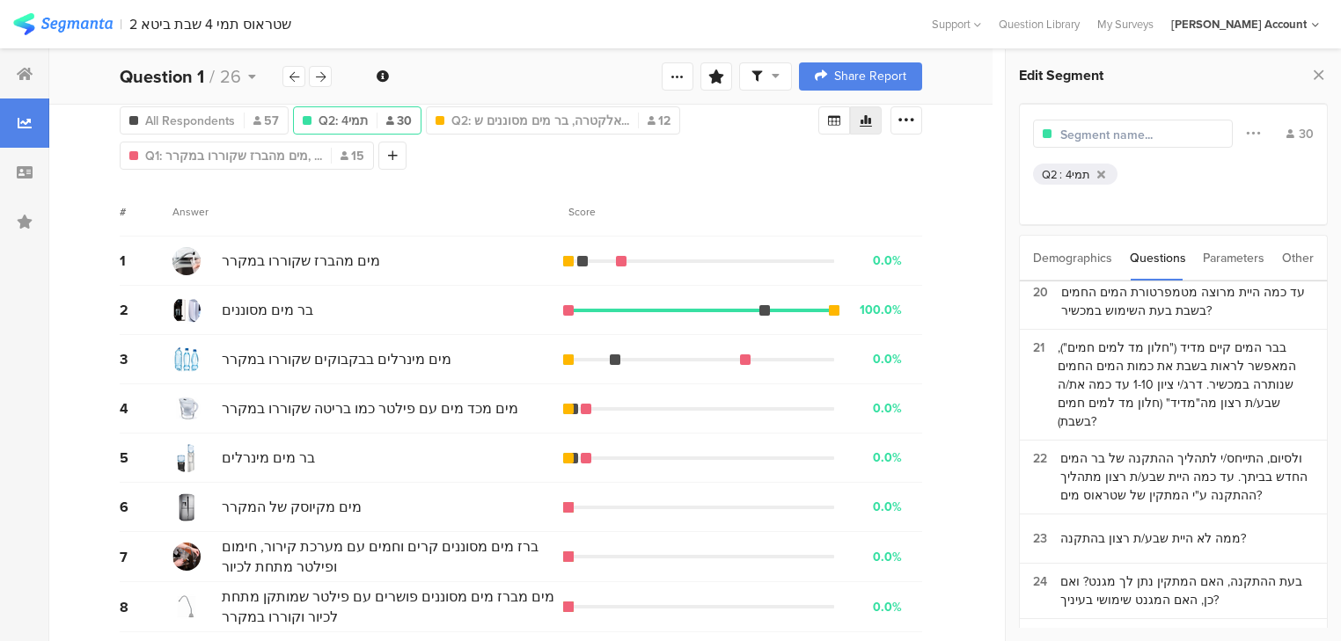
click at [362, 117] on span "Q2: תמי4" at bounding box center [343, 121] width 49 height 18
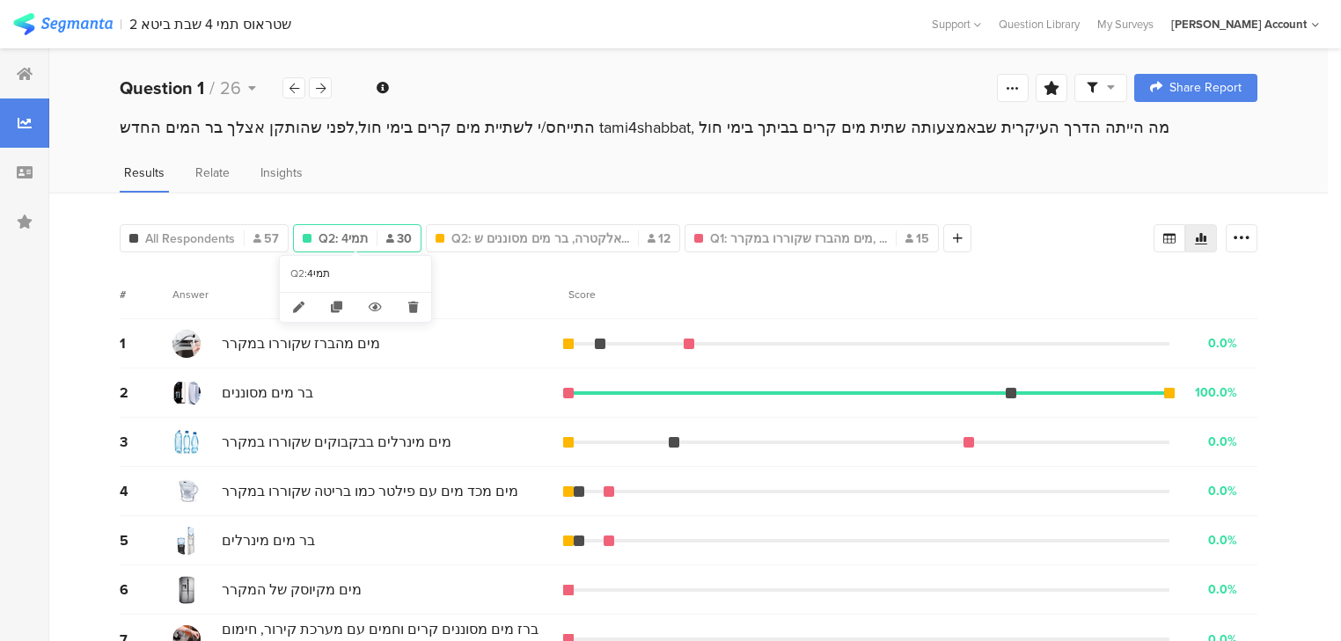
click at [346, 241] on span "Q2: תמי4" at bounding box center [343, 239] width 49 height 18
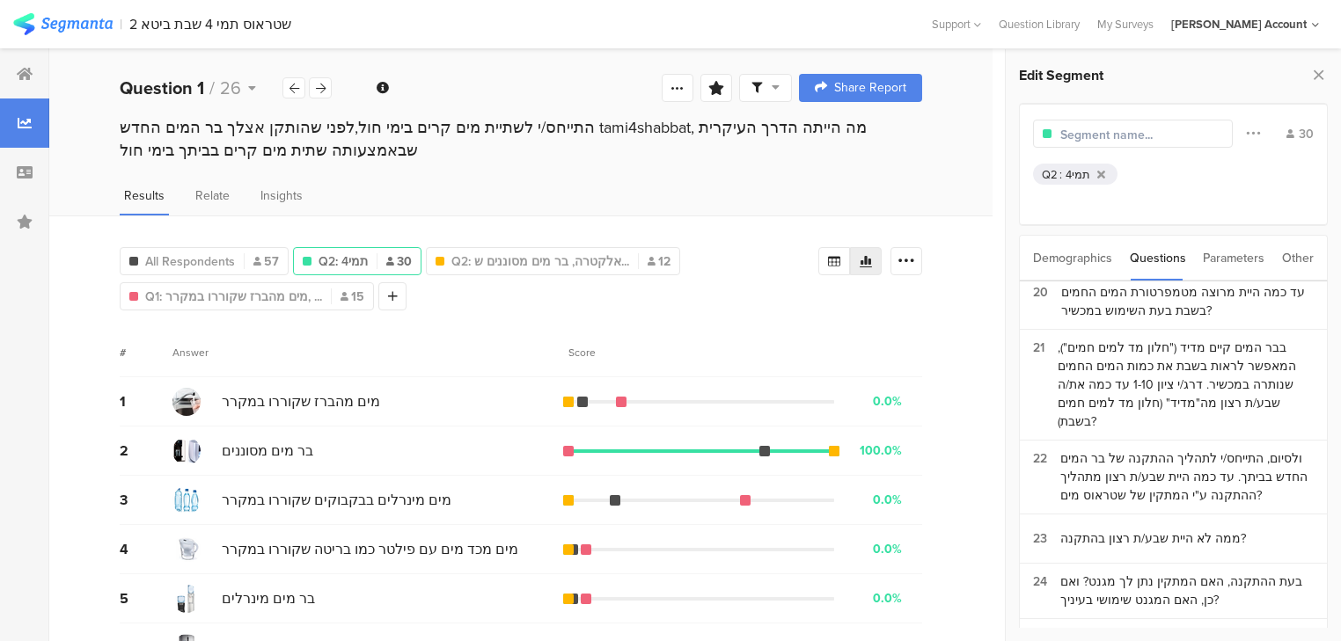
click at [1080, 131] on input "text" at bounding box center [1136, 135] width 153 height 18
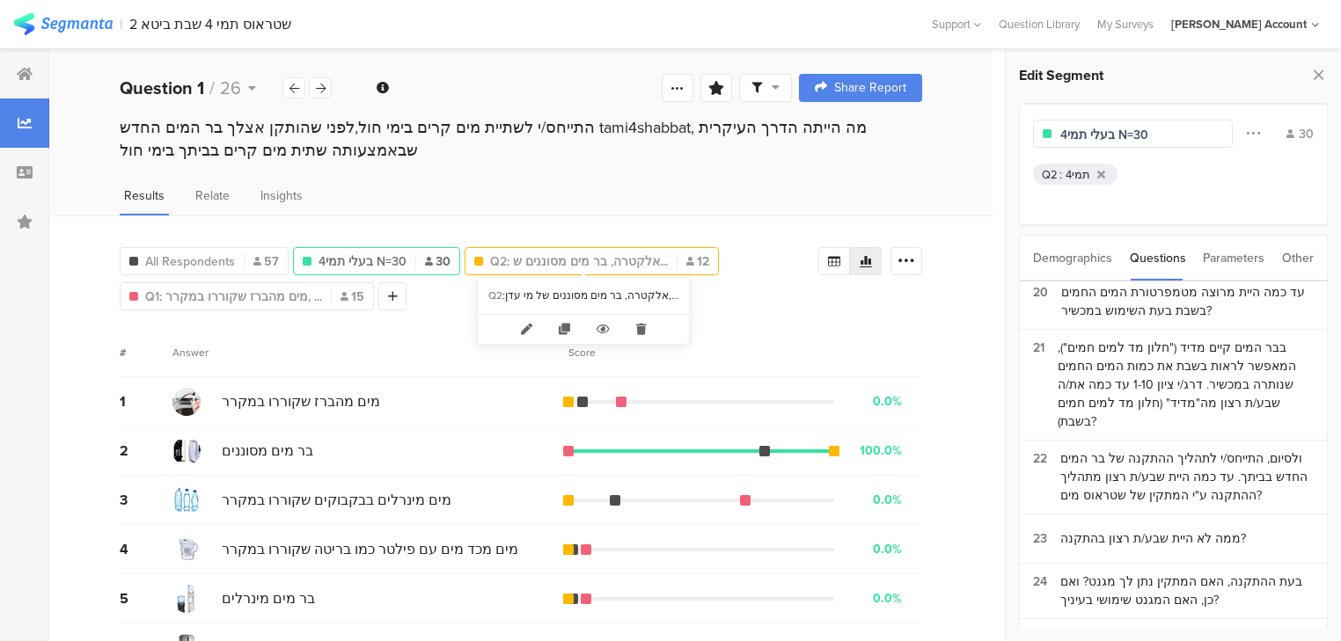
type input "בעלי תמי4 N=30"
click at [556, 256] on span "Q2: אלקטרה, בר מים מסוננים ש..." at bounding box center [579, 262] width 178 height 18
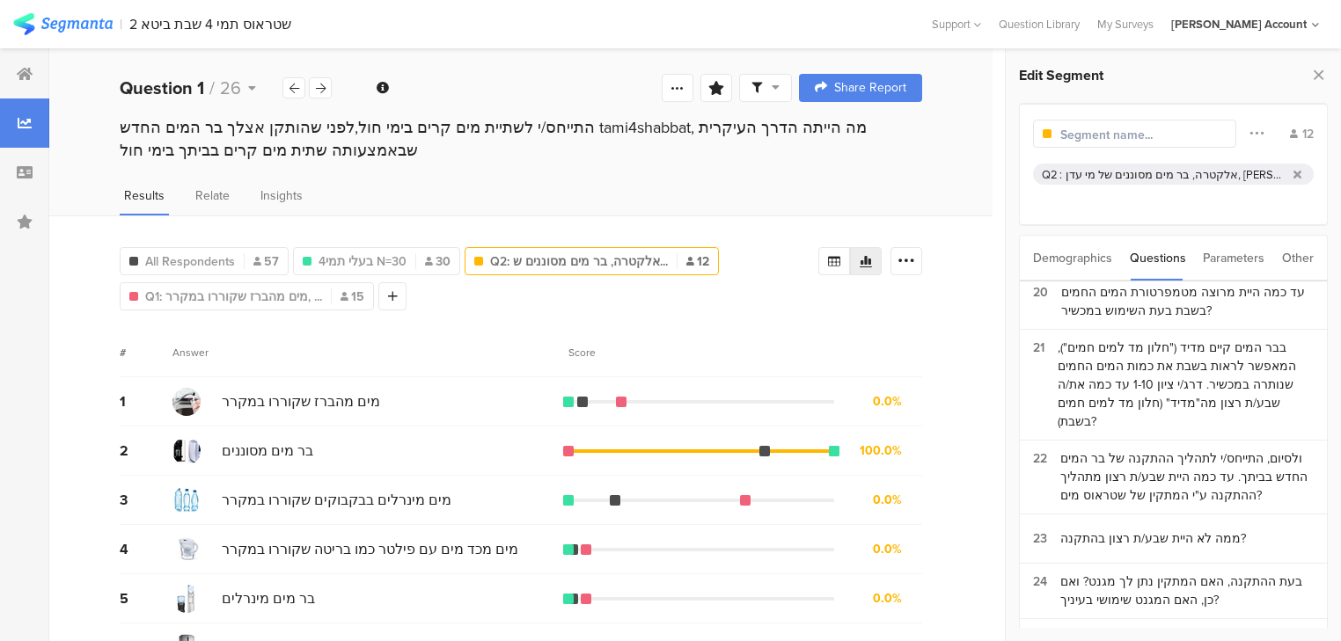
click at [1105, 130] on input "text" at bounding box center [1136, 135] width 153 height 18
type input "בעלי בר מים אחר N=12"
click at [173, 289] on span "Q1: מים מהברז שקוררו במקרר, ..." at bounding box center [233, 297] width 177 height 18
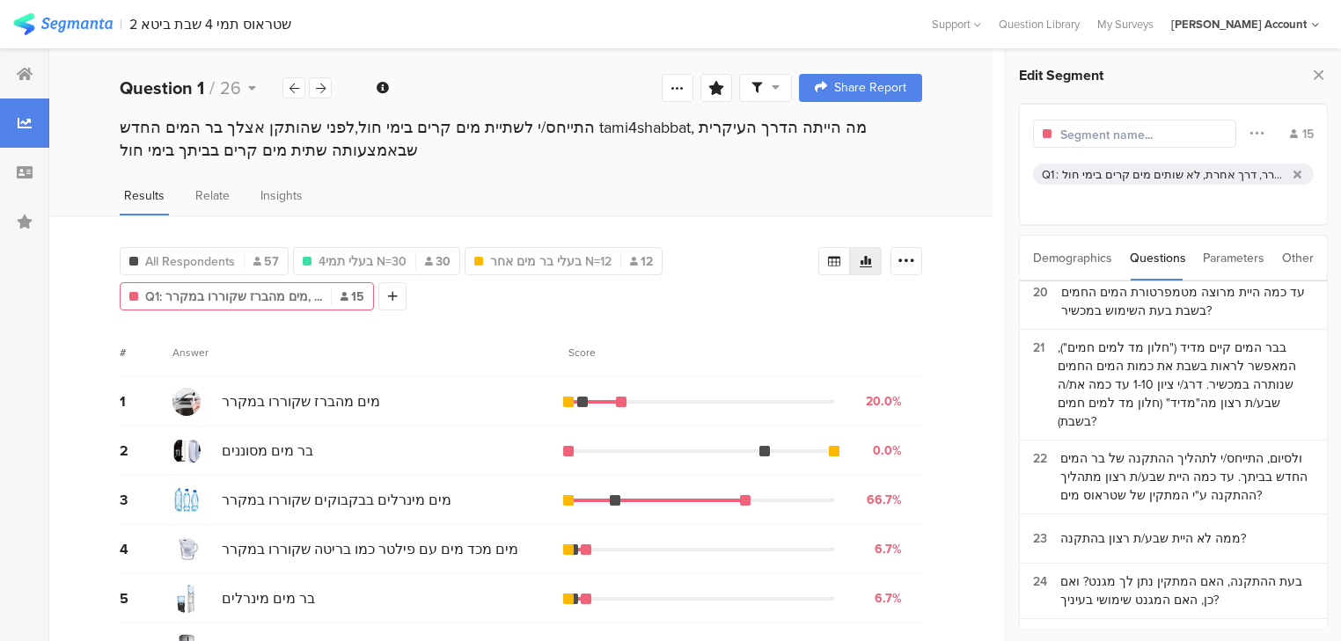
click at [1114, 135] on input "text" at bounding box center [1136, 135] width 153 height 18
type input "בעלי פתרון אחר N=15"
click at [1319, 73] on icon at bounding box center [1318, 74] width 18 height 25
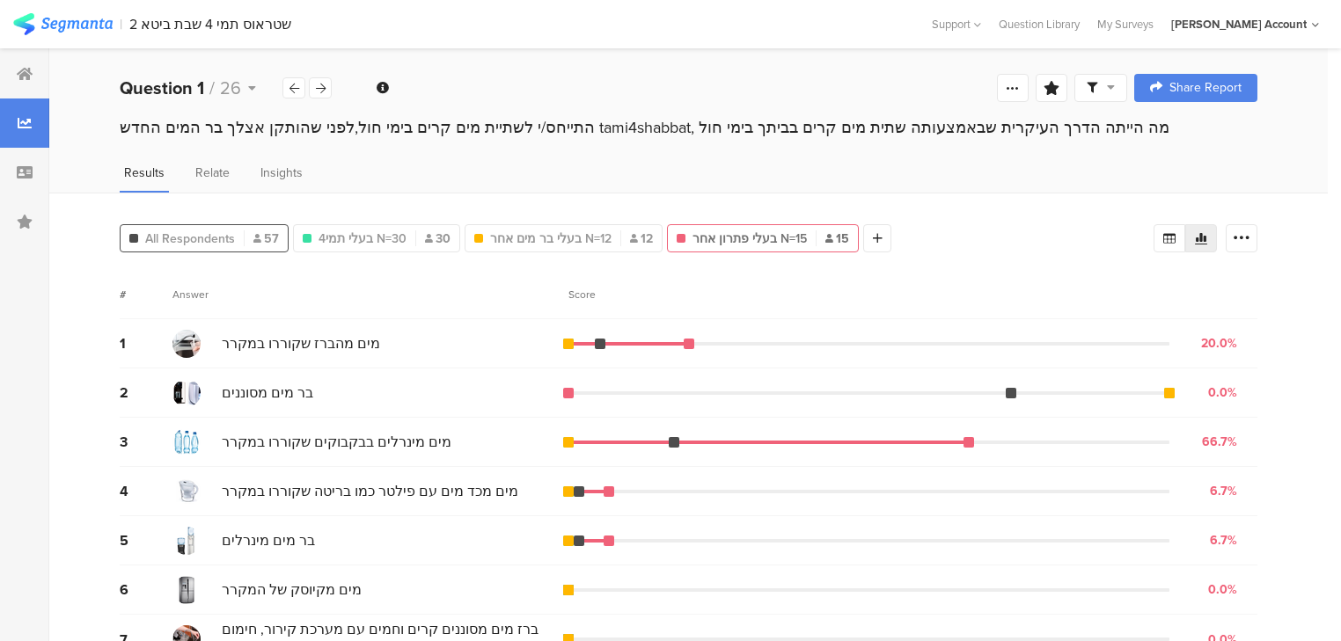
click at [215, 243] on span "All Respondents" at bounding box center [190, 239] width 90 height 18
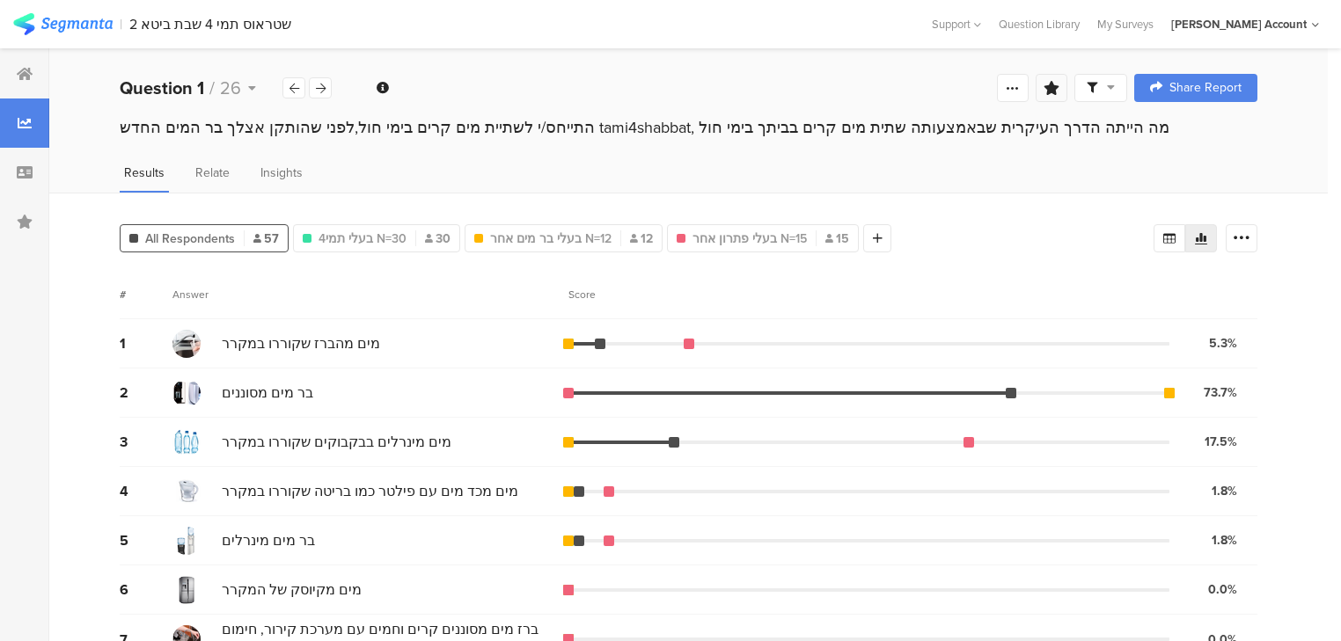
click at [1059, 86] on icon at bounding box center [1052, 88] width 16 height 14
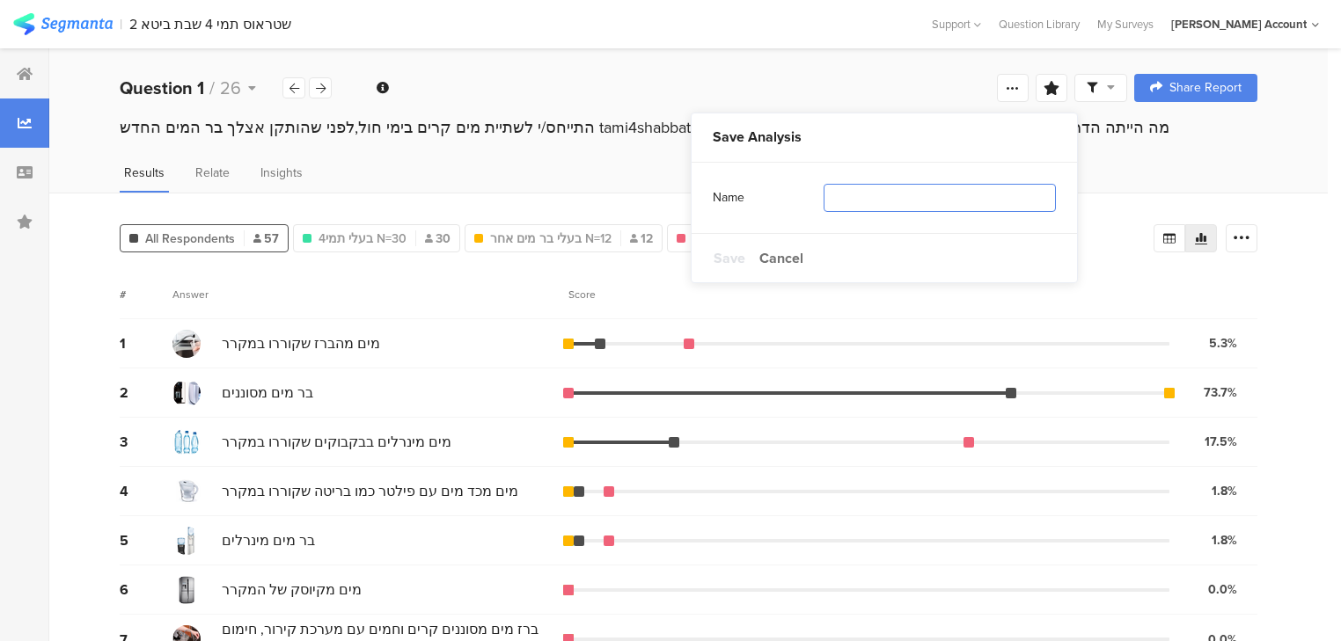
click at [1026, 202] on input "text" at bounding box center [940, 198] width 232 height 28
type input "פילוח"
click at [726, 253] on span "Save" at bounding box center [730, 258] width 32 height 20
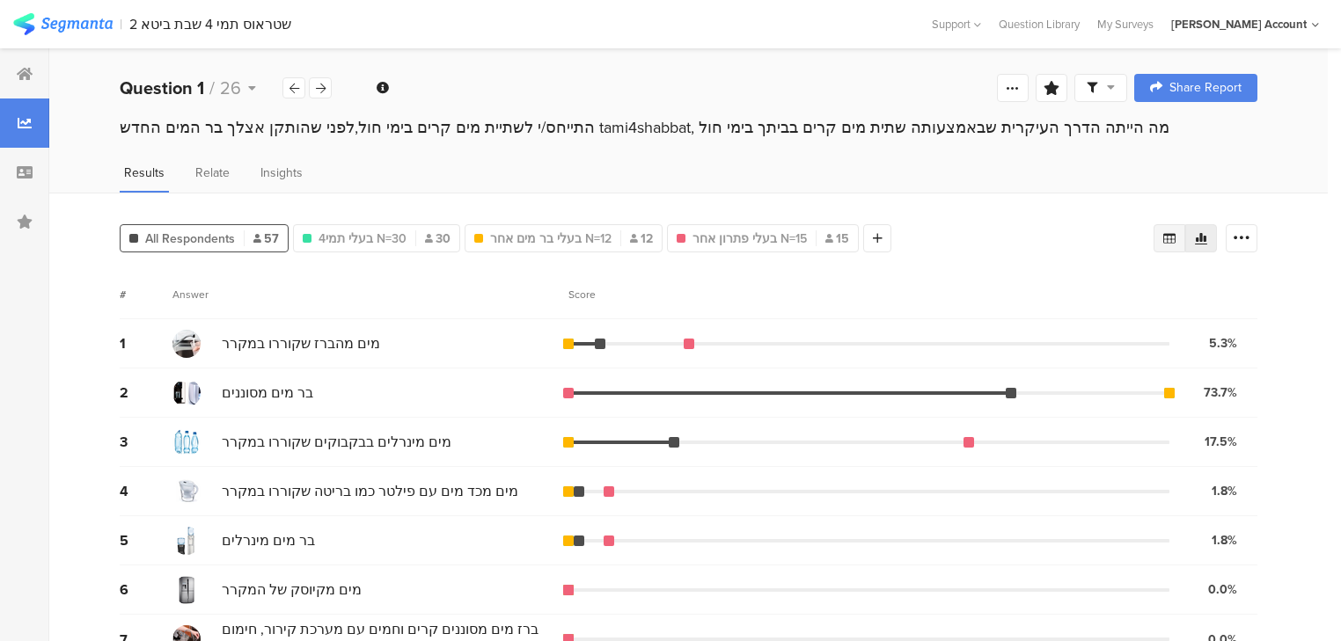
click at [1174, 233] on icon at bounding box center [1169, 238] width 12 height 11
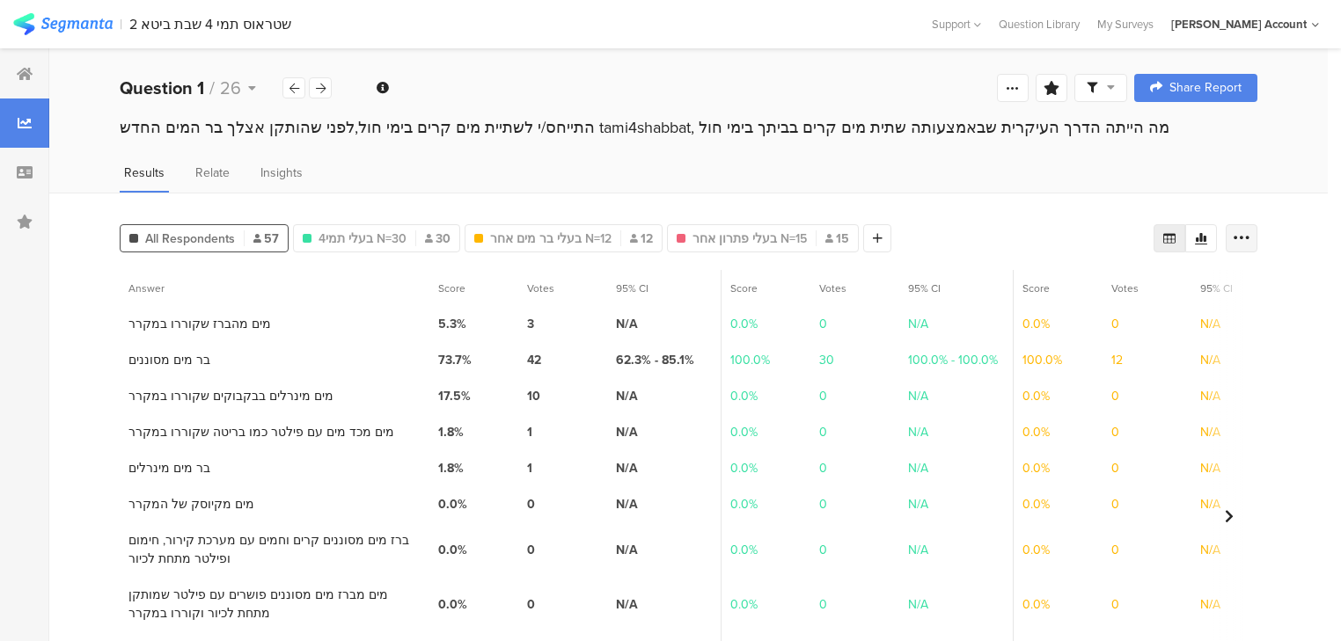
click at [1247, 233] on icon at bounding box center [1242, 239] width 18 height 18
click at [1066, 289] on span "Export as Excel" at bounding box center [1082, 288] width 84 height 18
click at [319, 92] on icon at bounding box center [321, 88] width 10 height 11
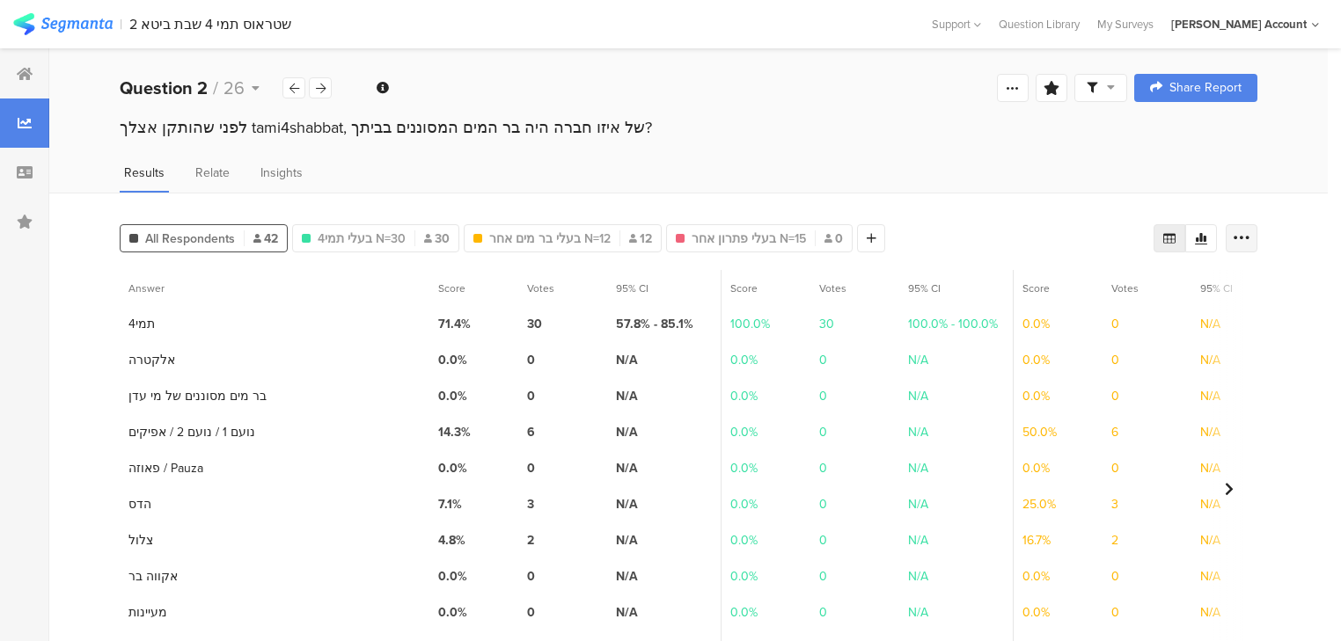
click at [1250, 239] on icon at bounding box center [1242, 239] width 18 height 18
click at [1074, 294] on span "Export as Excel" at bounding box center [1082, 288] width 84 height 18
click at [313, 84] on div at bounding box center [320, 87] width 23 height 21
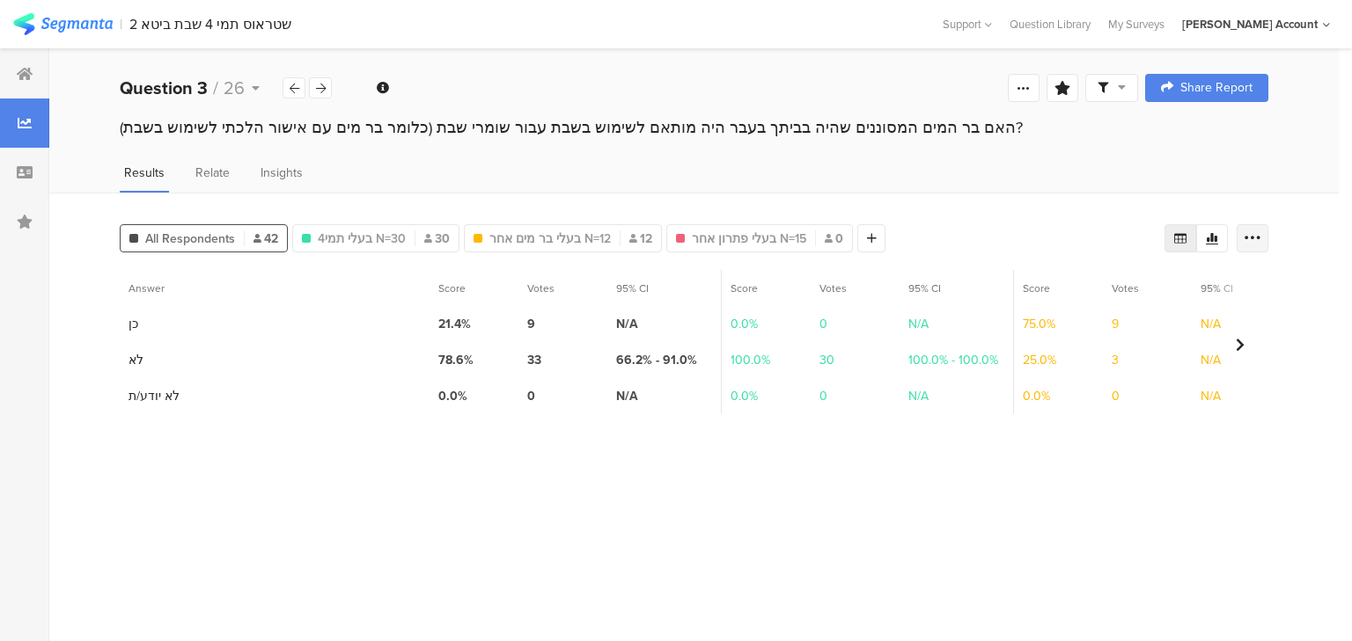
click at [1253, 237] on icon at bounding box center [1252, 239] width 18 height 18
click at [1091, 286] on span "Export as Excel" at bounding box center [1082, 288] width 84 height 18
drag, startPoint x: 327, startPoint y: 84, endPoint x: 347, endPoint y: 92, distance: 20.9
click at [327, 84] on div at bounding box center [320, 87] width 23 height 21
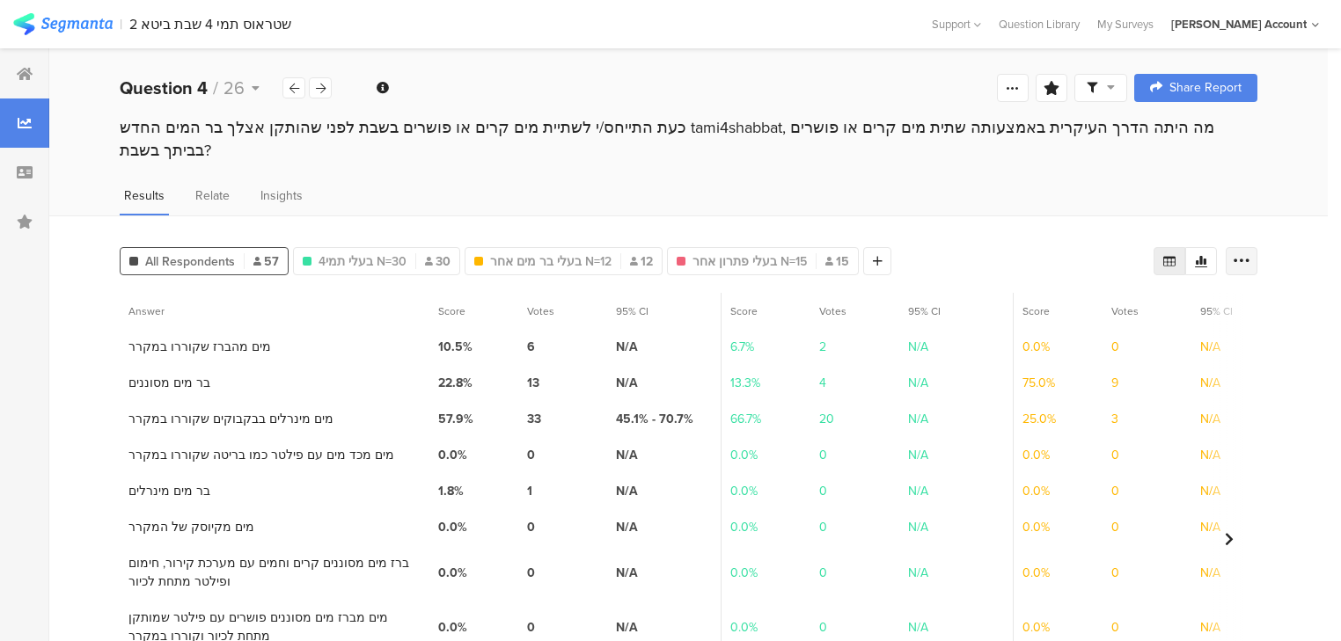
click at [1250, 253] on icon at bounding box center [1242, 262] width 18 height 18
click at [1110, 283] on span "Export as Excel" at bounding box center [1082, 288] width 84 height 18
click at [327, 86] on div at bounding box center [320, 87] width 23 height 21
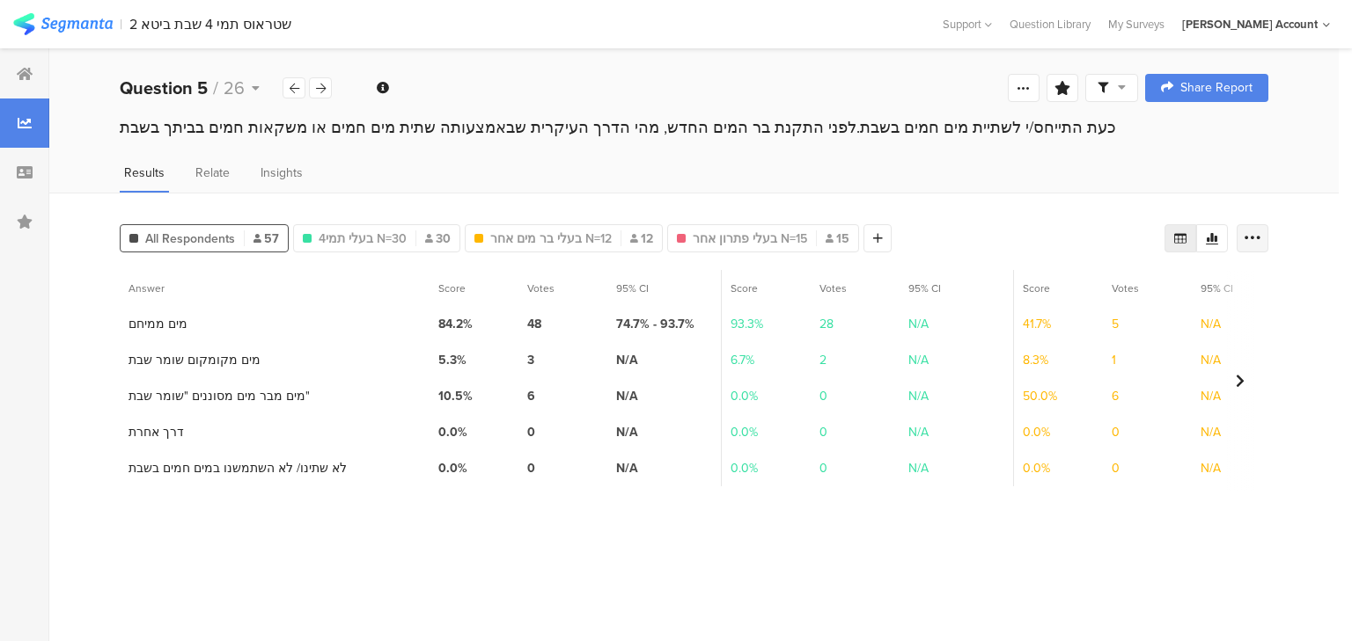
click at [1258, 233] on icon at bounding box center [1252, 239] width 18 height 18
click at [1106, 275] on div "Export as Excel" at bounding box center [1147, 288] width 220 height 32
click at [1105, 290] on span "Export as Excel" at bounding box center [1082, 288] width 84 height 18
click at [320, 87] on icon at bounding box center [321, 88] width 10 height 11
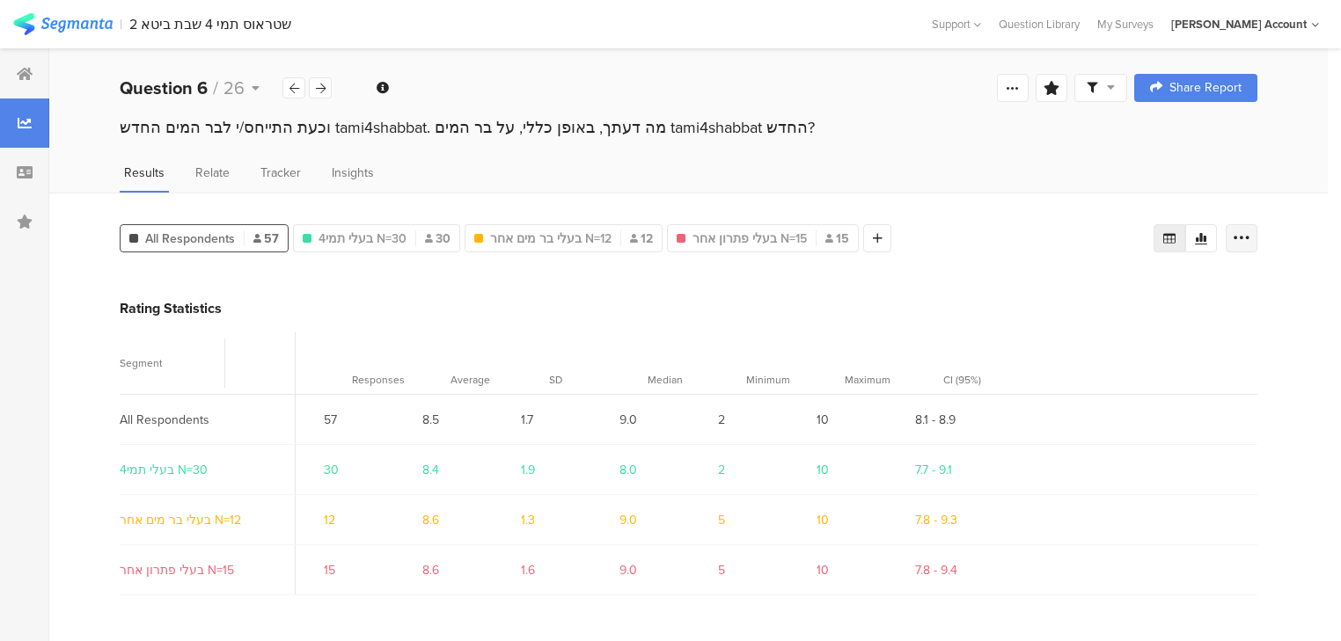
click at [1248, 236] on icon at bounding box center [1242, 239] width 18 height 18
click at [1100, 289] on span "Export as Excel" at bounding box center [1082, 288] width 84 height 18
click at [317, 91] on icon at bounding box center [321, 88] width 10 height 11
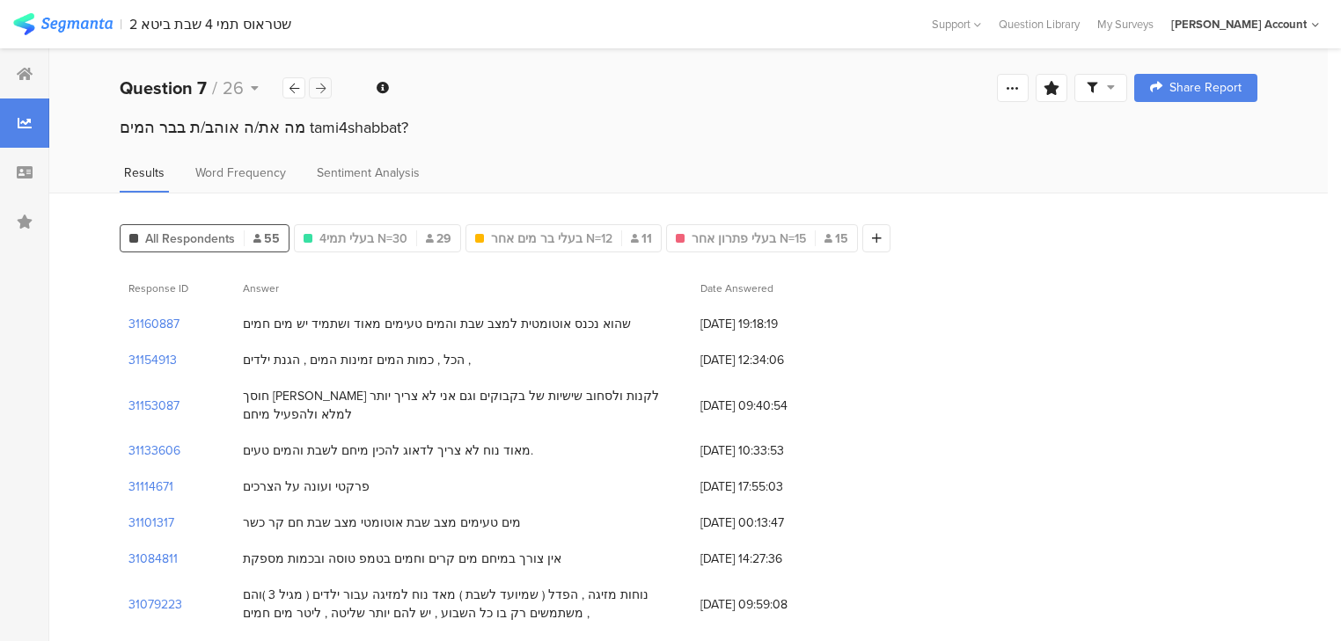
click at [325, 84] on icon at bounding box center [321, 88] width 10 height 11
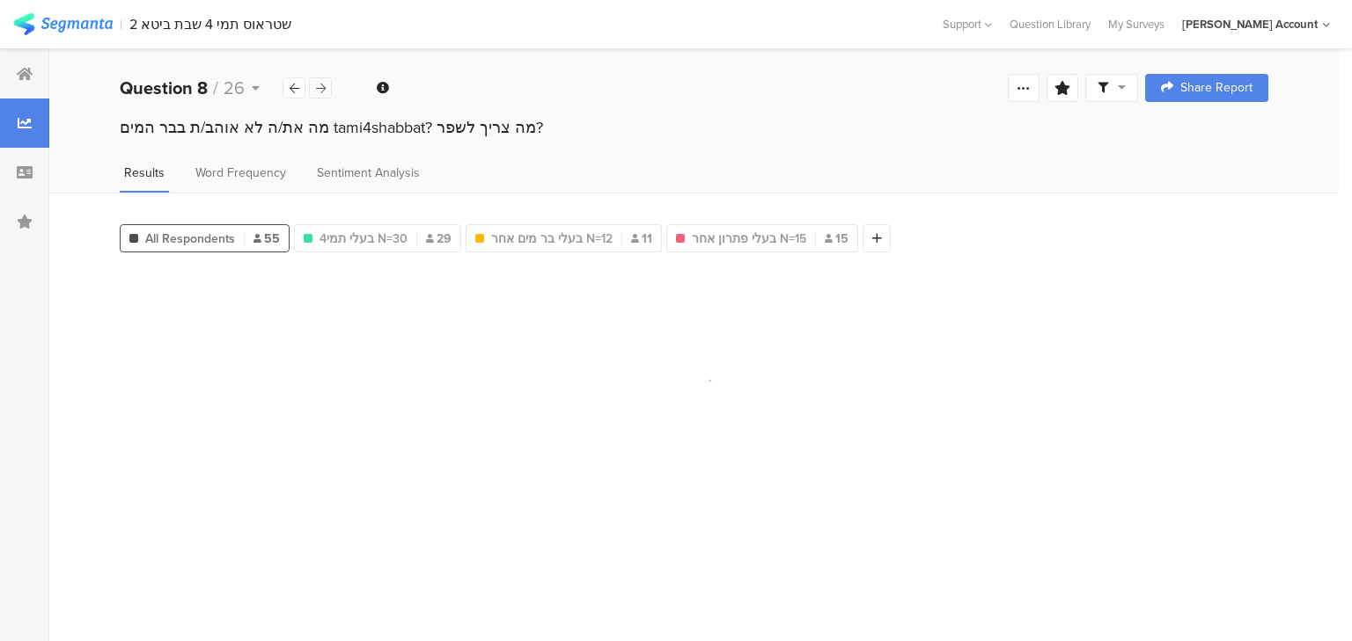
click at [324, 84] on icon at bounding box center [321, 88] width 10 height 11
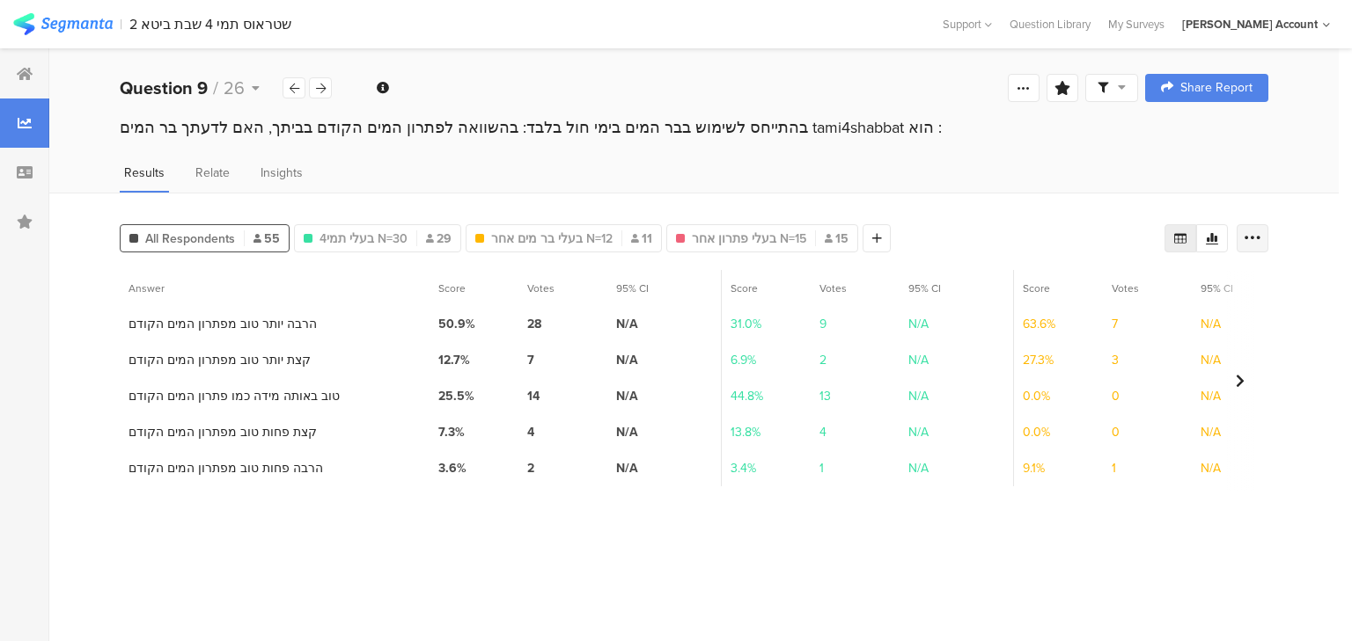
click at [1257, 233] on icon at bounding box center [1252, 239] width 18 height 18
click at [1093, 289] on span "Export as Excel" at bounding box center [1082, 288] width 84 height 18
click at [324, 88] on icon at bounding box center [321, 88] width 10 height 11
click at [1248, 230] on icon at bounding box center [1252, 239] width 18 height 18
click at [1080, 289] on span "Export as Excel" at bounding box center [1082, 288] width 84 height 18
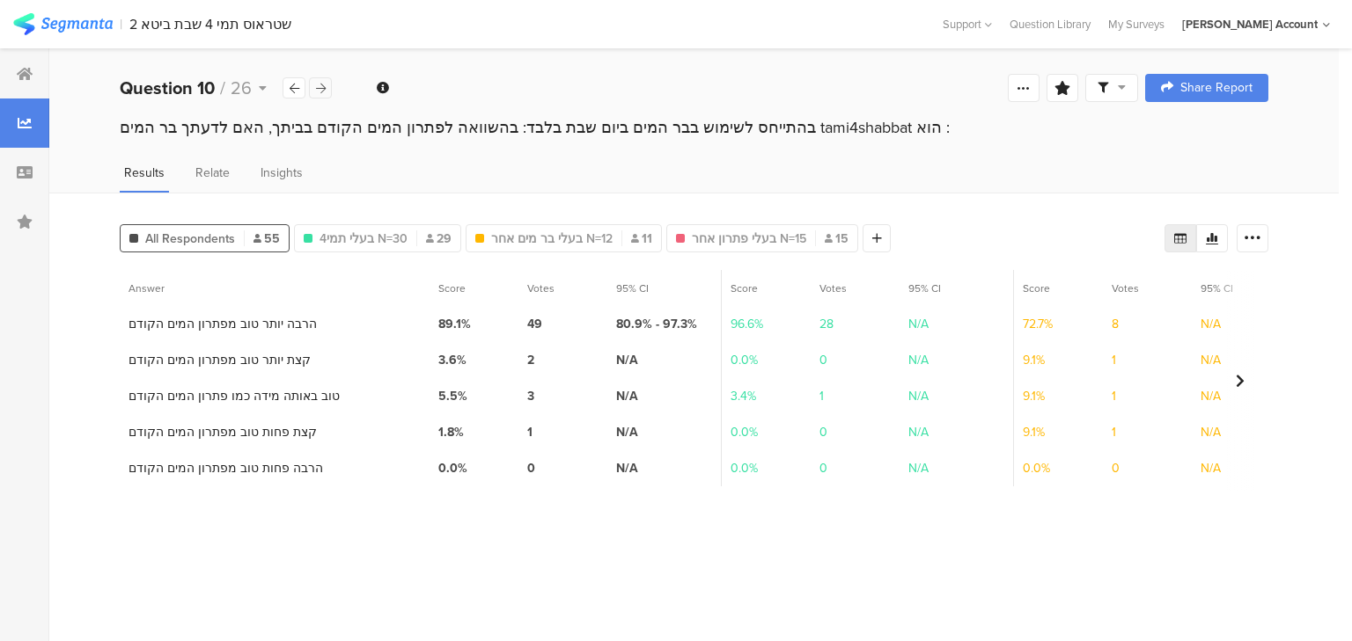
click at [317, 89] on icon at bounding box center [321, 88] width 10 height 11
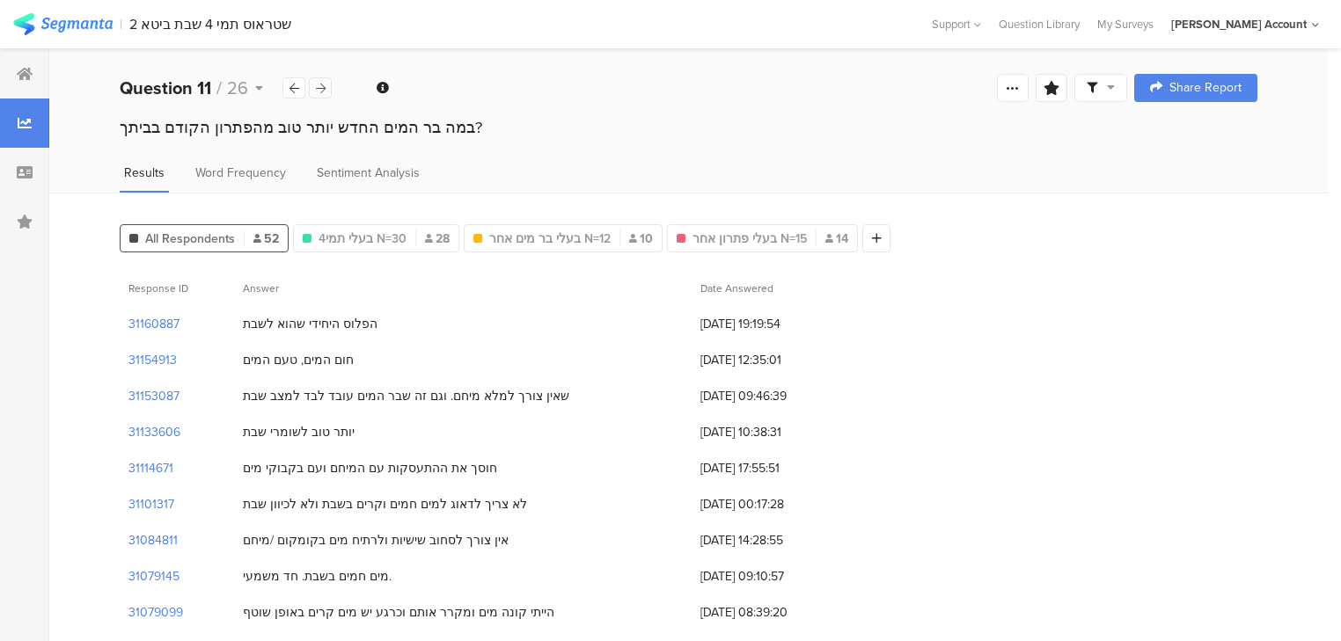
click at [322, 89] on icon at bounding box center [321, 88] width 10 height 11
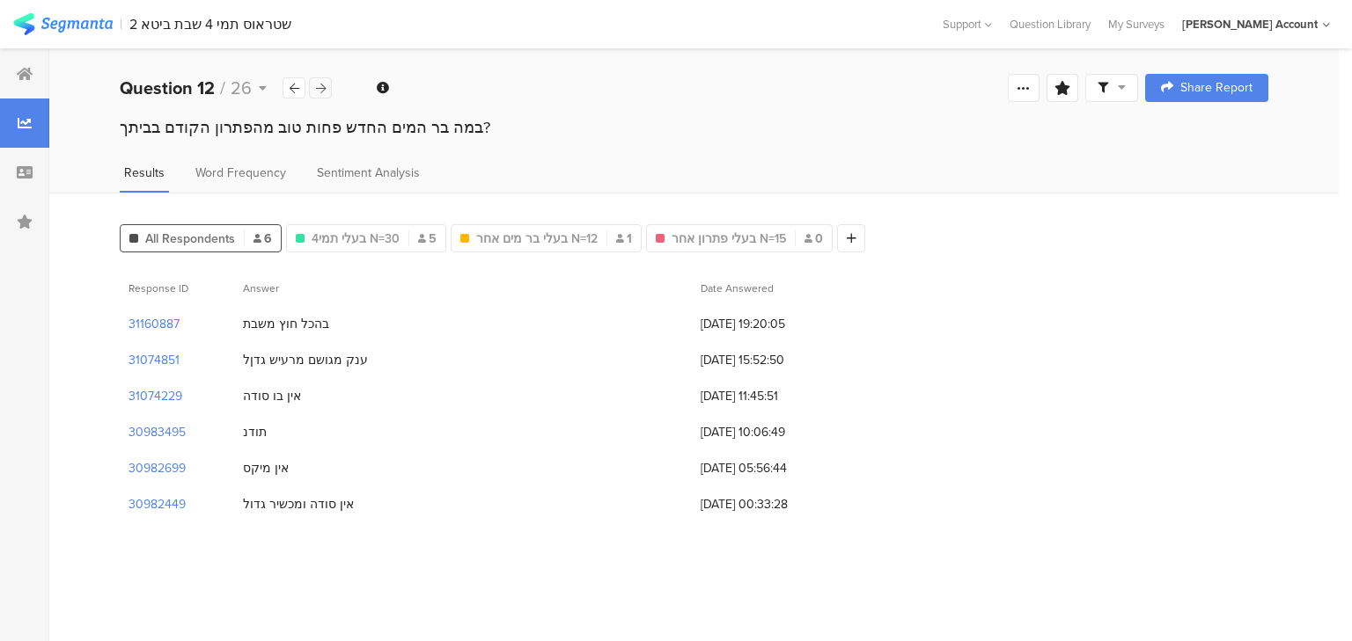
click at [322, 89] on icon at bounding box center [321, 88] width 10 height 11
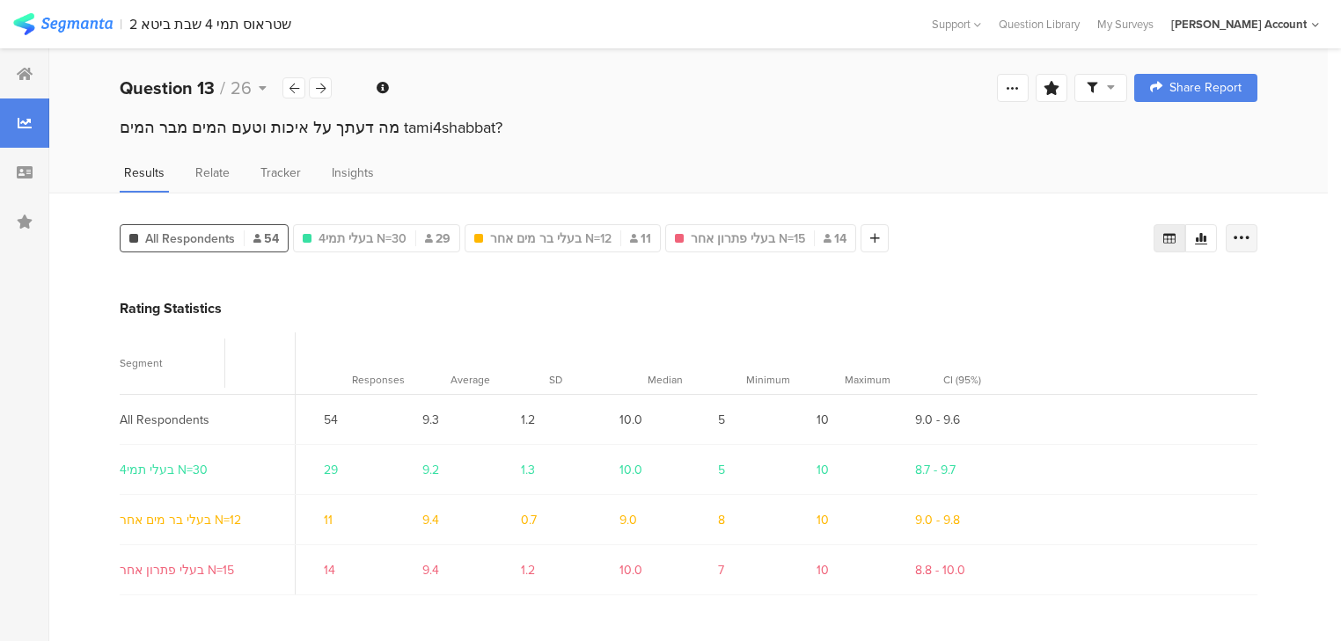
click at [1246, 235] on icon at bounding box center [1242, 239] width 18 height 18
click at [1099, 282] on span "Export as Excel" at bounding box center [1082, 288] width 84 height 18
click at [679, 181] on div "Results Relate Tracker Insights" at bounding box center [688, 178] width 1278 height 29
click at [1250, 238] on icon at bounding box center [1242, 239] width 18 height 18
click at [1083, 282] on span "Export as Excel" at bounding box center [1082, 288] width 84 height 18
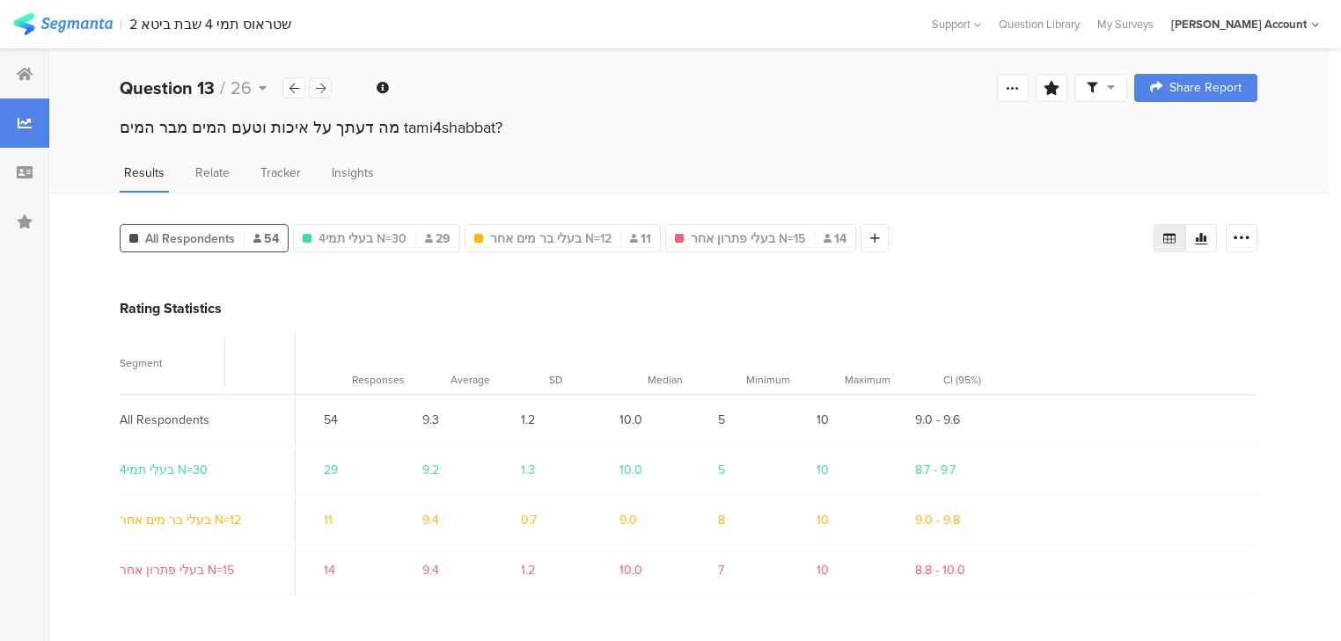
click at [320, 89] on icon at bounding box center [321, 88] width 10 height 11
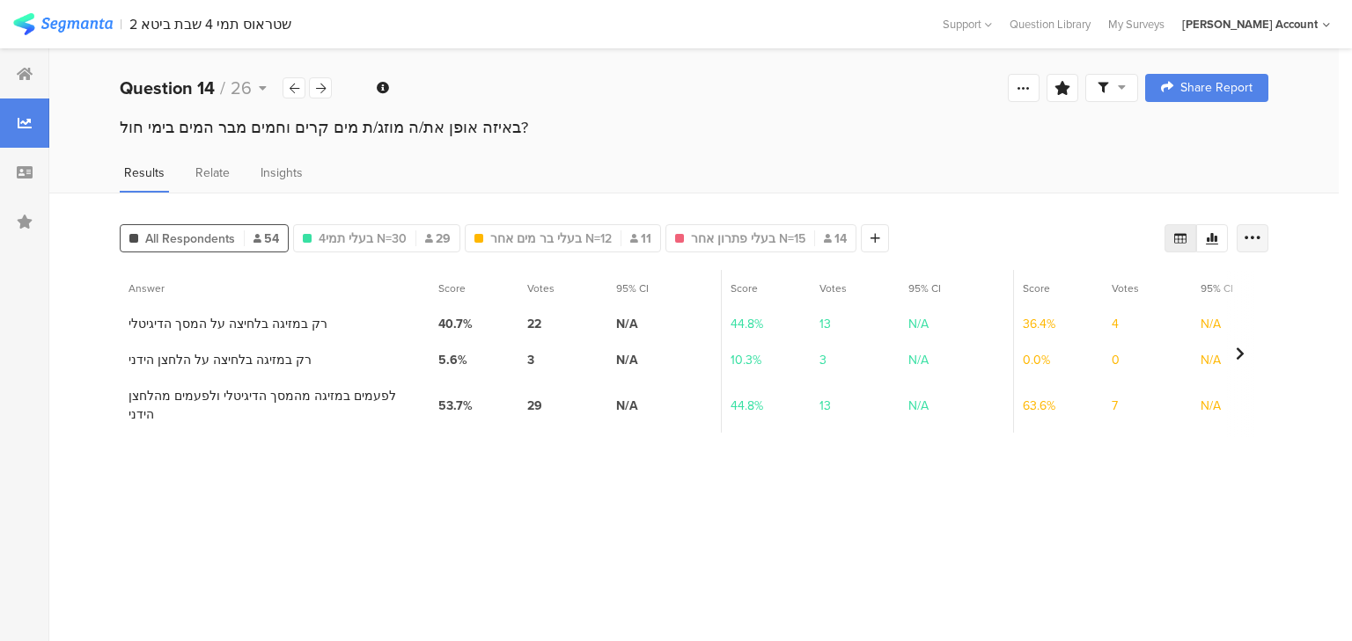
click at [1254, 238] on icon at bounding box center [1252, 239] width 18 height 18
click at [1063, 279] on span "Export as Excel" at bounding box center [1082, 288] width 84 height 18
drag, startPoint x: 319, startPoint y: 88, endPoint x: 326, endPoint y: 93, distance: 9.5
click at [319, 88] on icon at bounding box center [321, 88] width 10 height 11
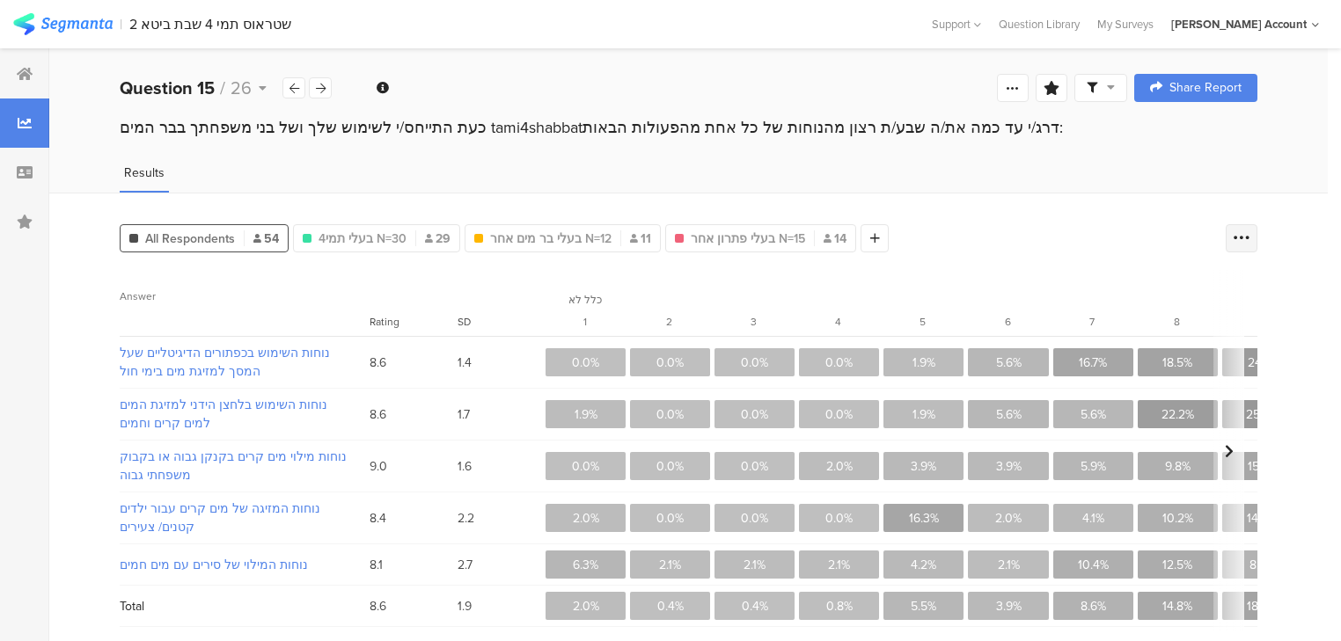
click at [1250, 232] on icon at bounding box center [1242, 239] width 18 height 18
click at [1250, 235] on icon at bounding box center [1242, 239] width 18 height 18
click at [326, 85] on div at bounding box center [320, 87] width 23 height 21
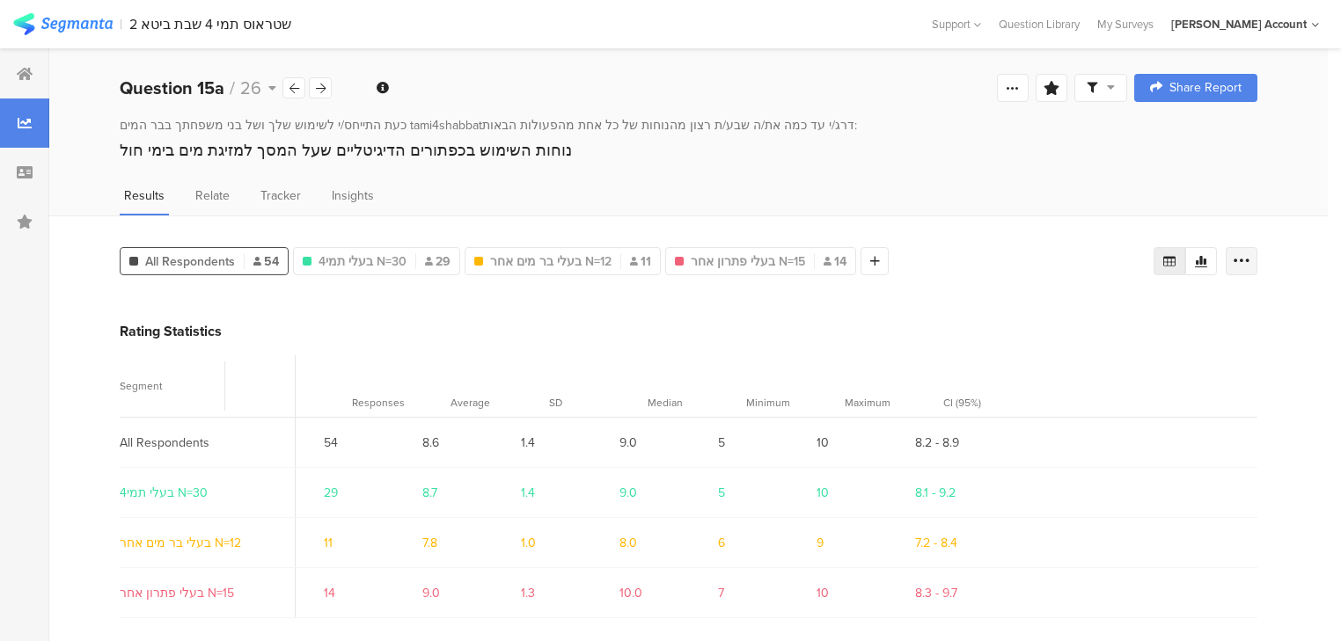
click at [1247, 253] on icon at bounding box center [1242, 262] width 18 height 18
click at [1091, 312] on span "Export as Excel" at bounding box center [1082, 310] width 84 height 18
click at [320, 84] on icon at bounding box center [321, 88] width 10 height 11
drag, startPoint x: 1257, startPoint y: 257, endPoint x: 1237, endPoint y: 271, distance: 24.7
click at [1250, 257] on icon at bounding box center [1242, 262] width 18 height 18
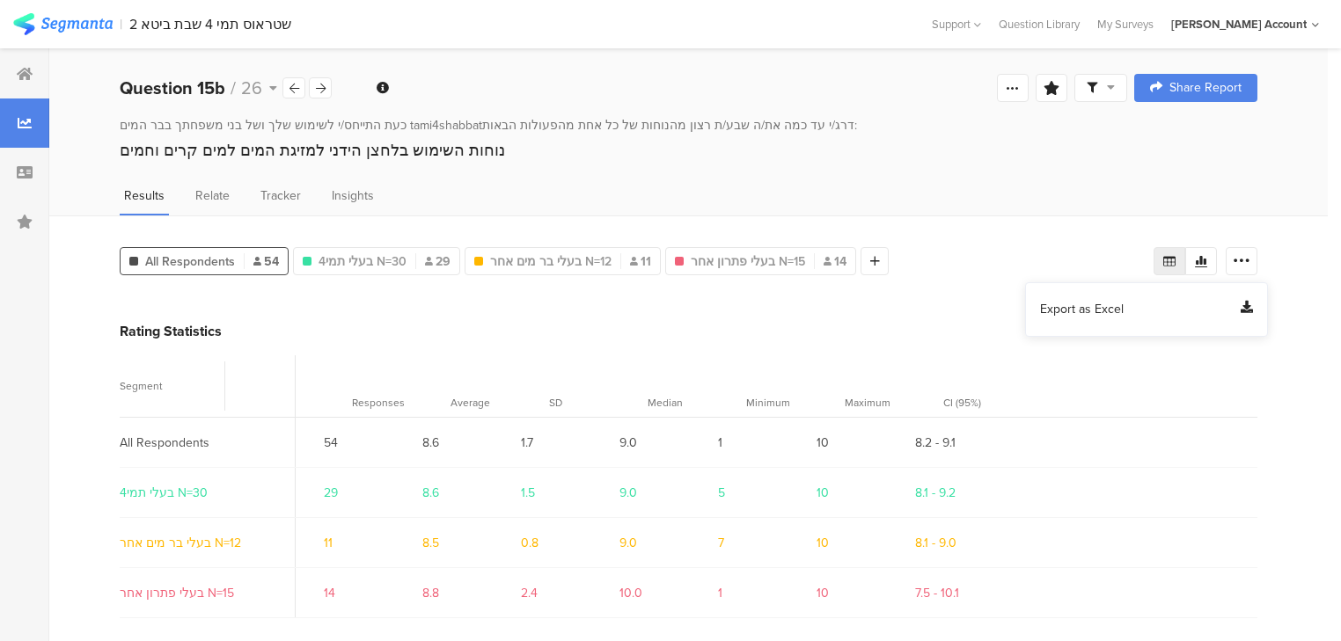
click at [1102, 308] on span "Export as Excel" at bounding box center [1082, 310] width 84 height 18
click at [324, 84] on icon at bounding box center [321, 88] width 10 height 11
click at [1238, 251] on div at bounding box center [1242, 261] width 32 height 28
click at [1066, 304] on span "Export as Excel" at bounding box center [1082, 310] width 84 height 18
click at [324, 89] on icon at bounding box center [321, 88] width 10 height 11
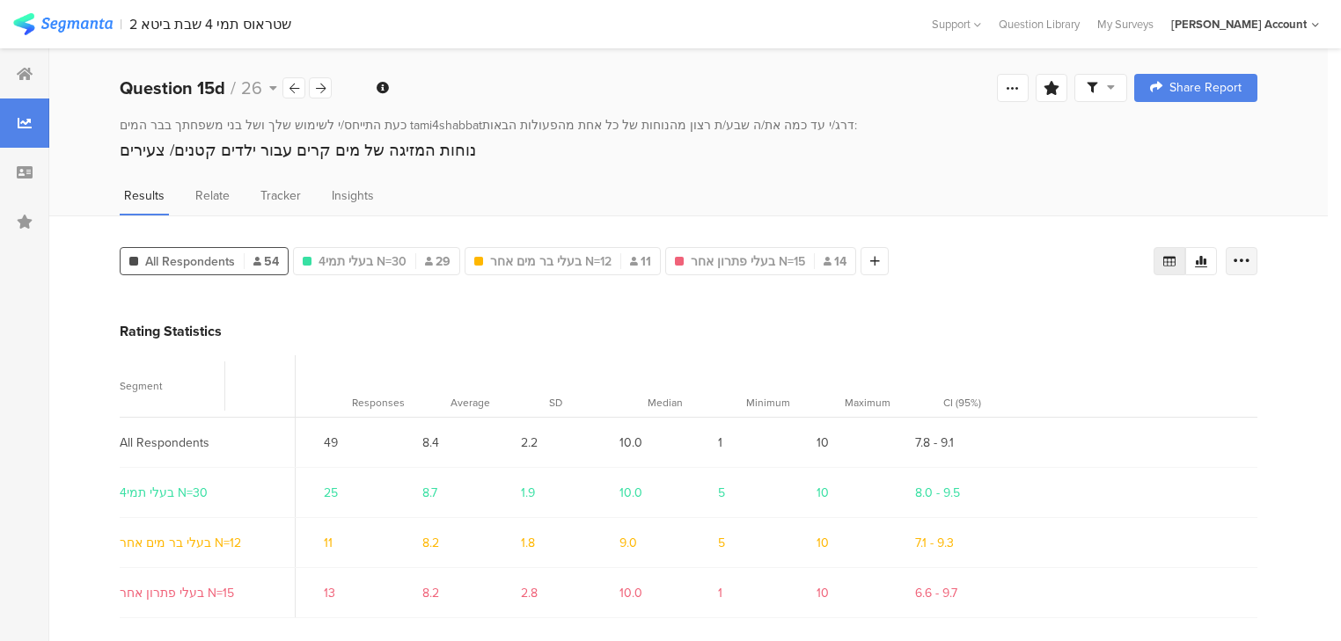
click at [1250, 256] on icon at bounding box center [1242, 262] width 18 height 18
click at [1095, 316] on span "Export as Excel" at bounding box center [1082, 310] width 84 height 18
click at [325, 88] on icon at bounding box center [321, 88] width 10 height 11
click at [1250, 259] on icon at bounding box center [1242, 262] width 18 height 18
click at [1098, 313] on span "Export as Excel" at bounding box center [1082, 310] width 84 height 18
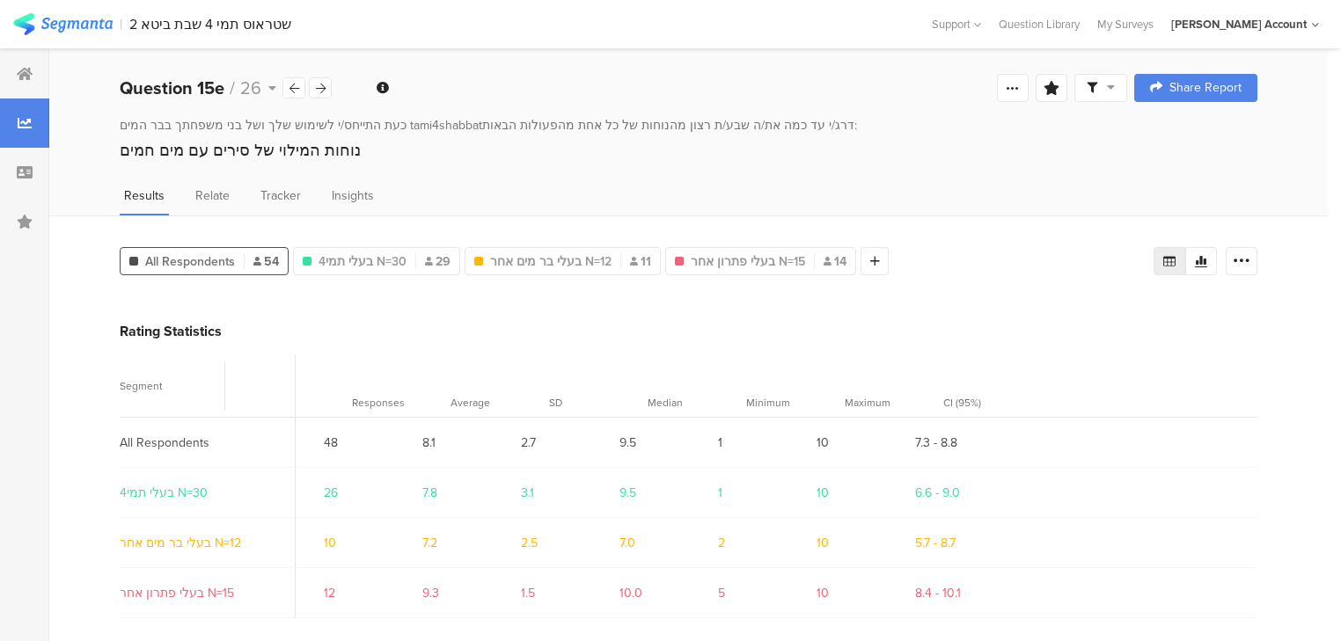
drag, startPoint x: 326, startPoint y: 91, endPoint x: 341, endPoint y: 96, distance: 15.0
click at [326, 91] on div at bounding box center [320, 87] width 23 height 21
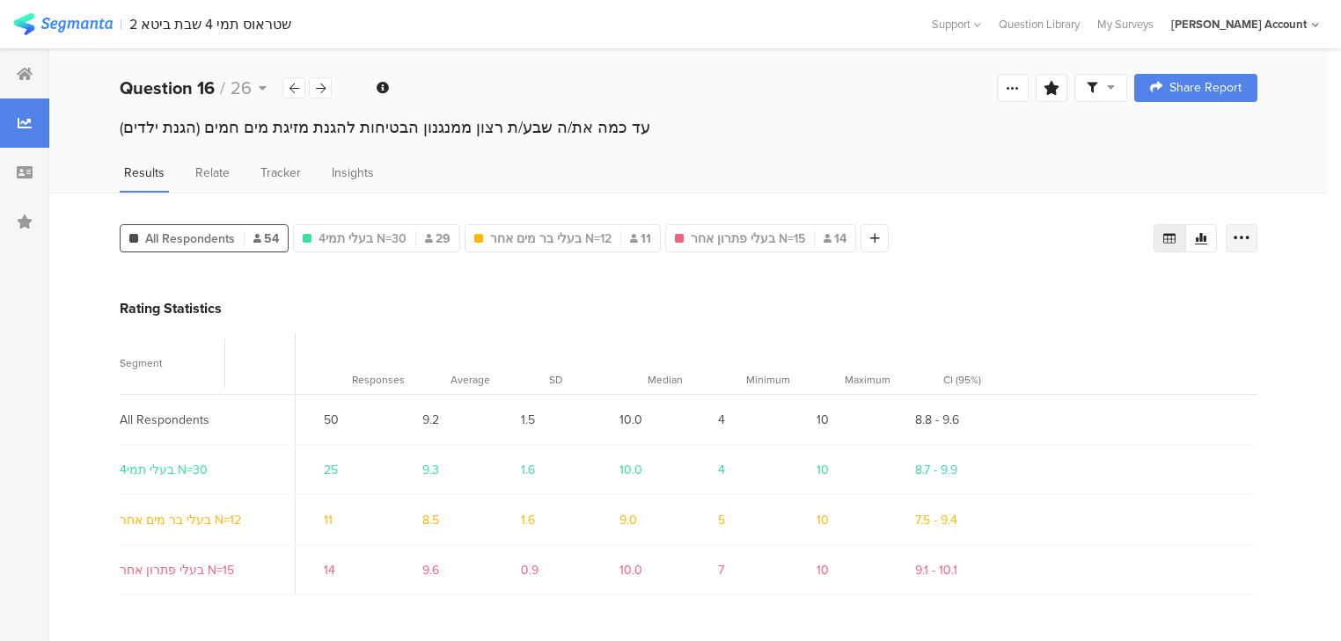
click at [1250, 244] on icon at bounding box center [1242, 239] width 18 height 18
click at [1077, 283] on span "Export as Excel" at bounding box center [1082, 288] width 84 height 18
click at [323, 92] on icon at bounding box center [321, 88] width 10 height 11
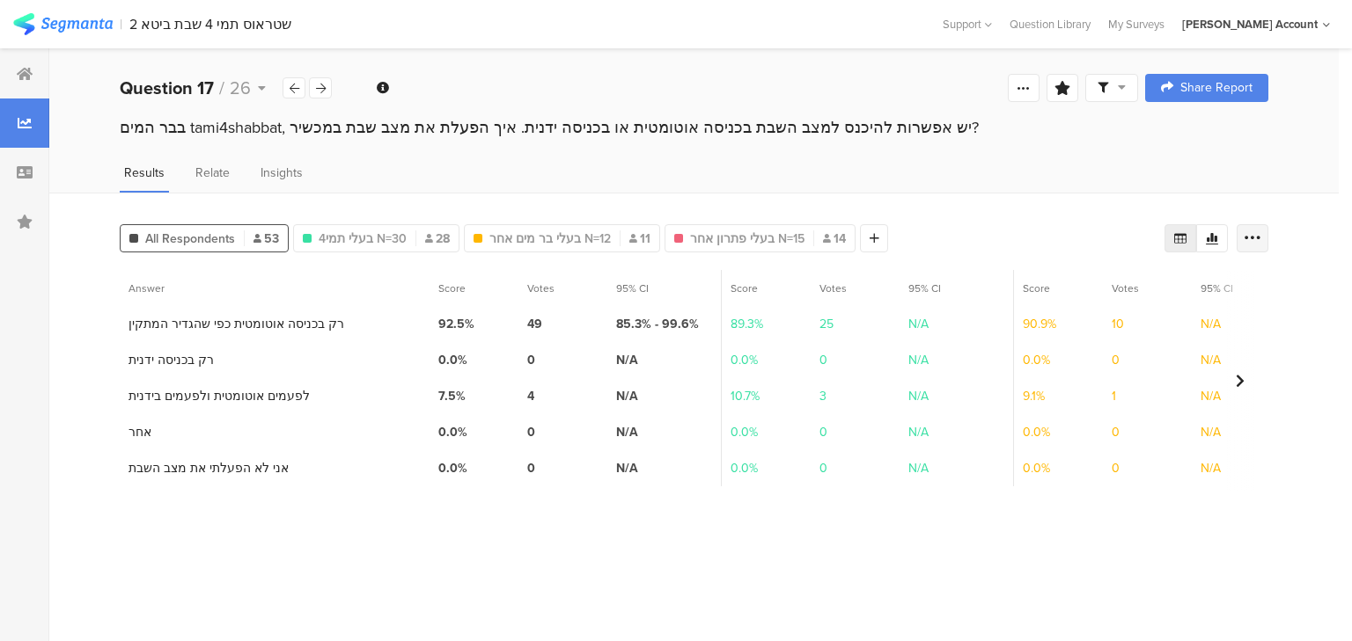
drag, startPoint x: 1262, startPoint y: 238, endPoint x: 1235, endPoint y: 244, distance: 27.1
click at [1261, 237] on div at bounding box center [1252, 238] width 32 height 28
click at [1073, 297] on div "Export as Excel" at bounding box center [1147, 288] width 220 height 32
click at [1073, 289] on span "Export as Excel" at bounding box center [1082, 288] width 84 height 18
click at [318, 84] on icon at bounding box center [321, 88] width 10 height 11
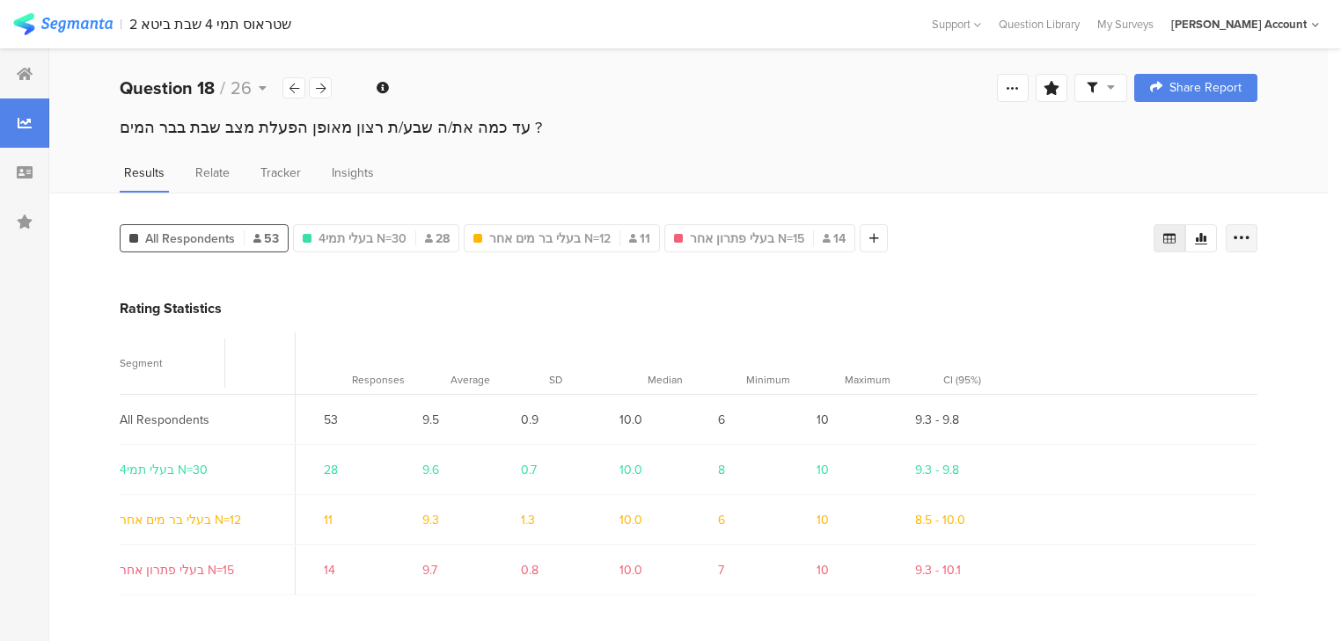
click at [1250, 232] on icon at bounding box center [1242, 239] width 18 height 18
click at [1088, 287] on span "Export as Excel" at bounding box center [1082, 288] width 84 height 18
click at [326, 87] on div at bounding box center [320, 87] width 23 height 21
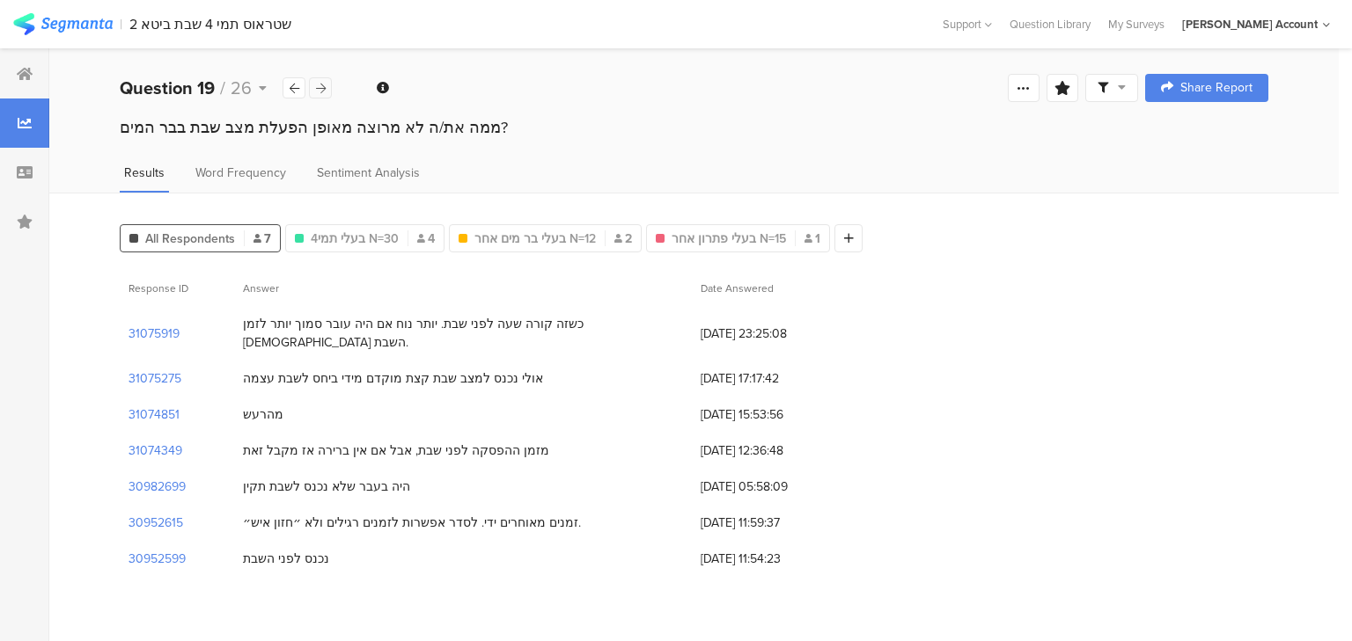
click at [320, 91] on icon at bounding box center [321, 88] width 10 height 11
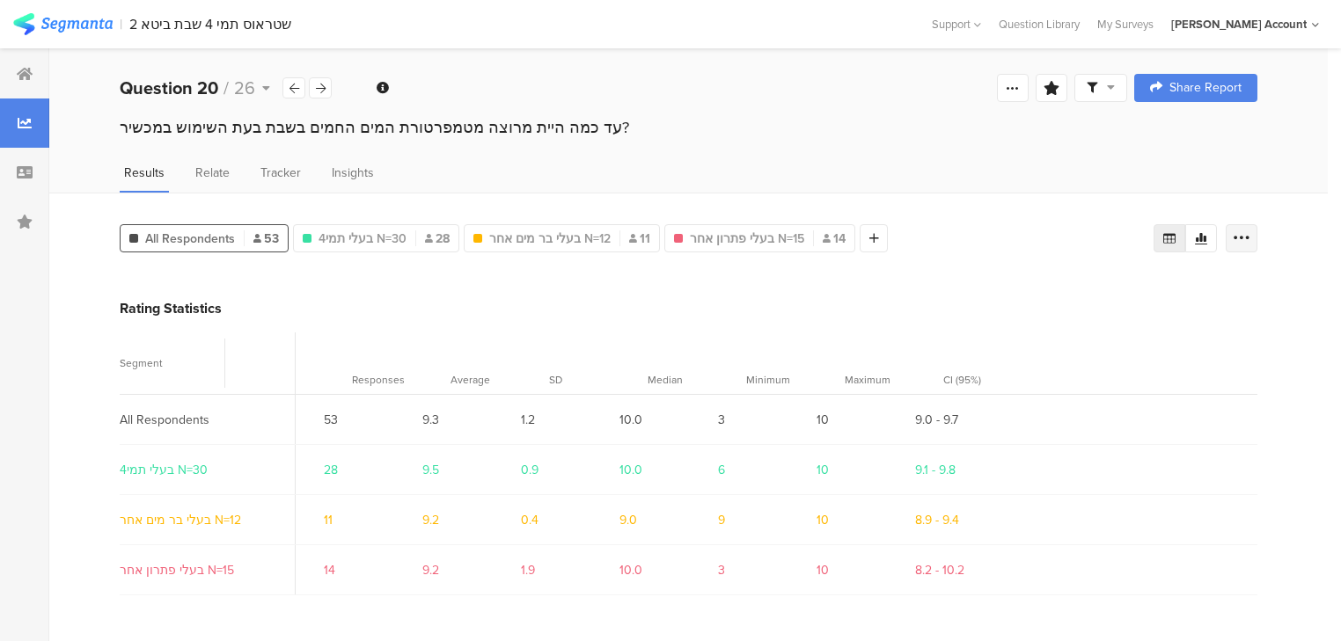
click at [1250, 233] on icon at bounding box center [1242, 239] width 18 height 18
click at [1087, 279] on span "Export as Excel" at bounding box center [1082, 288] width 84 height 18
drag, startPoint x: 325, startPoint y: 92, endPoint x: 401, endPoint y: 115, distance: 80.2
click at [325, 92] on icon at bounding box center [321, 88] width 10 height 11
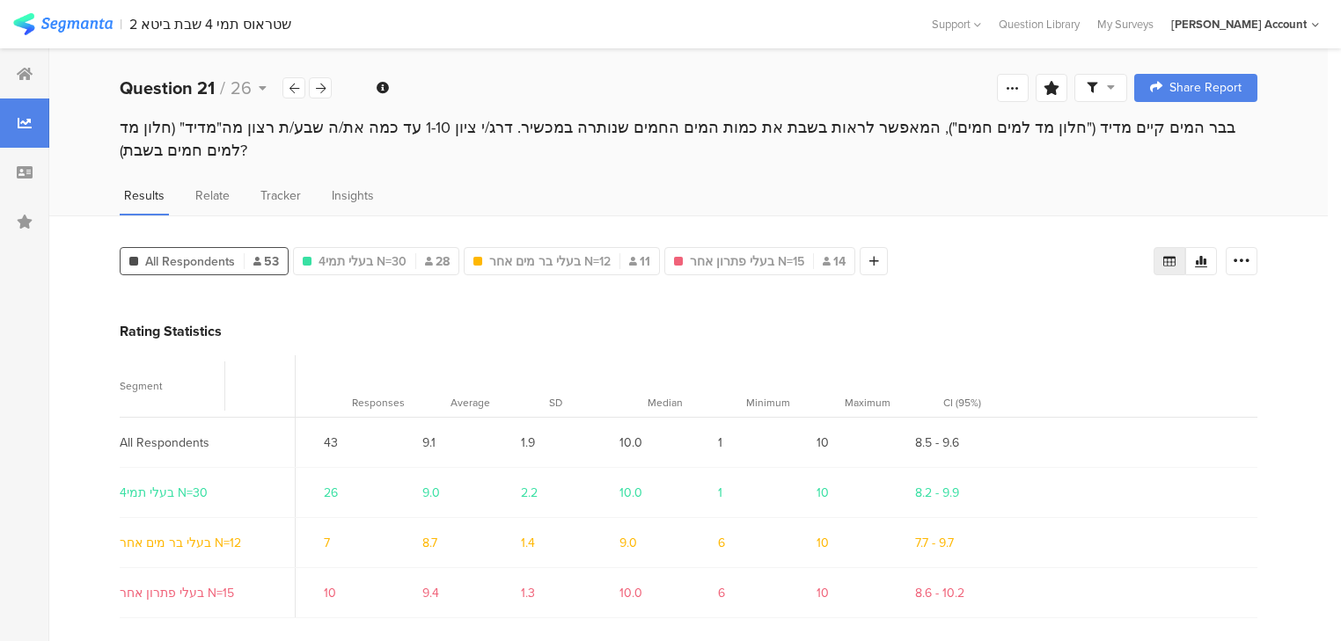
drag, startPoint x: 1245, startPoint y: 252, endPoint x: 1159, endPoint y: 278, distance: 90.2
click at [1244, 253] on icon at bounding box center [1242, 262] width 18 height 18
click at [1067, 304] on span "Export as Excel" at bounding box center [1082, 310] width 84 height 18
drag, startPoint x: 321, startPoint y: 88, endPoint x: 330, endPoint y: 94, distance: 10.7
click at [321, 88] on icon at bounding box center [321, 88] width 10 height 11
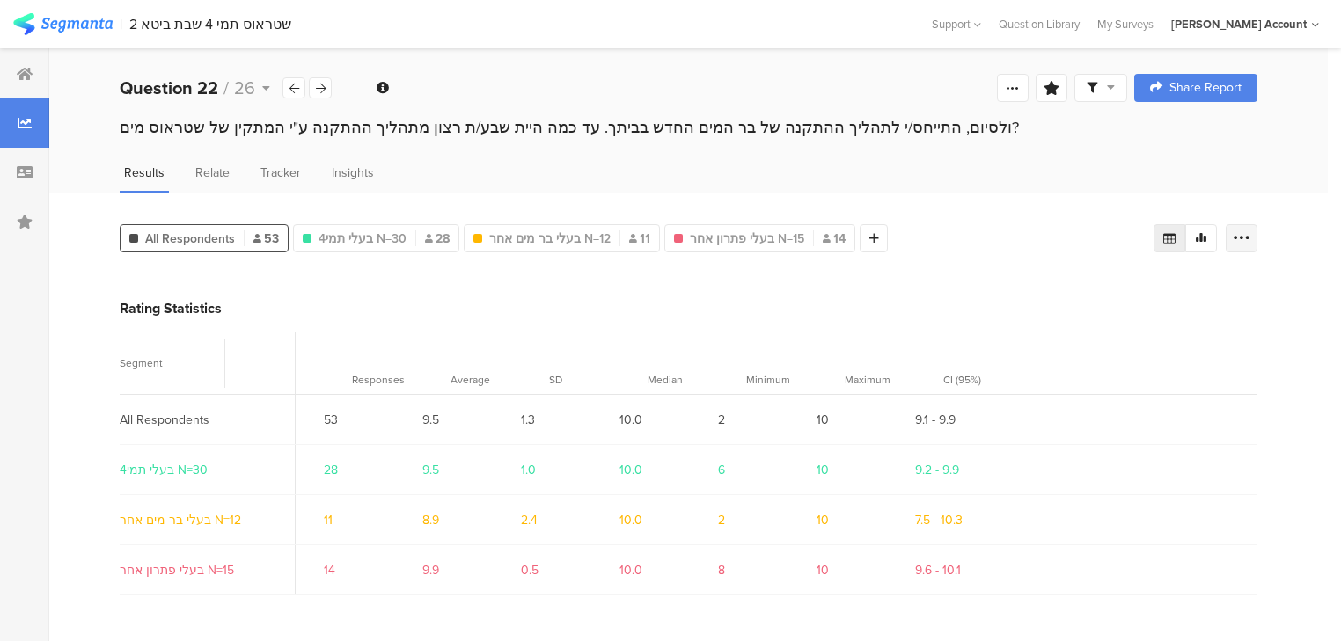
click at [1249, 232] on icon at bounding box center [1242, 239] width 18 height 18
click at [1065, 279] on span "Export as Excel" at bounding box center [1082, 288] width 84 height 18
drag, startPoint x: 320, startPoint y: 89, endPoint x: 342, endPoint y: 99, distance: 24.0
click at [320, 89] on icon at bounding box center [321, 88] width 10 height 11
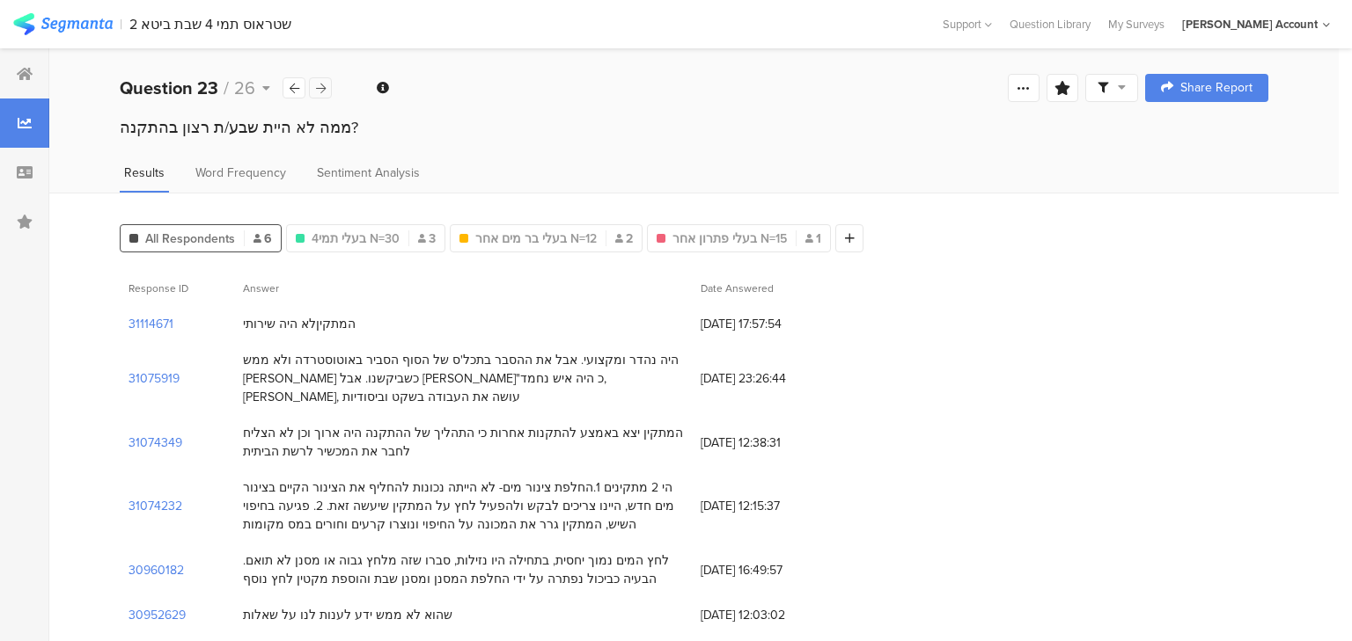
click at [320, 86] on icon at bounding box center [321, 88] width 10 height 11
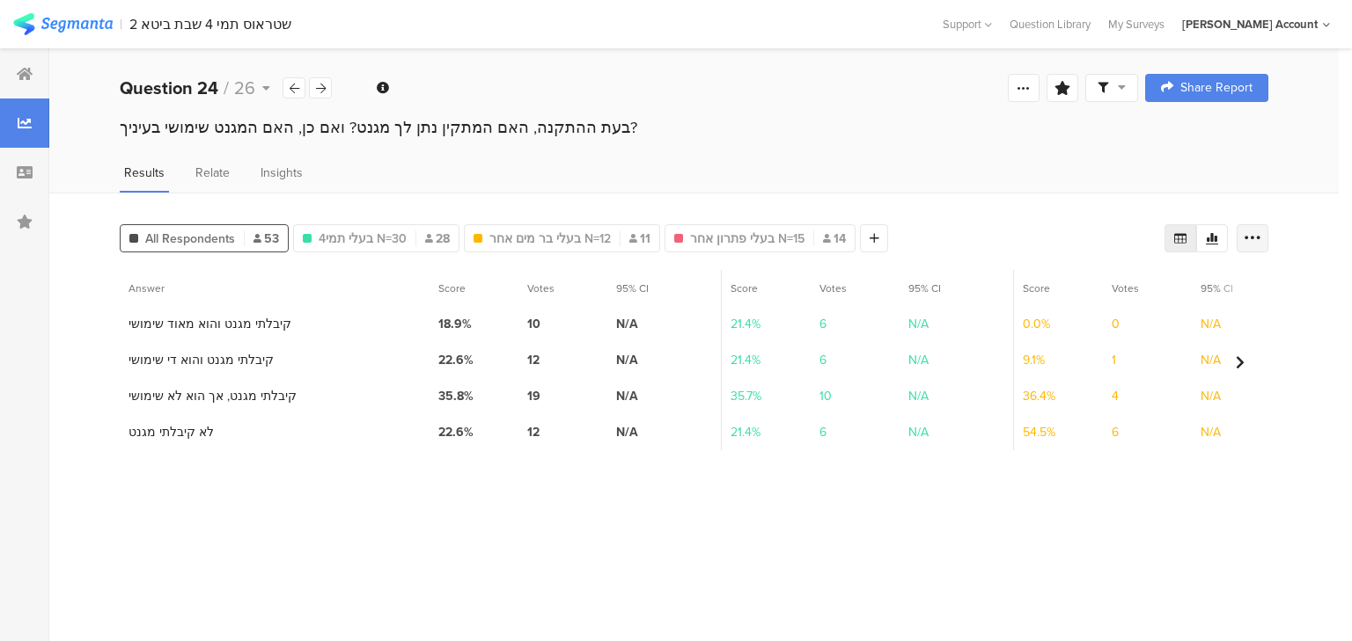
click at [1249, 236] on icon at bounding box center [1252, 239] width 18 height 18
click at [1089, 285] on span "Export as Excel" at bounding box center [1082, 288] width 84 height 18
click at [326, 91] on div at bounding box center [320, 87] width 23 height 21
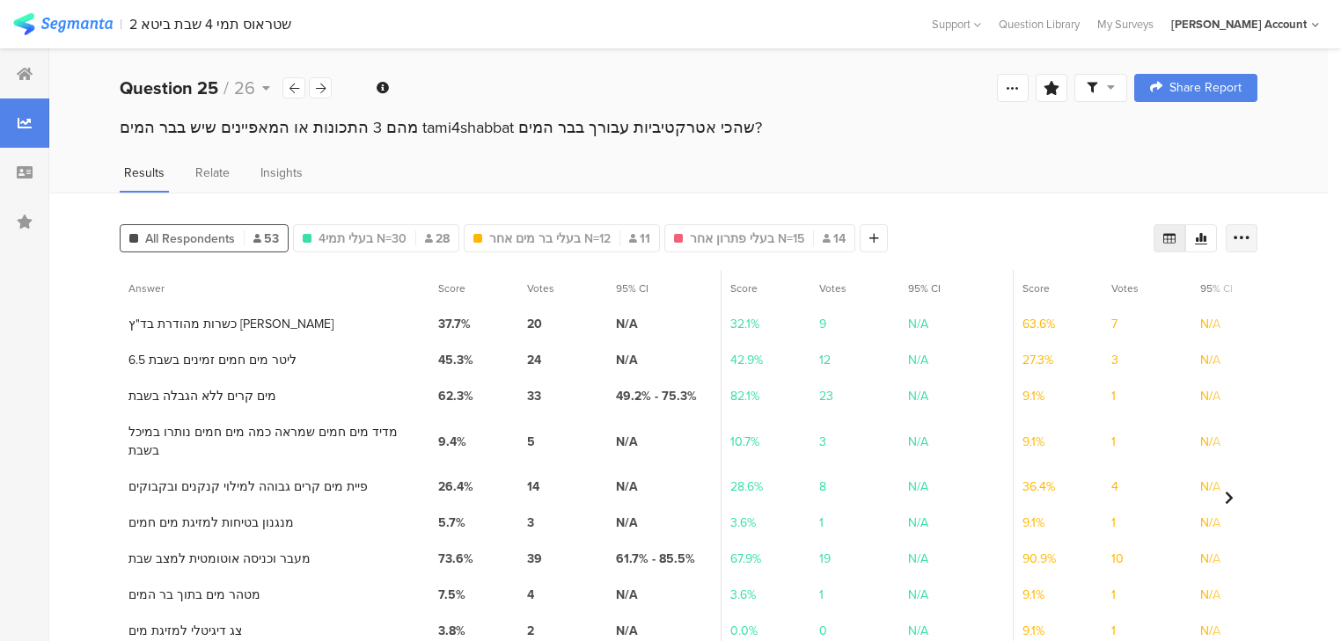
click at [1250, 232] on icon at bounding box center [1242, 239] width 18 height 18
click at [1077, 282] on span "Export as Excel" at bounding box center [1082, 288] width 84 height 18
click at [330, 88] on div at bounding box center [320, 87] width 23 height 21
